Goal: Task Accomplishment & Management: Complete application form

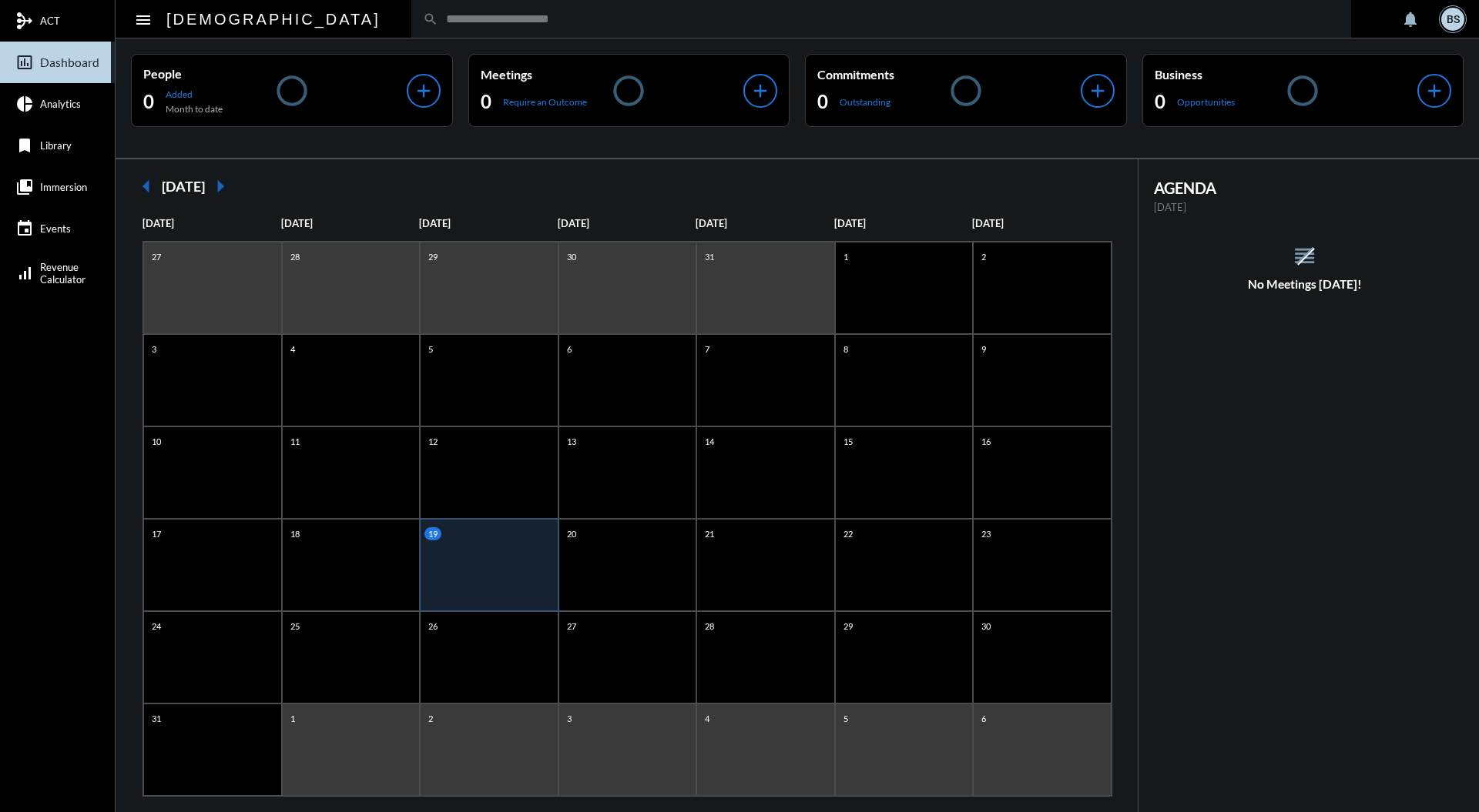
click at [497, 14] on input "text" at bounding box center [889, 19] width 901 height 13
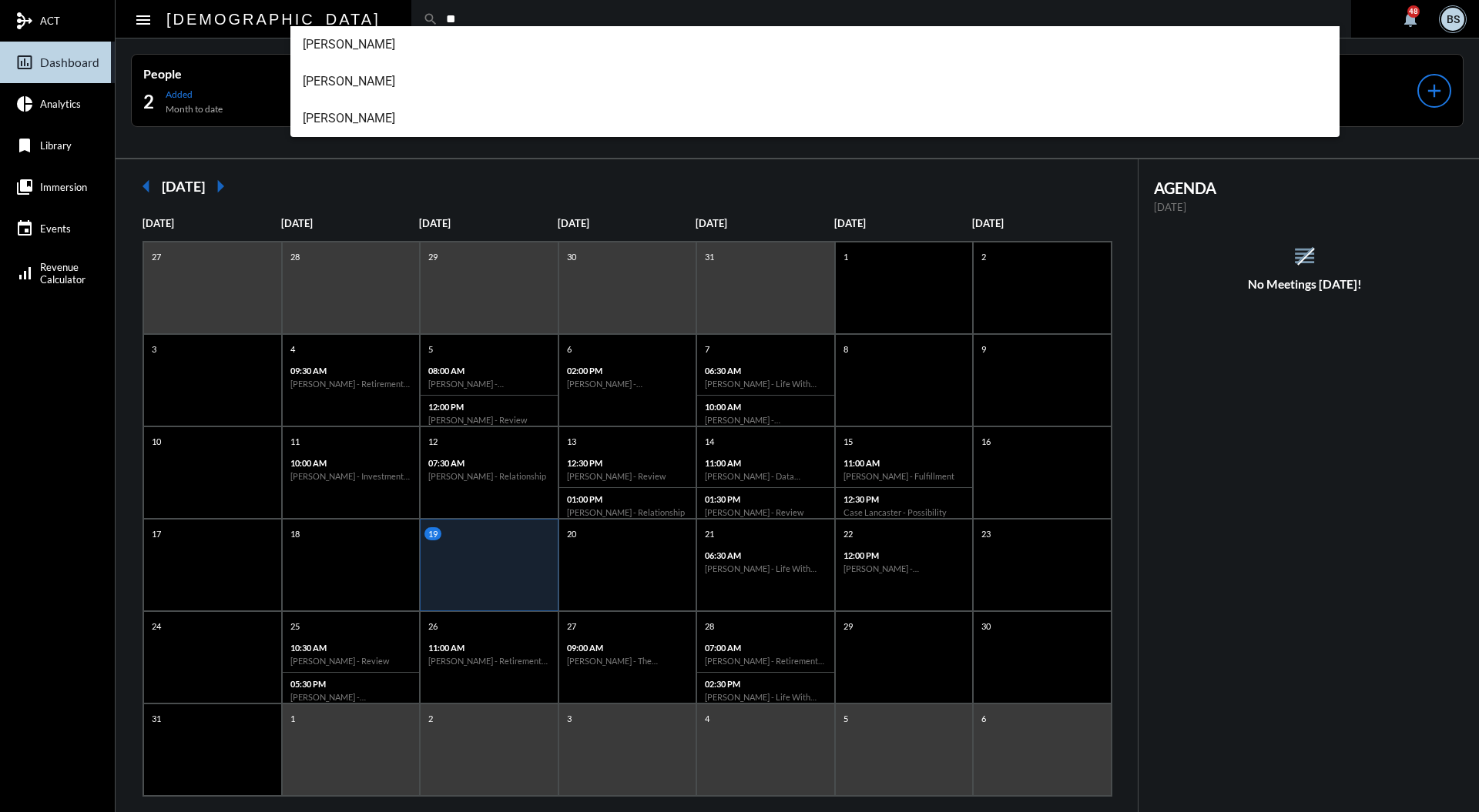
type input "*"
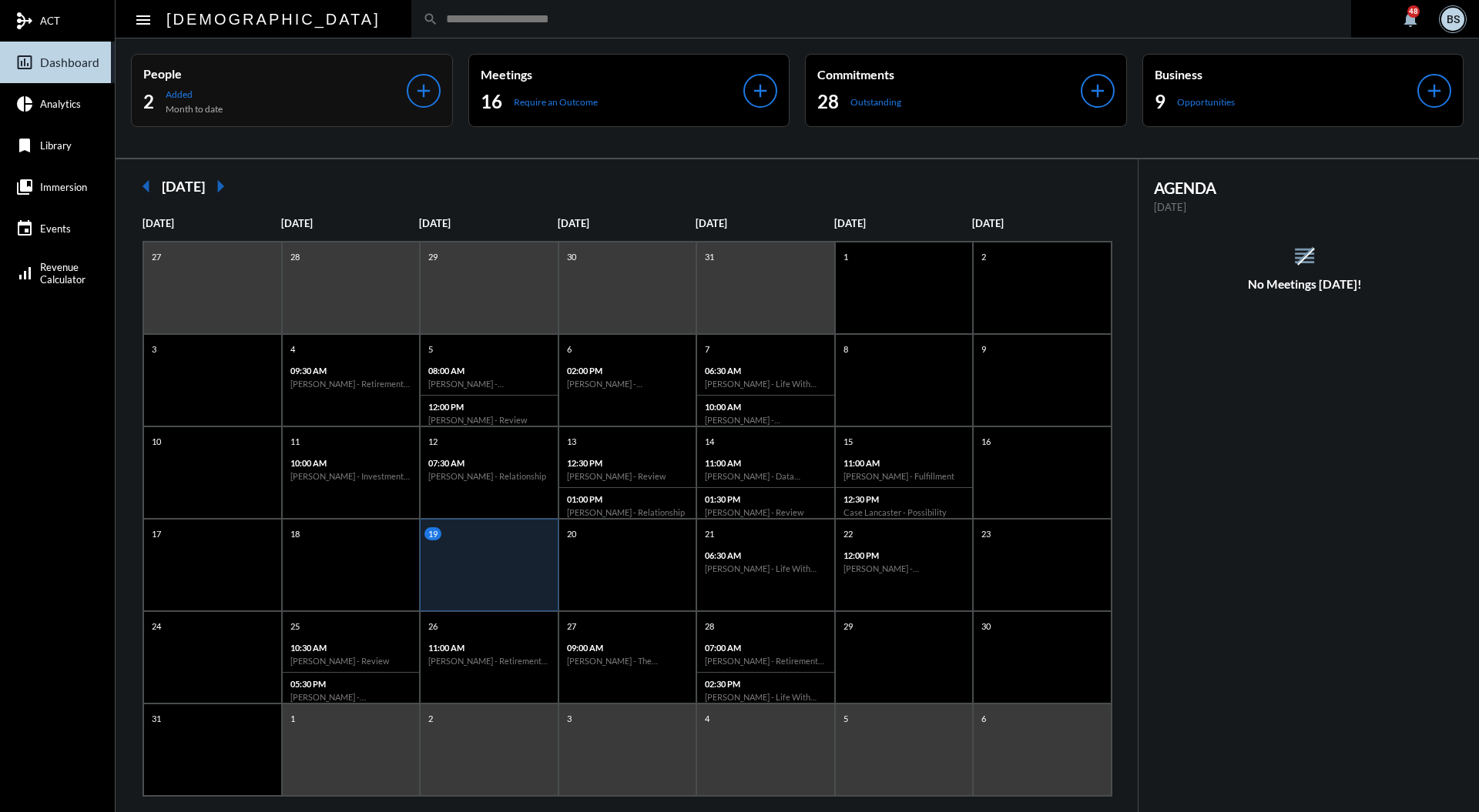
click at [311, 87] on div "People 2 Added Month to date" at bounding box center [274, 90] width 263 height 48
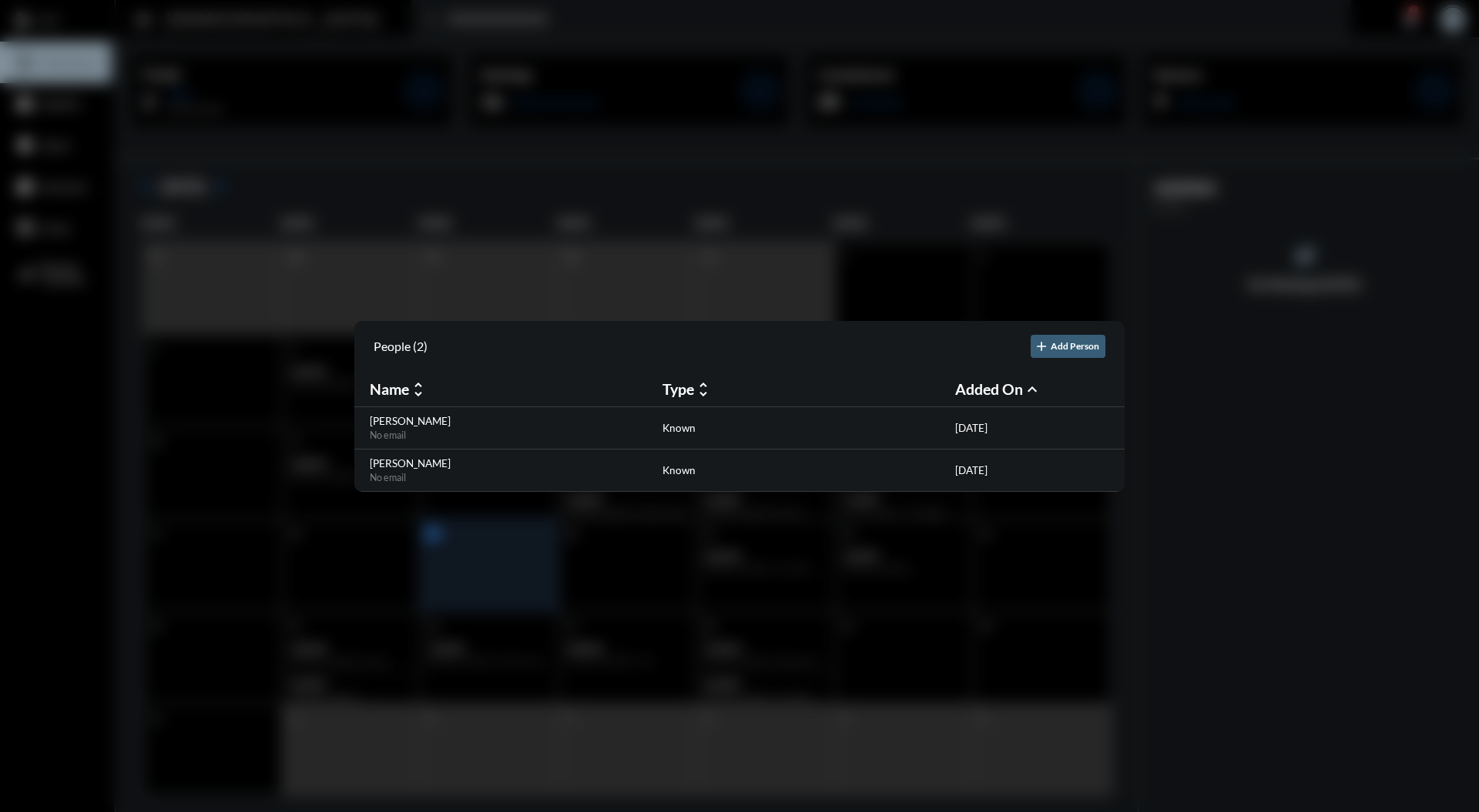
click at [787, 234] on div at bounding box center [740, 406] width 1479 height 812
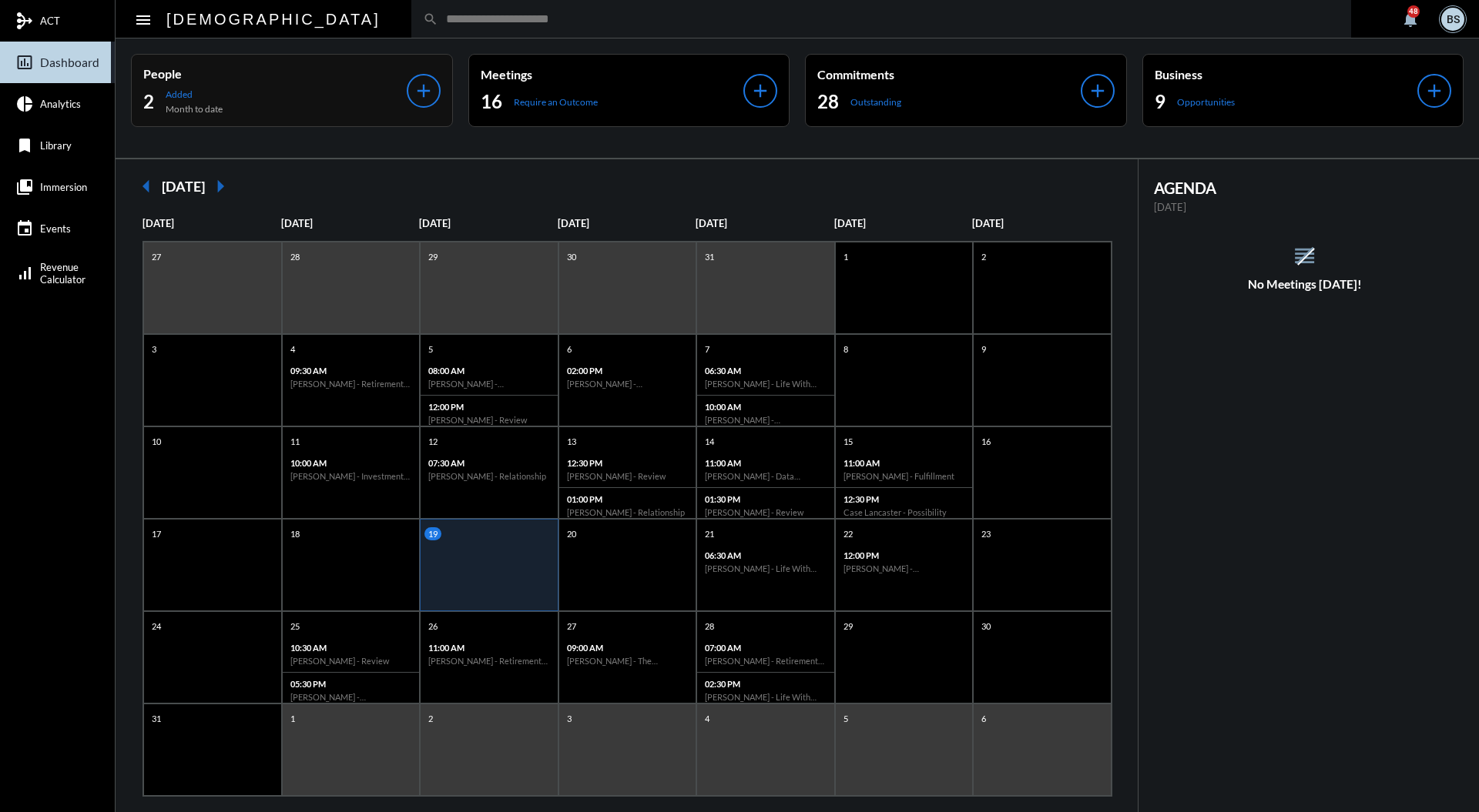
click at [439, 88] on div "add" at bounding box center [423, 91] width 34 height 34
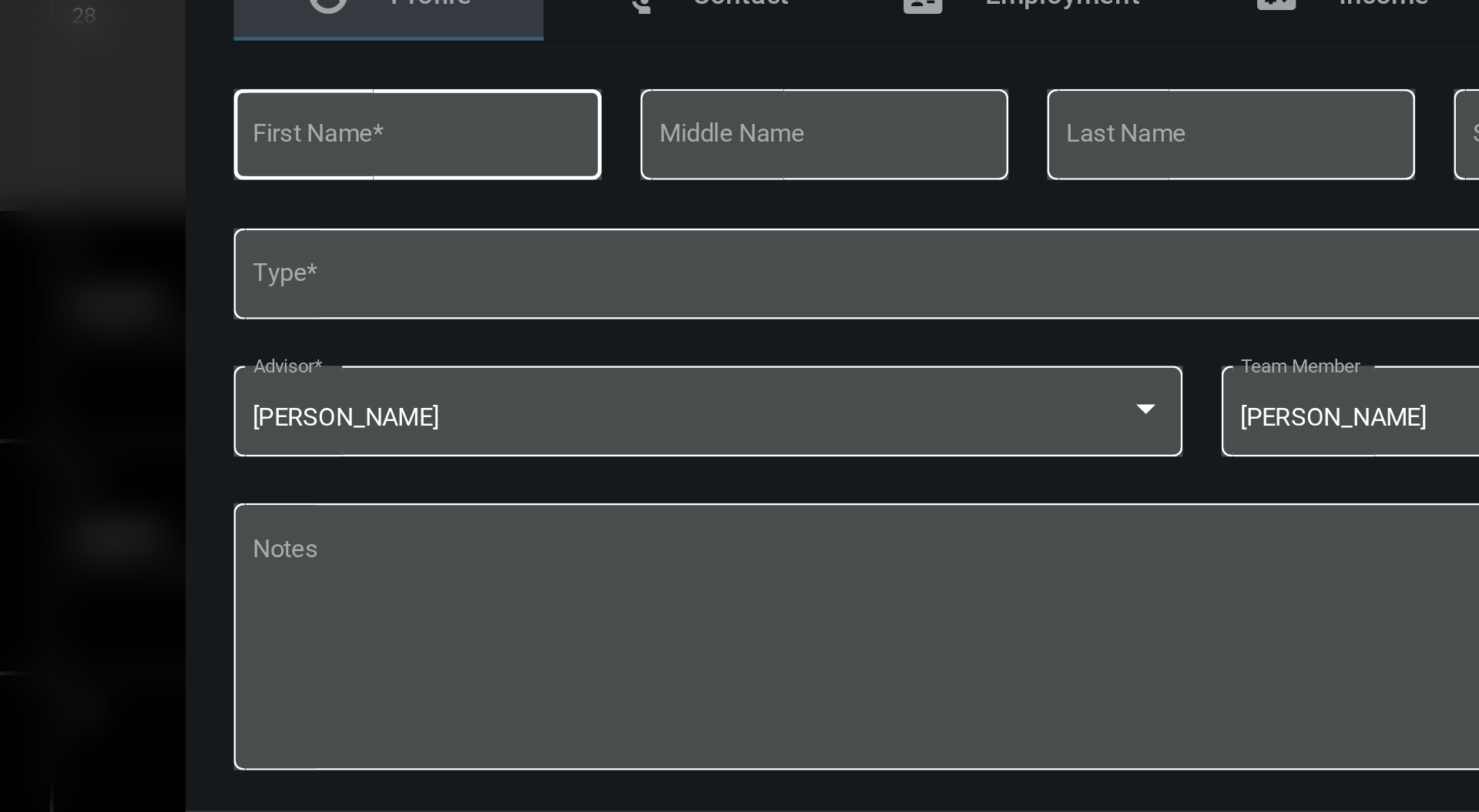
click at [478, 301] on input "First Name *" at bounding box center [427, 306] width 132 height 12
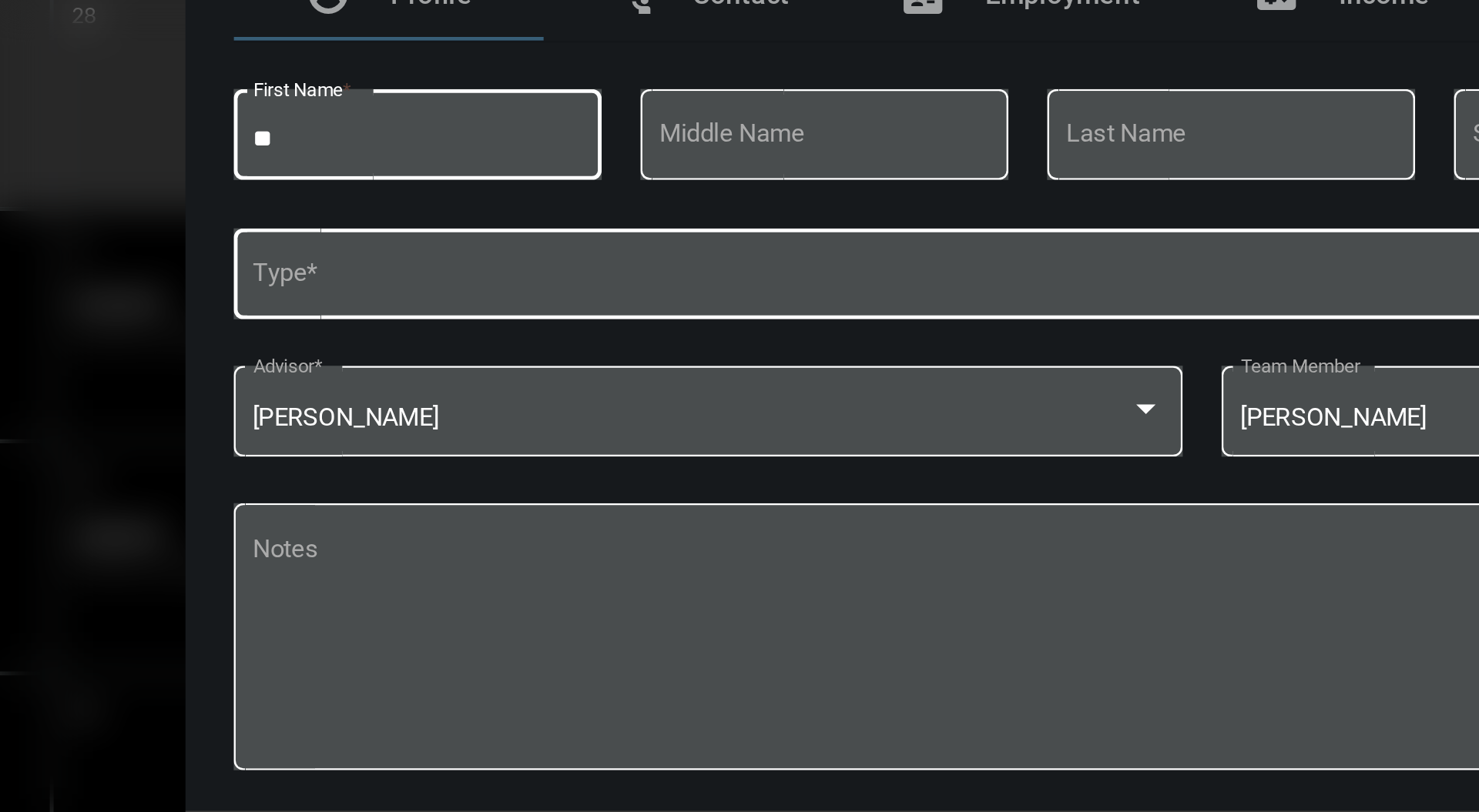
type input "*"
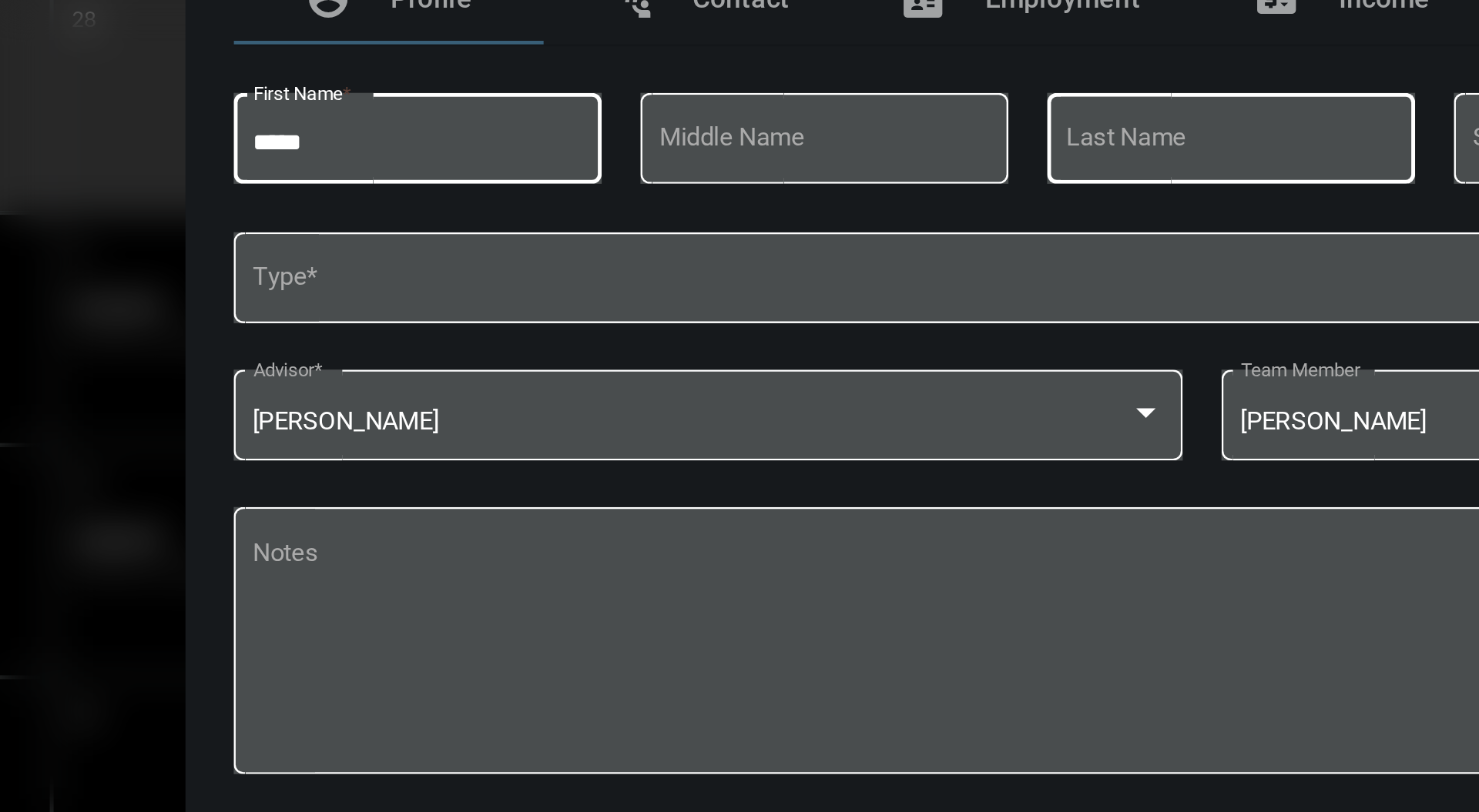
type input "****"
click at [732, 302] on input "Last Name" at bounding box center [751, 306] width 132 height 12
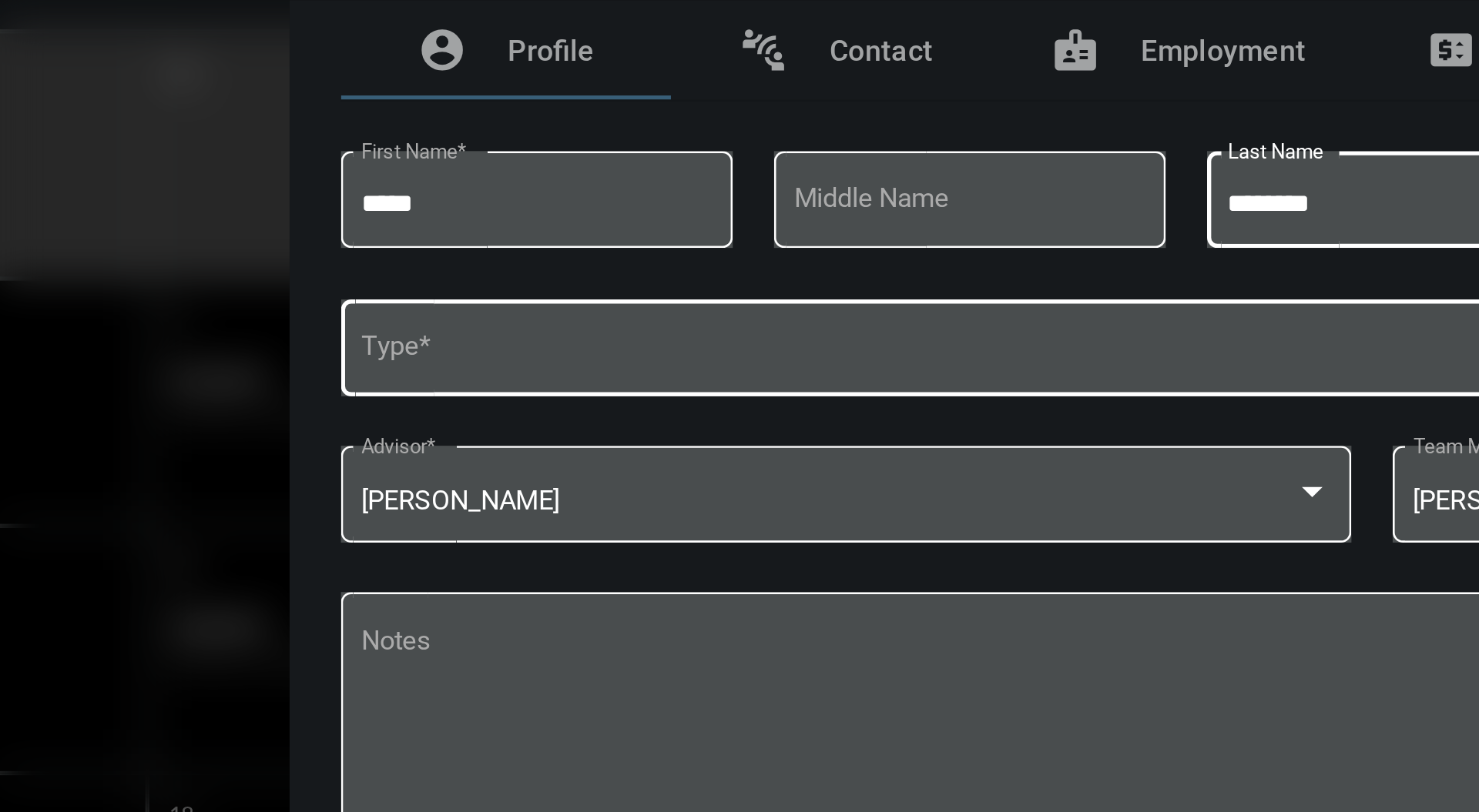
type input "********"
click at [620, 366] on span at bounding box center [732, 362] width 742 height 12
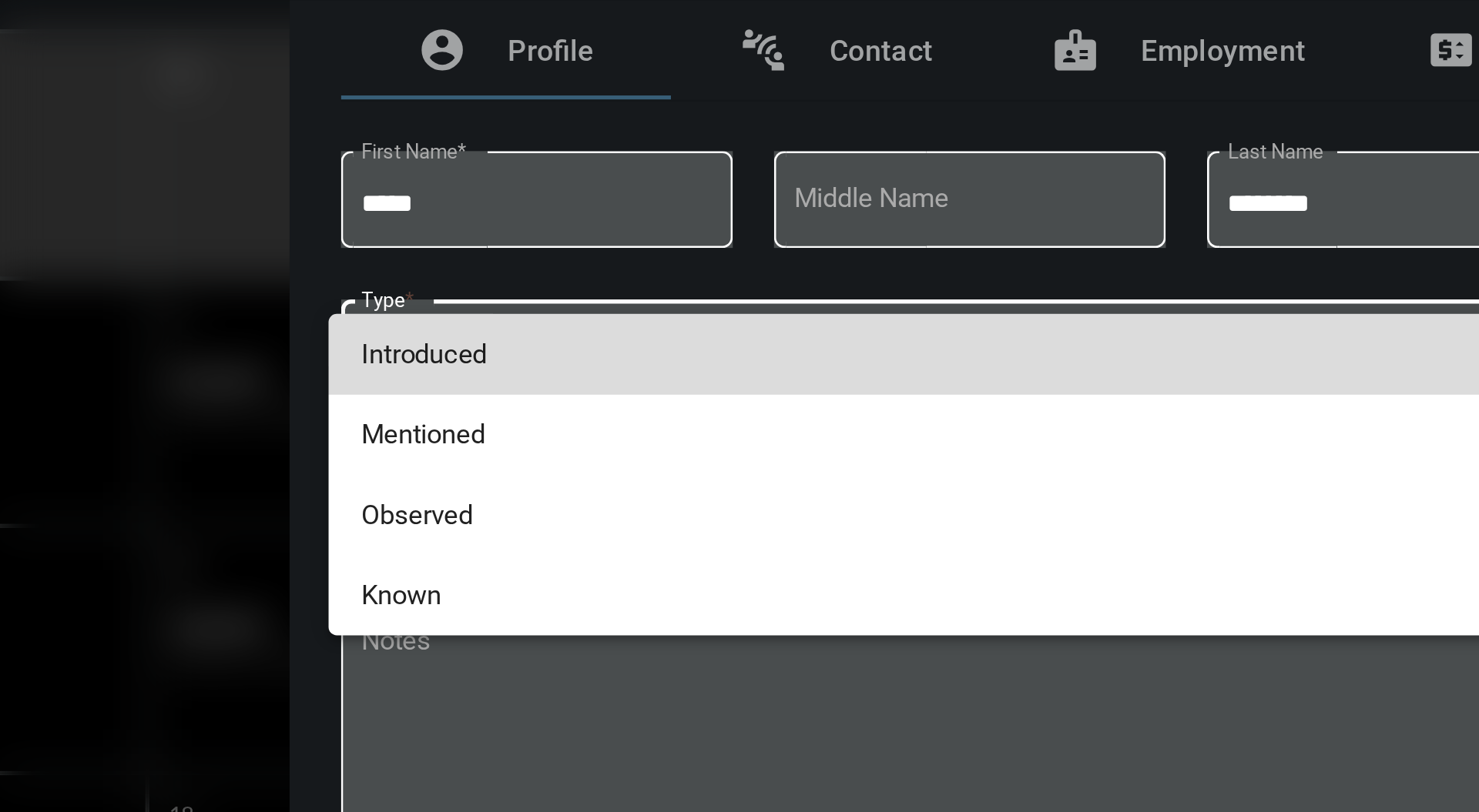
click at [551, 360] on span "Introduced" at bounding box center [740, 363] width 755 height 30
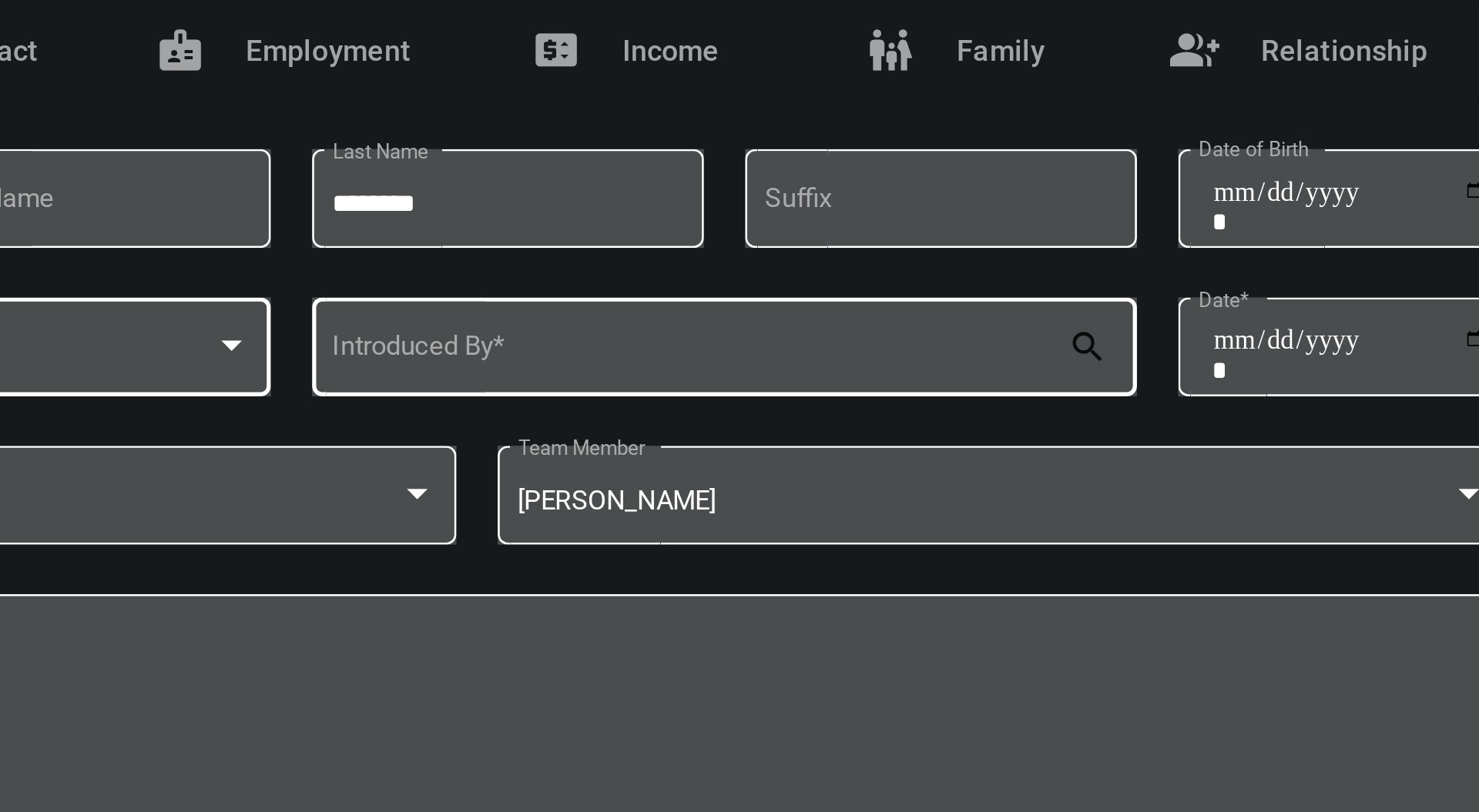
click at [935, 357] on input "Introduced By *" at bounding box center [823, 362] width 275 height 12
type input "*"
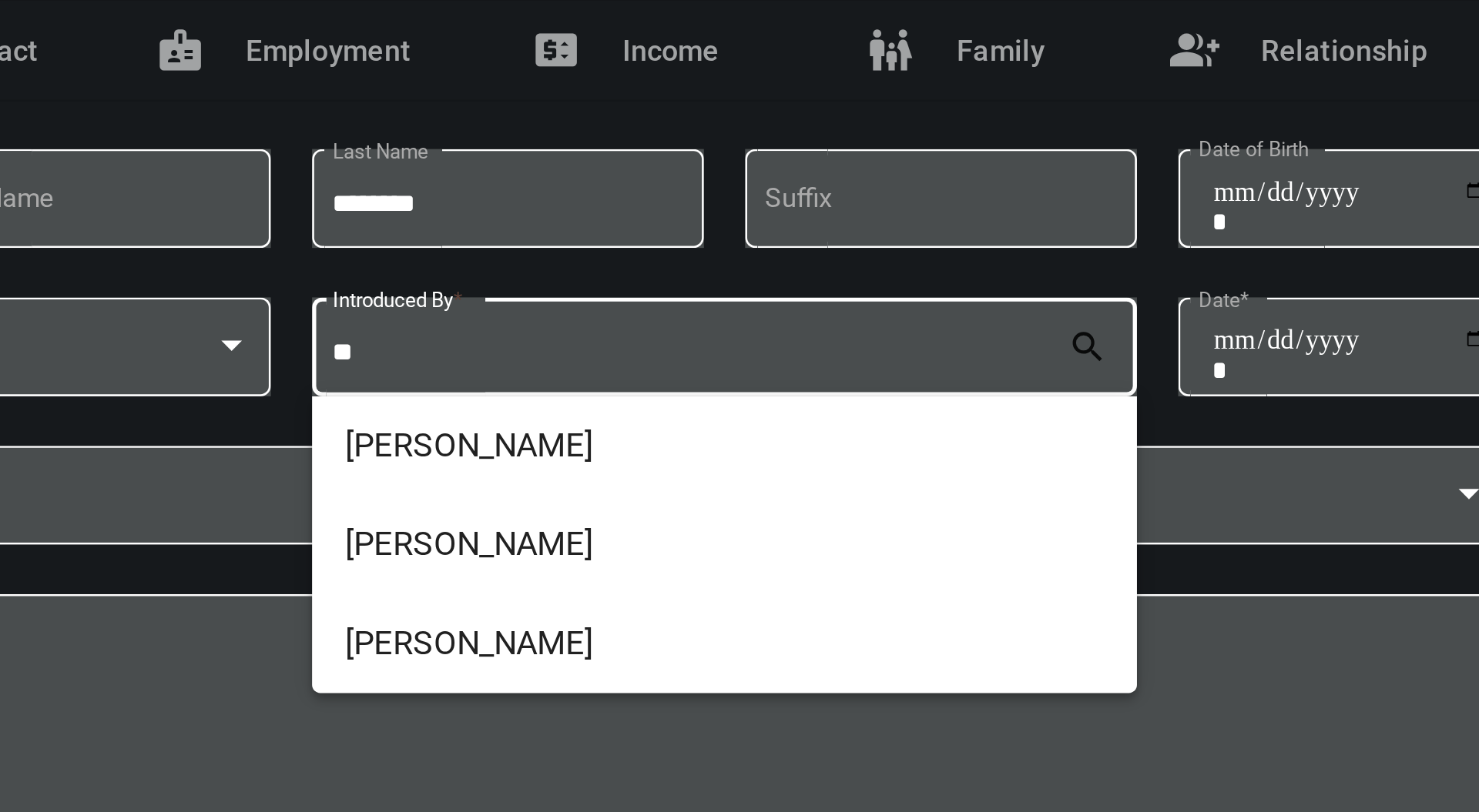
type input "*"
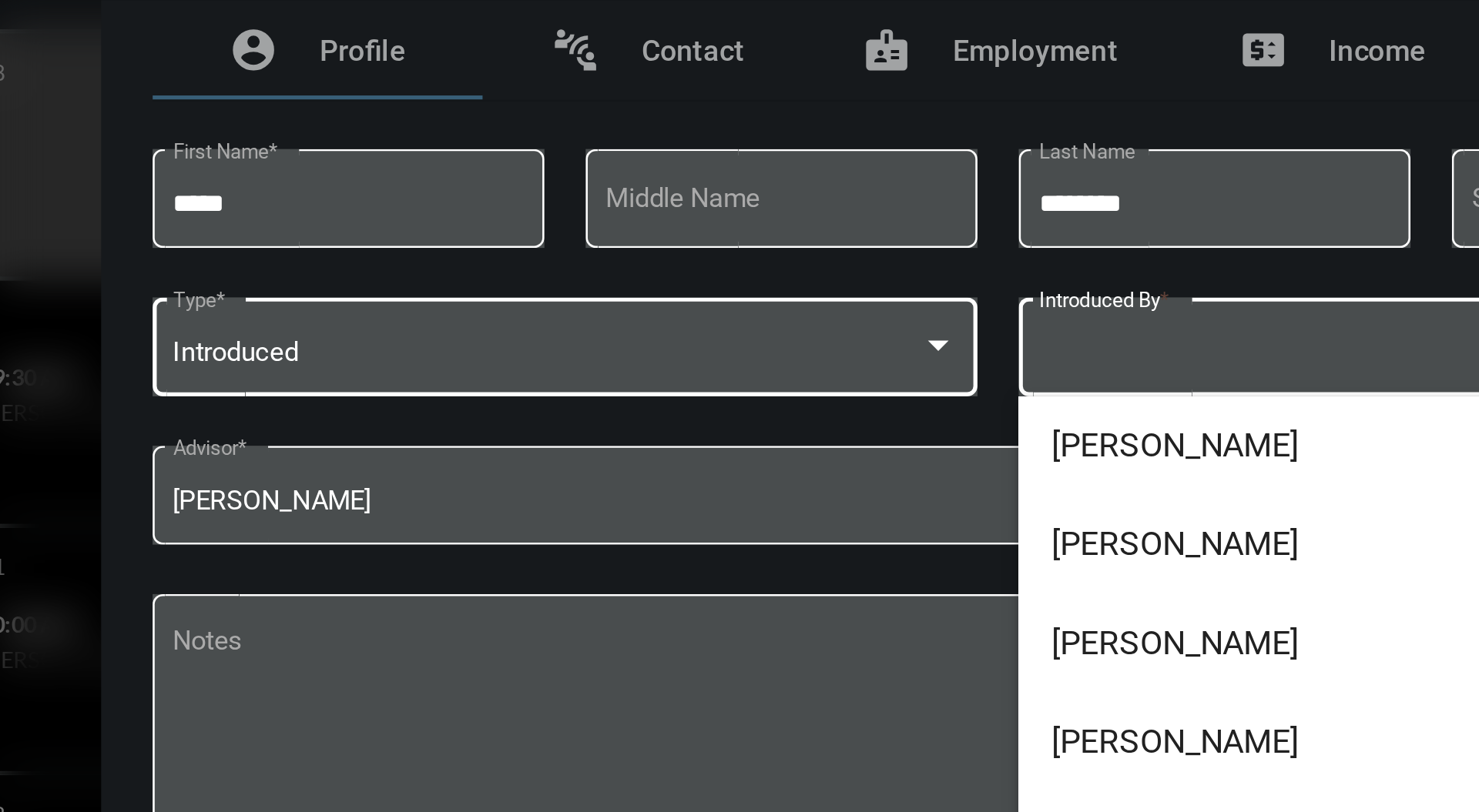
click at [647, 359] on div at bounding box center [648, 359] width 8 height 4
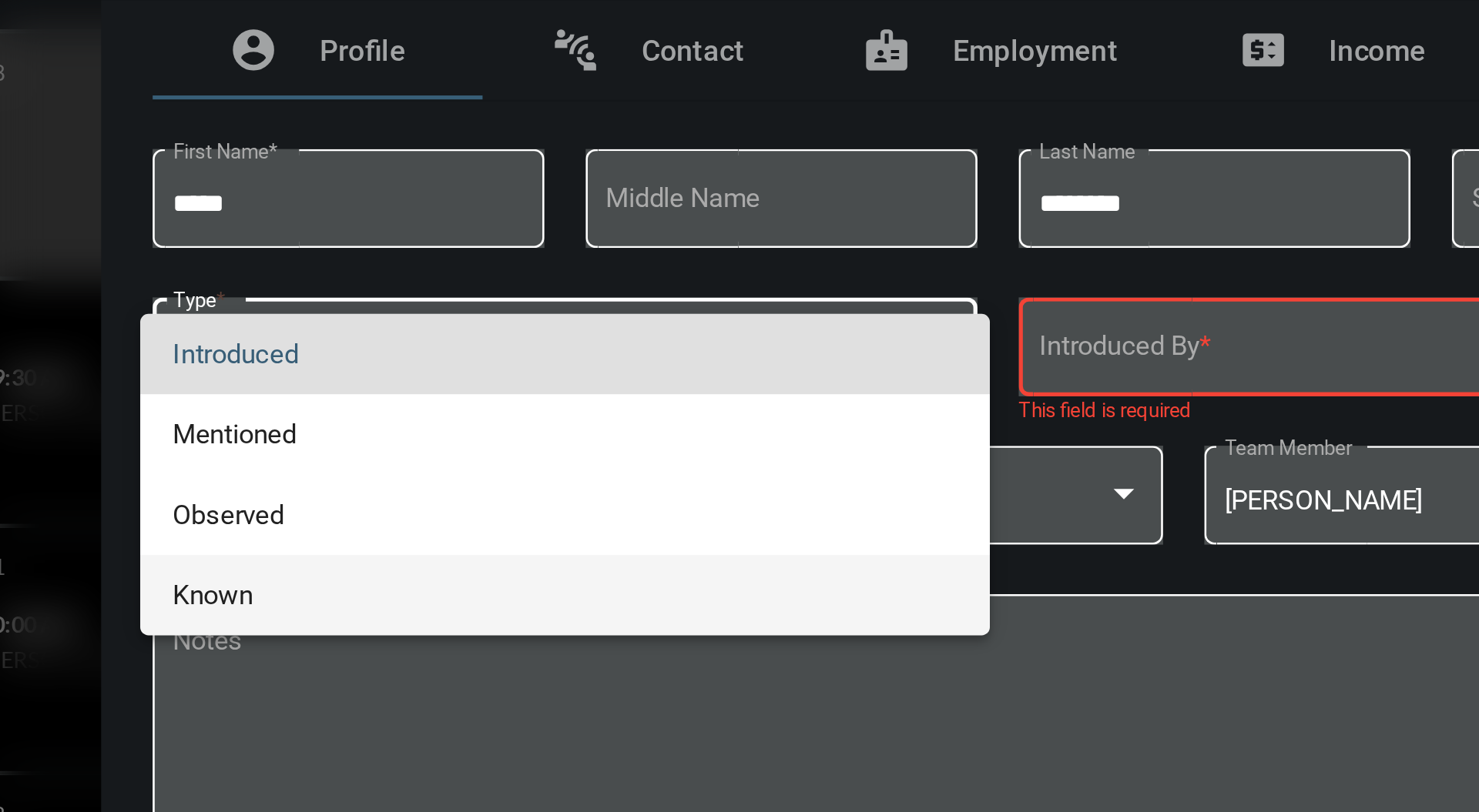
click at [474, 449] on span "Known" at bounding box center [508, 453] width 293 height 30
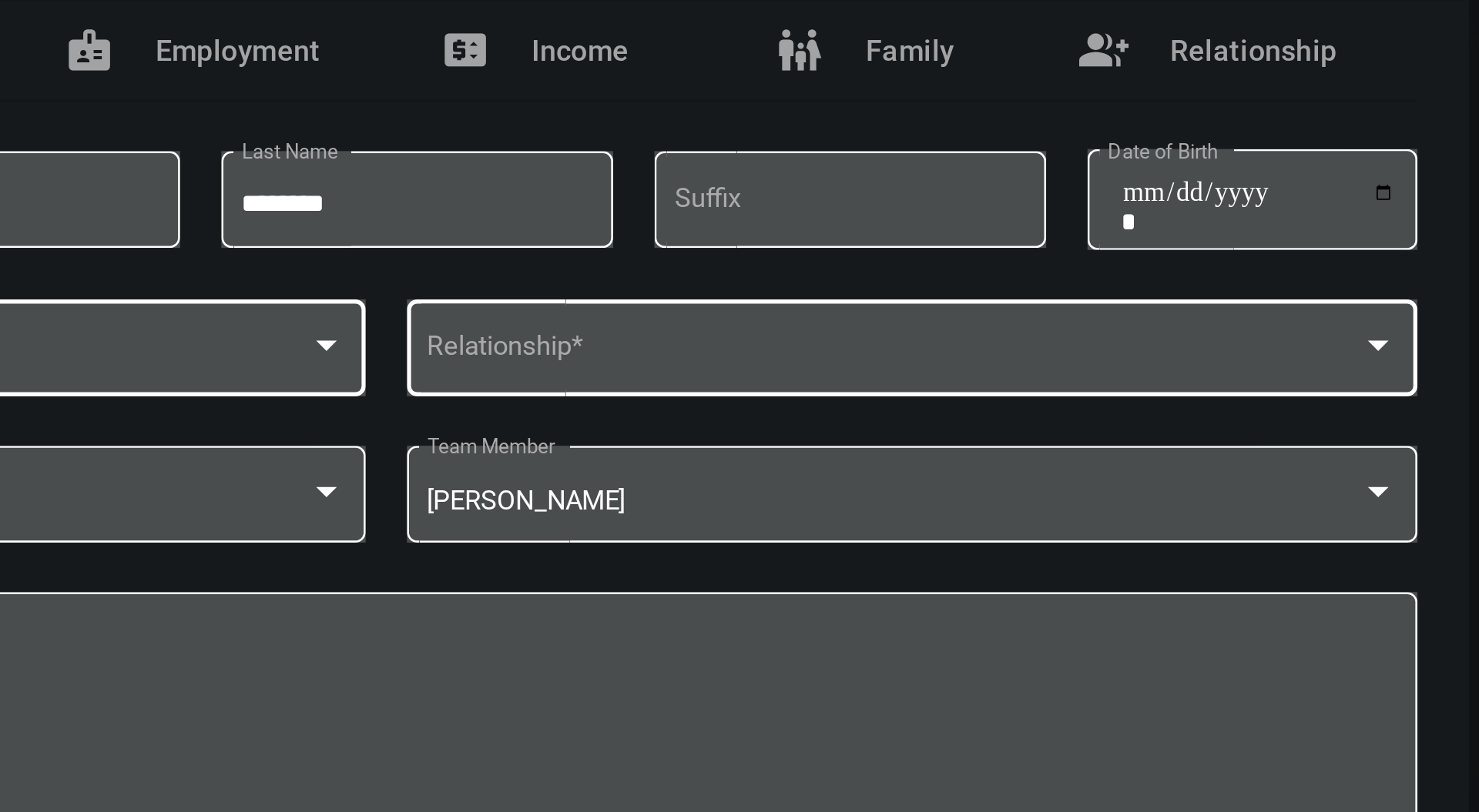
click at [977, 366] on span at bounding box center [929, 362] width 349 height 12
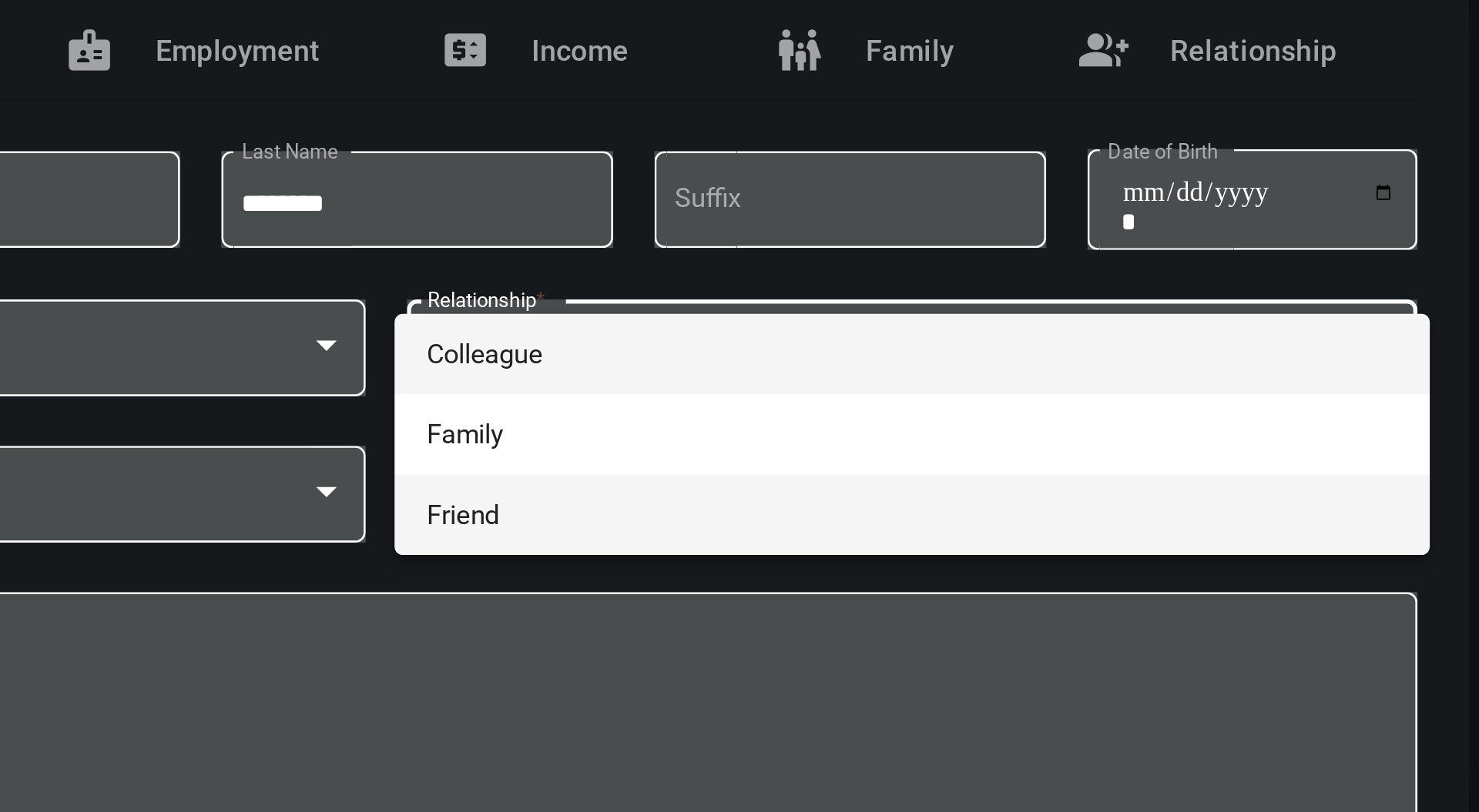
click at [939, 417] on span "Friend" at bounding box center [935, 423] width 363 height 30
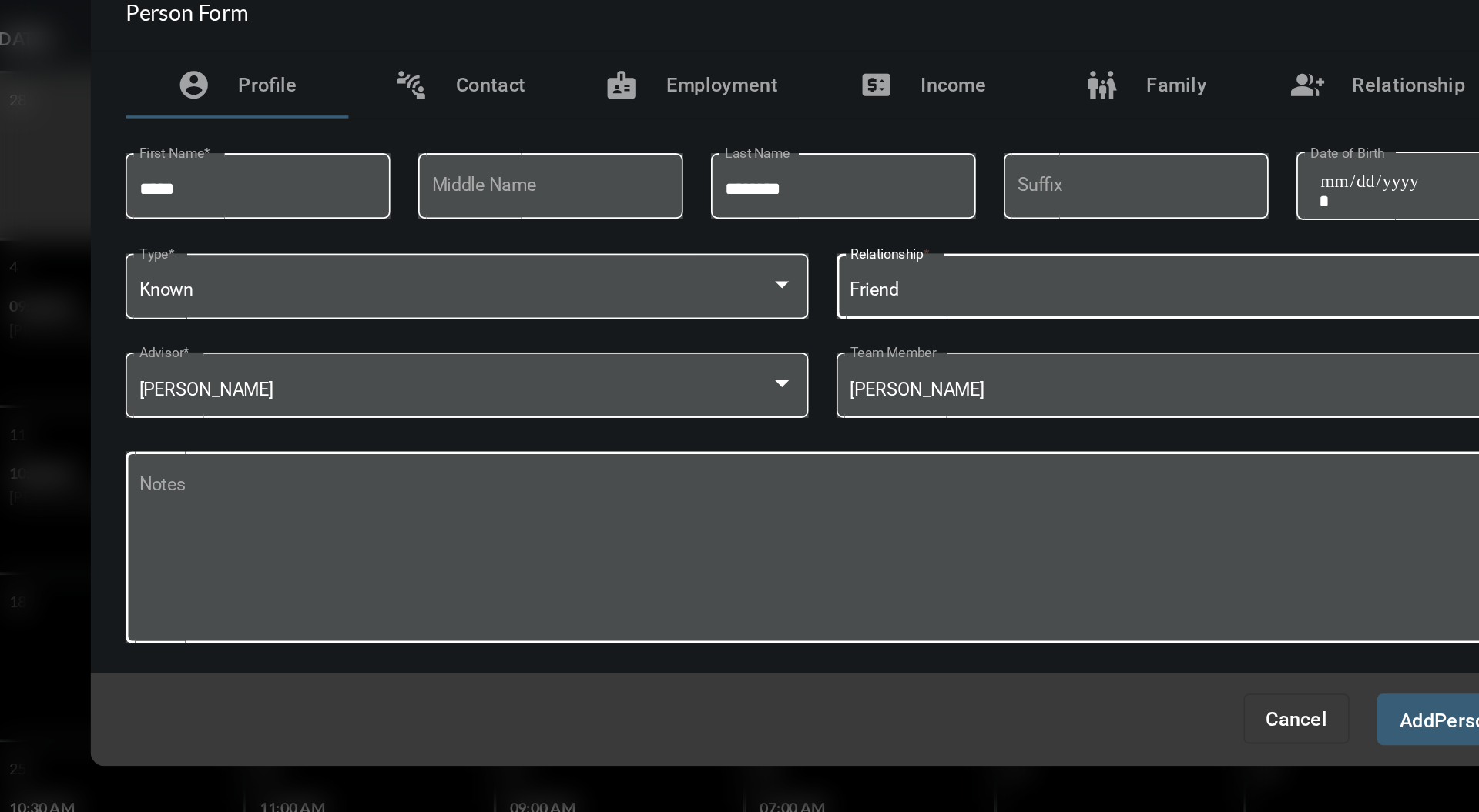
click at [863, 477] on textarea "Notes" at bounding box center [740, 507] width 755 height 84
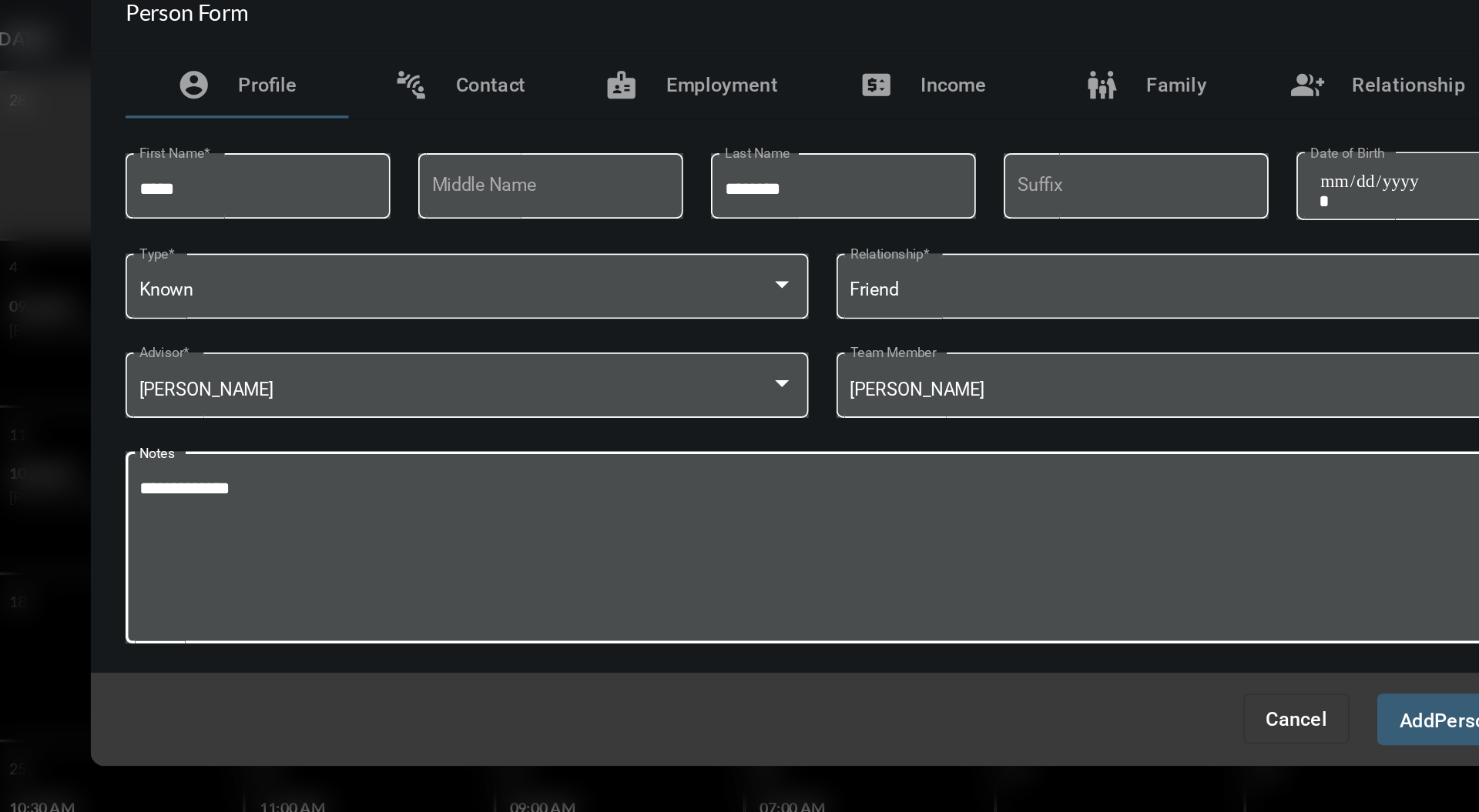
type textarea "**********"
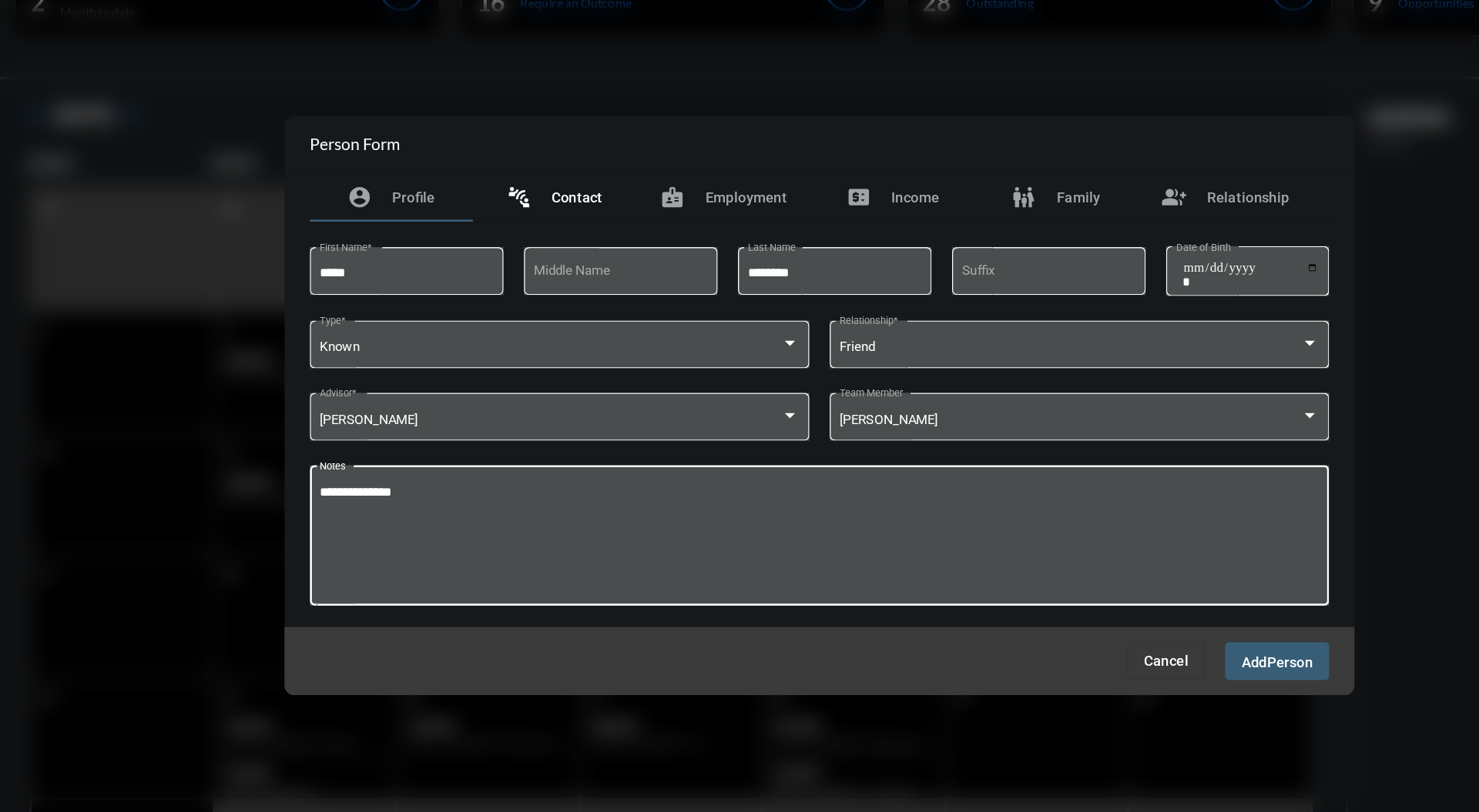
click at [548, 231] on div "connect_without_contact Contact" at bounding box center [539, 248] width 123 height 37
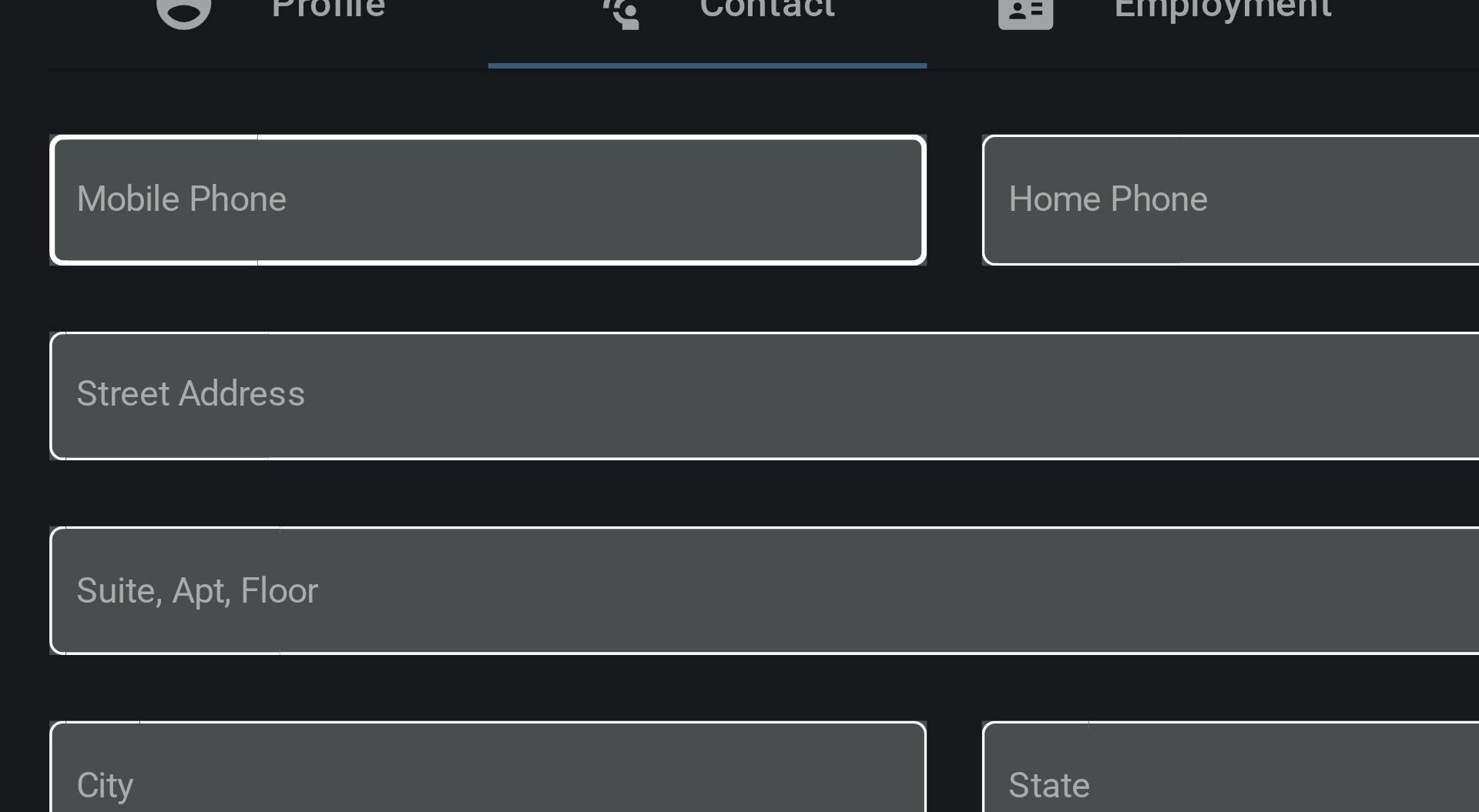
click at [556, 332] on input "Mobile Phone" at bounding box center [477, 337] width 231 height 12
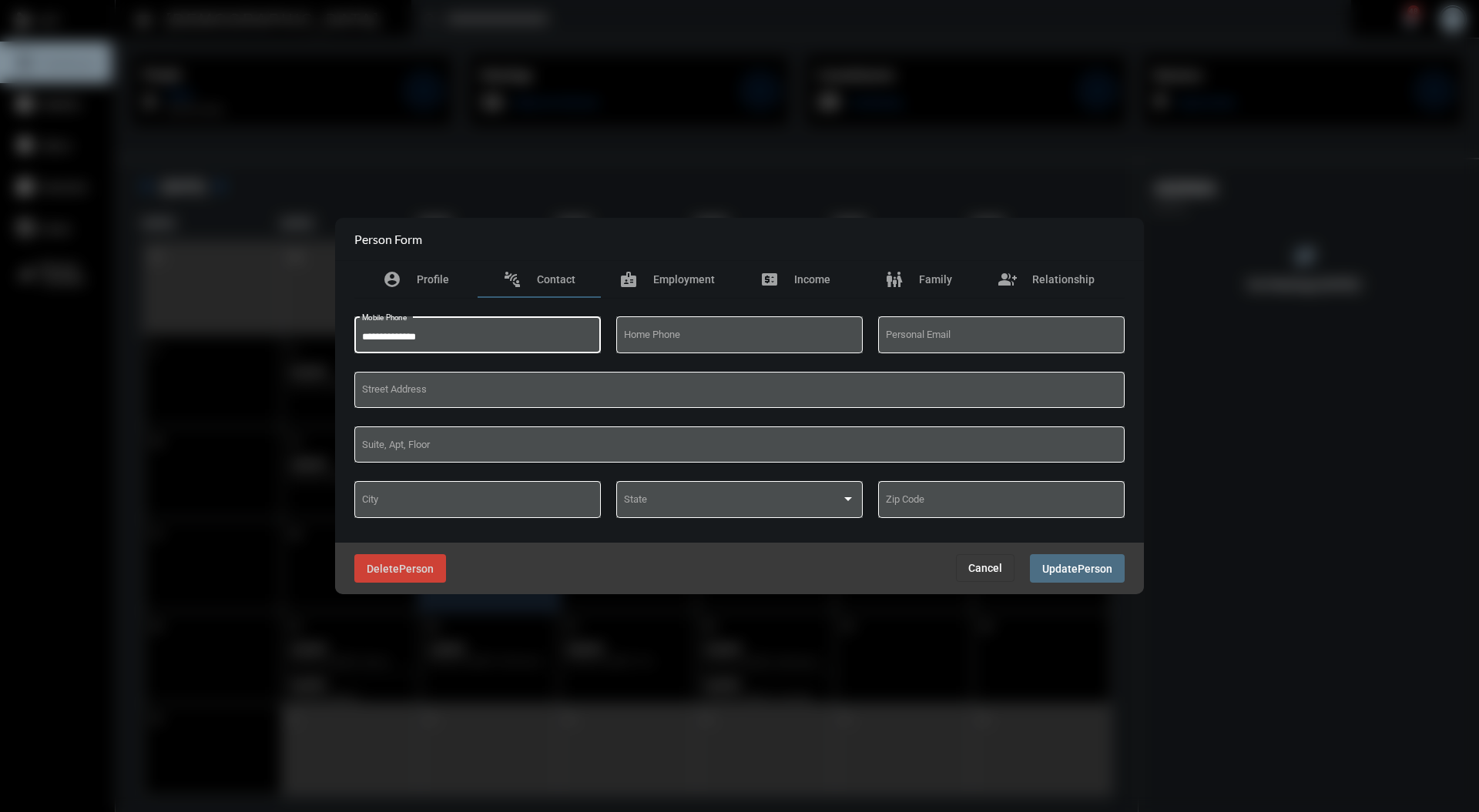
type input "**********"
click at [1074, 567] on span "Update" at bounding box center [1059, 570] width 36 height 13
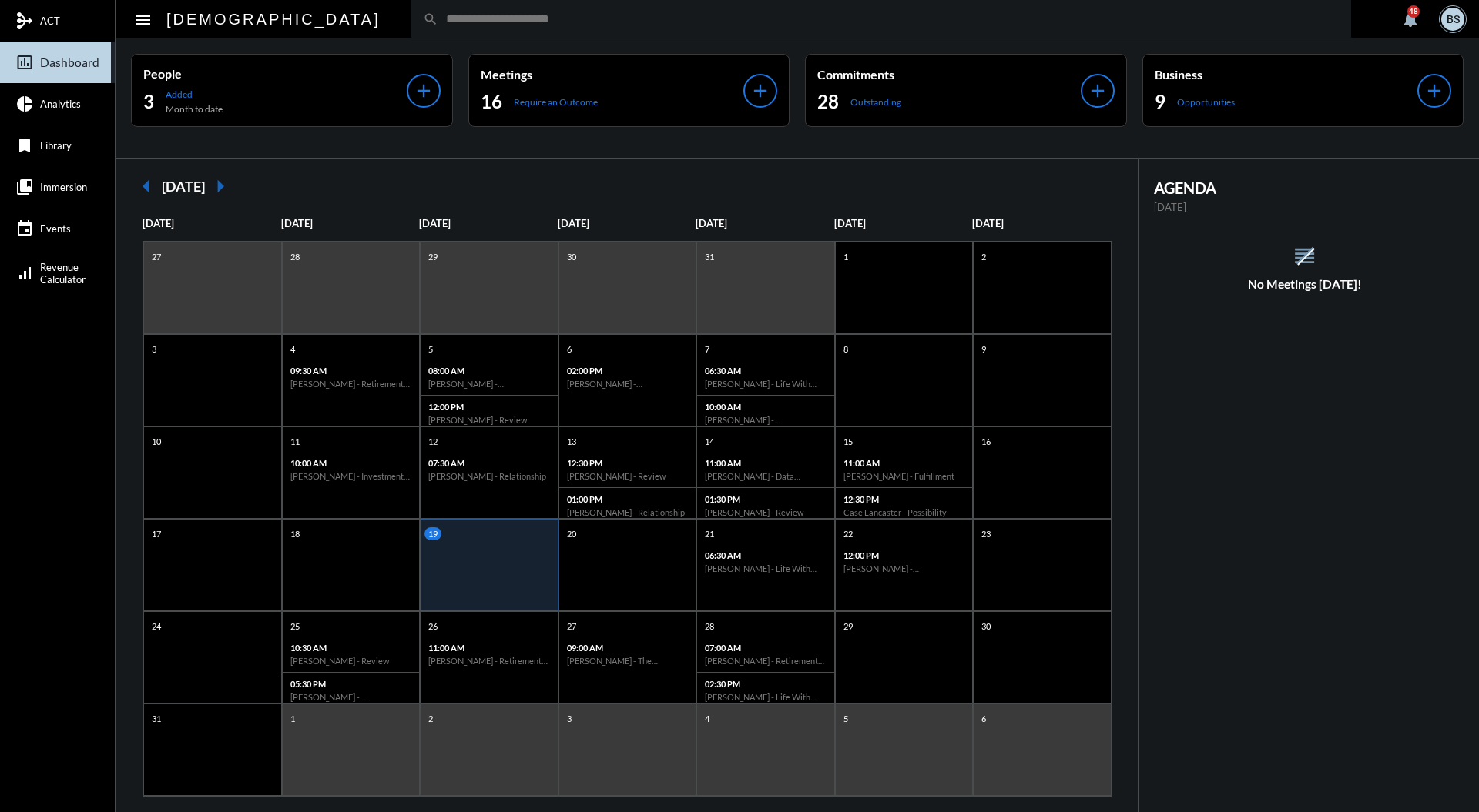
click at [525, 23] on input "text" at bounding box center [889, 19] width 901 height 13
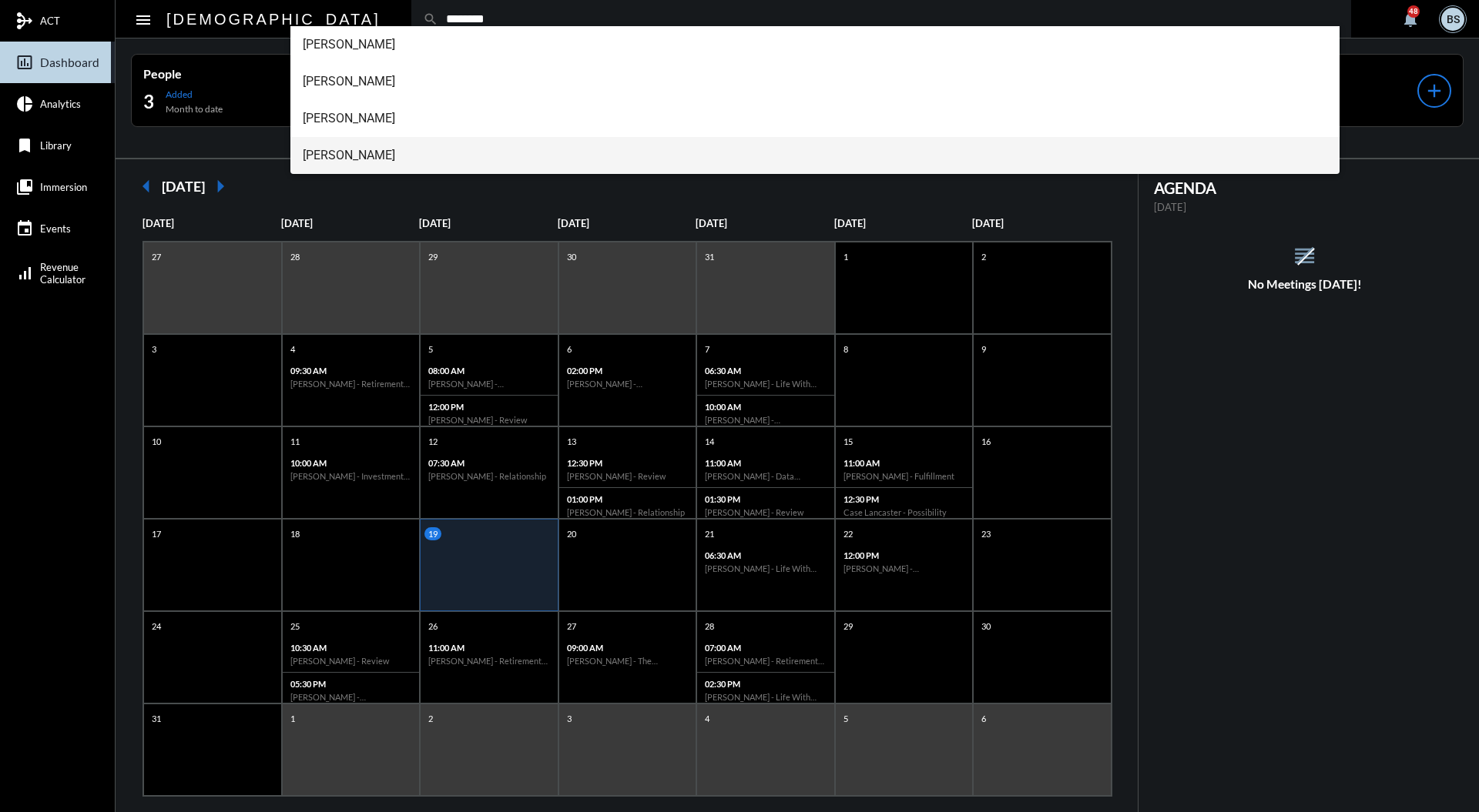
type input "********"
click at [430, 148] on span "[PERSON_NAME]" at bounding box center [815, 156] width 1025 height 37
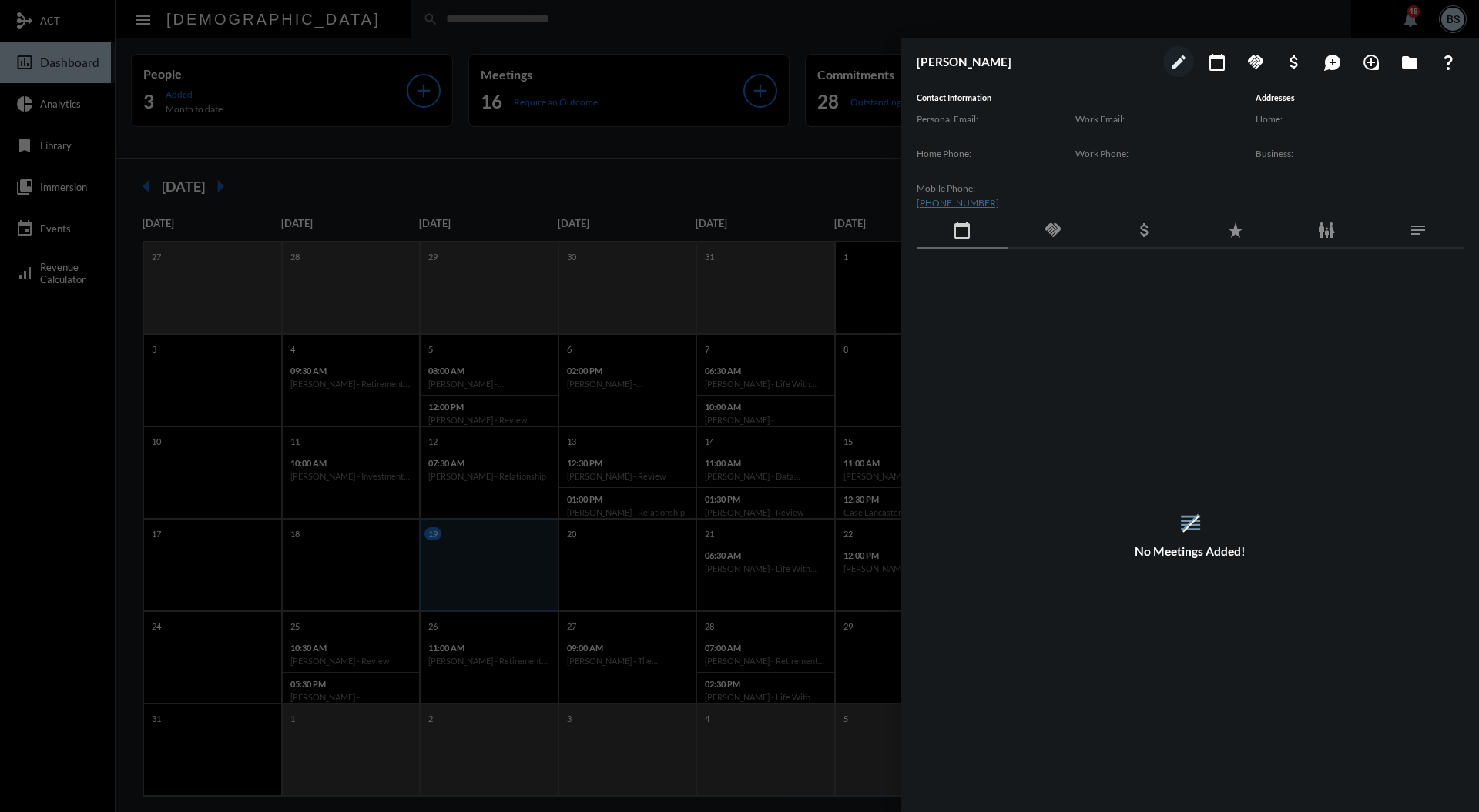
click at [1222, 58] on mat-icon "calendar_today" at bounding box center [1216, 62] width 18 height 18
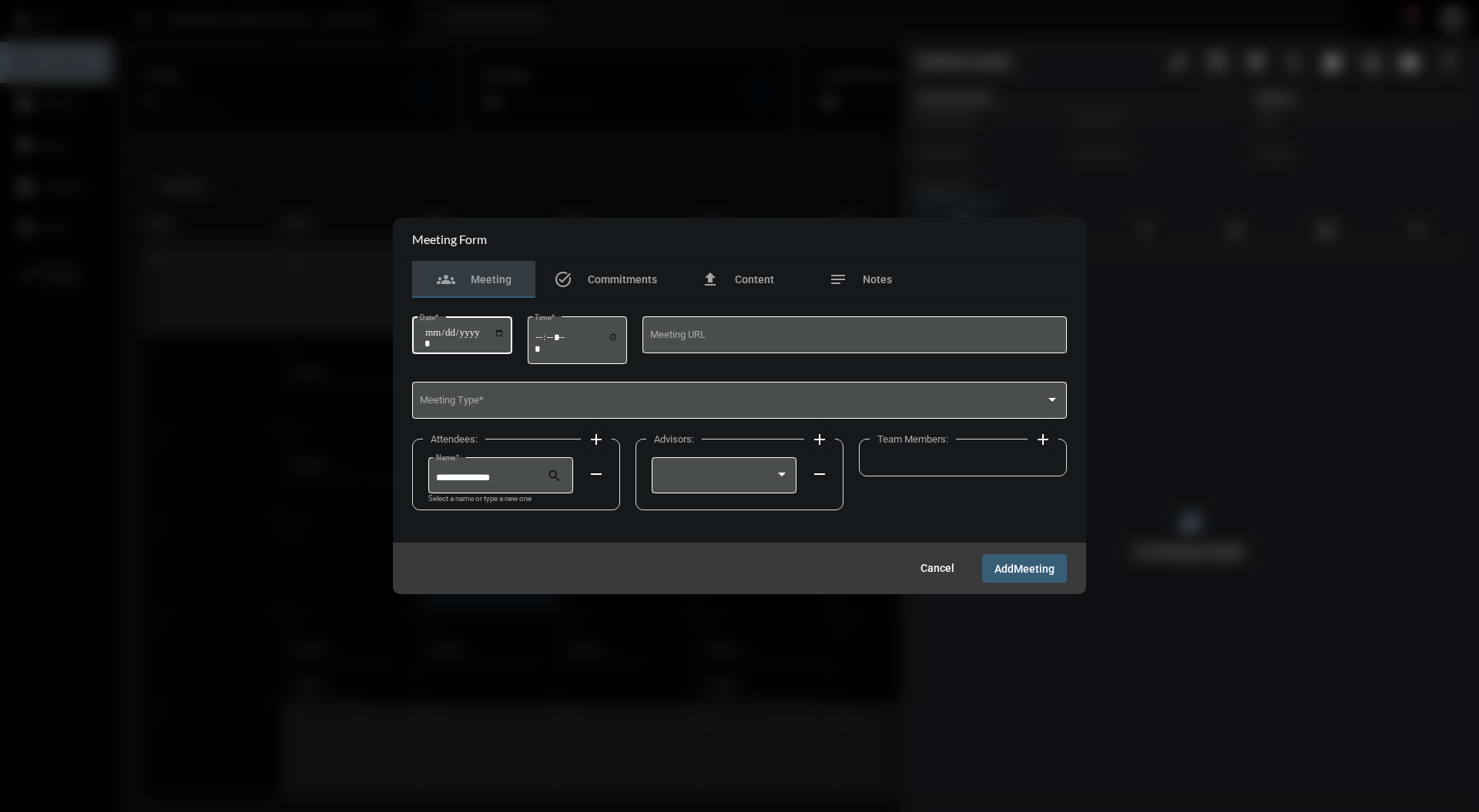
click at [504, 338] on input "Date *" at bounding box center [464, 337] width 80 height 21
type input "**********"
click at [619, 337] on input "Time *" at bounding box center [576, 342] width 85 height 22
type input "*****"
click at [618, 398] on span at bounding box center [732, 403] width 626 height 12
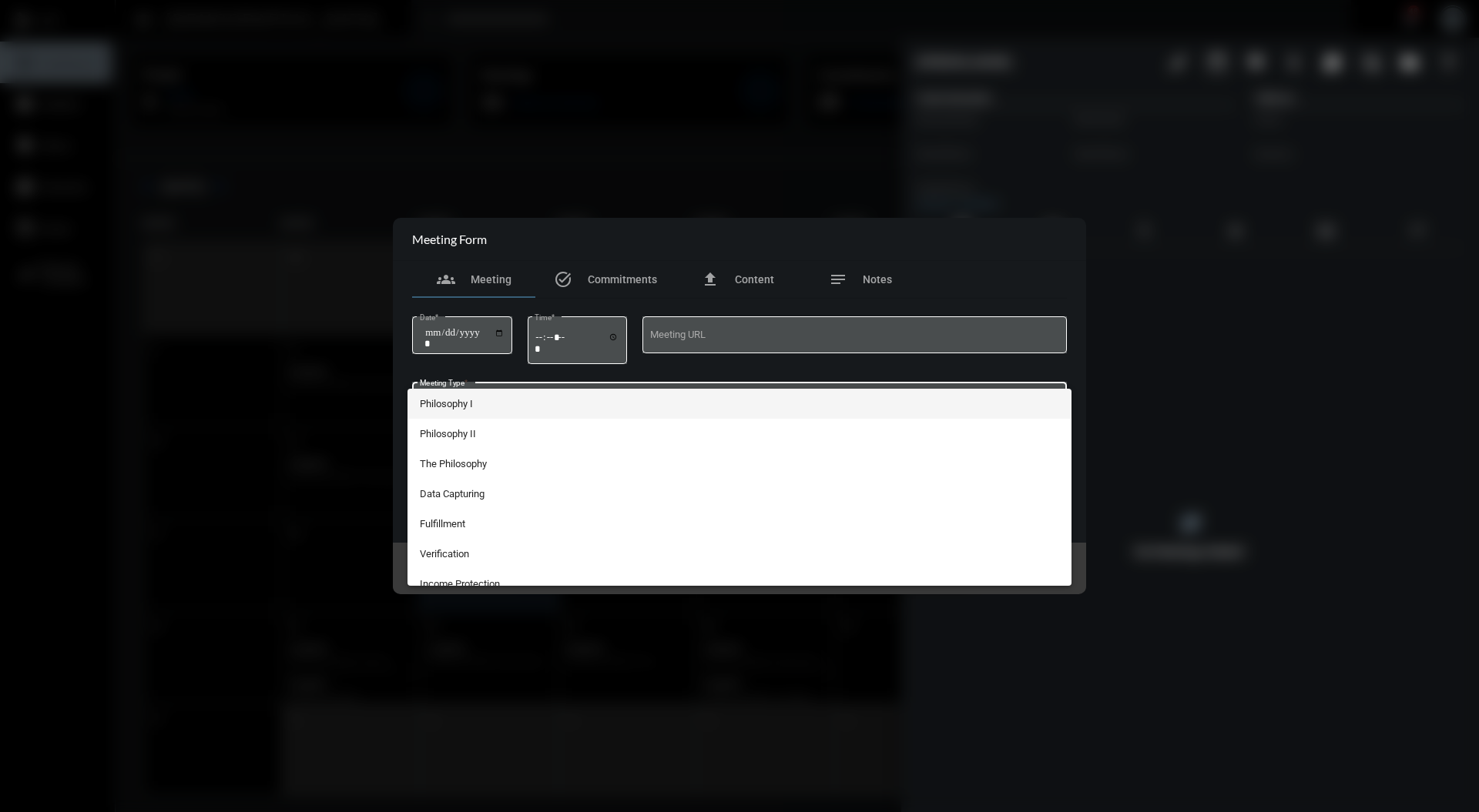
click at [572, 404] on span "Philosophy I" at bounding box center [740, 404] width 640 height 30
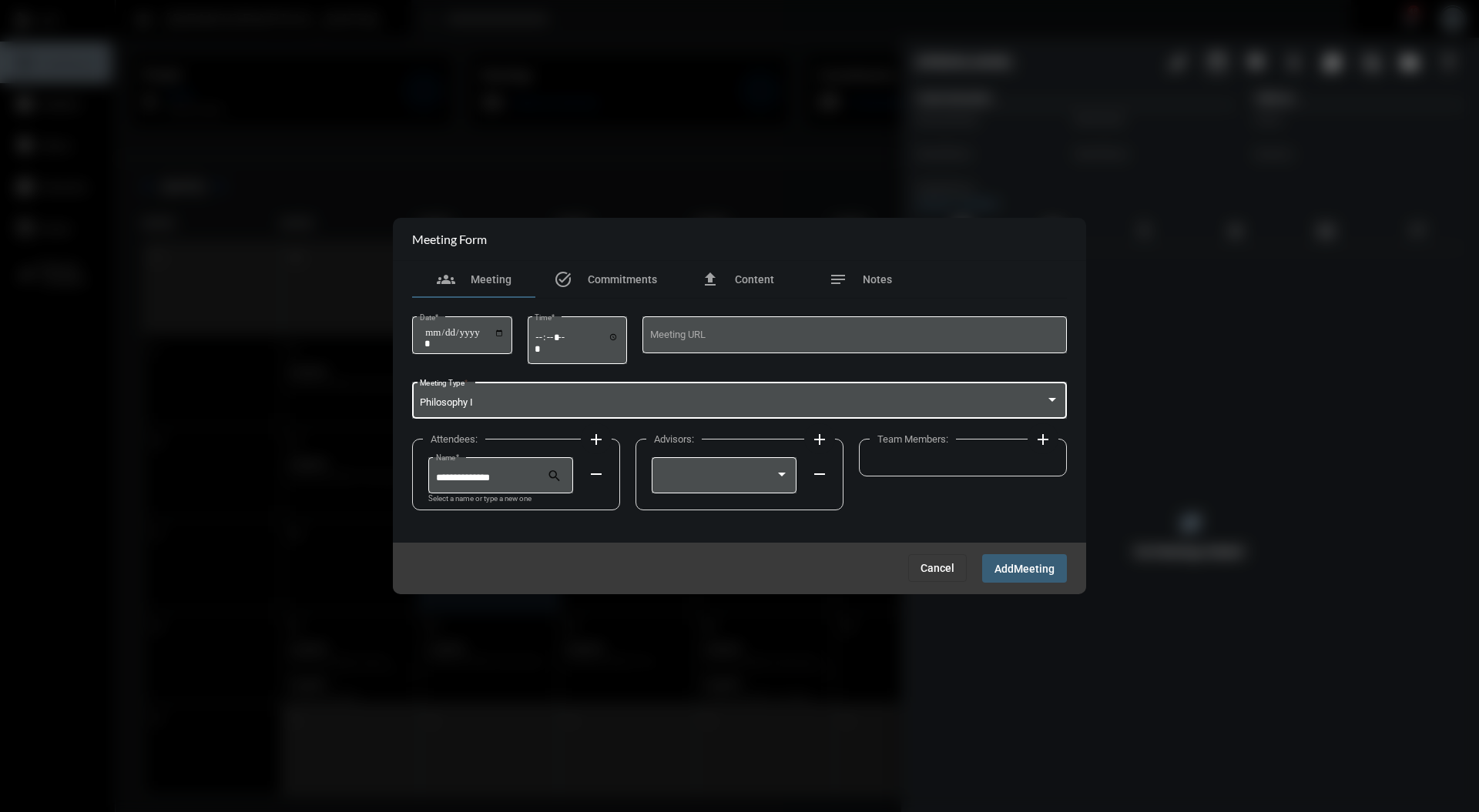
click at [624, 404] on div "Philosophy I" at bounding box center [732, 403] width 626 height 12
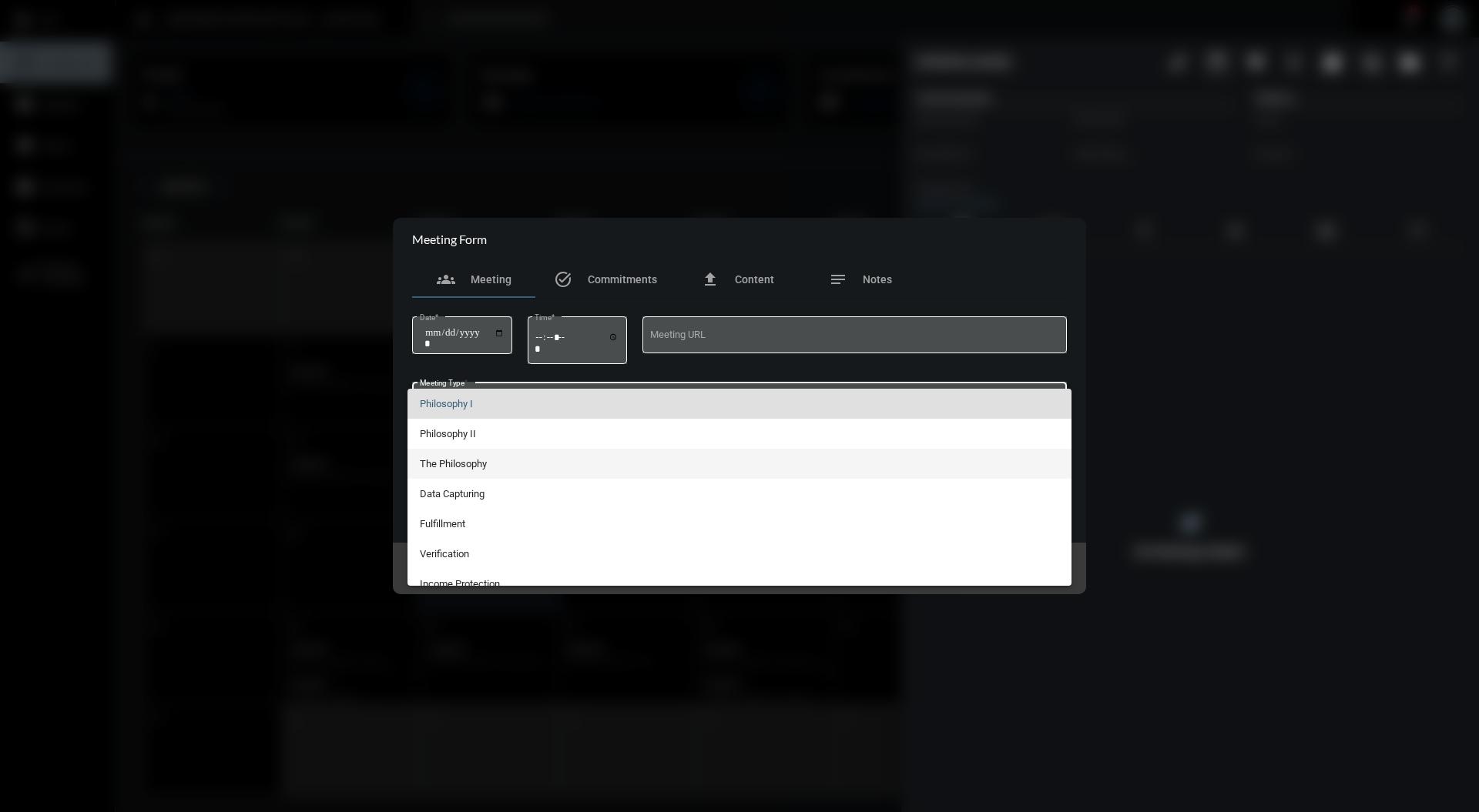
click at [589, 464] on span "The Philosophy" at bounding box center [740, 464] width 640 height 30
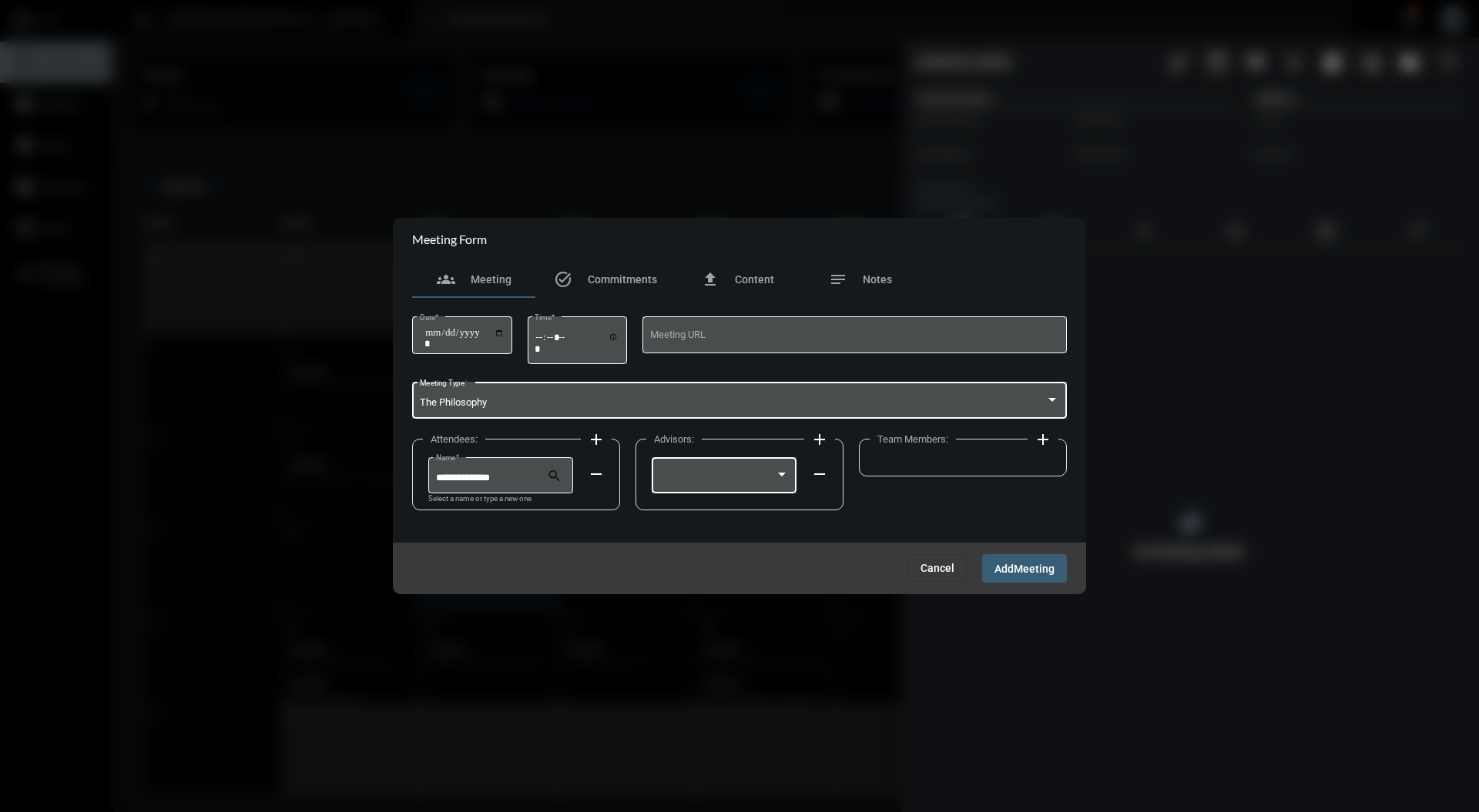
click at [777, 483] on div at bounding box center [724, 479] width 130 height 12
click at [761, 486] on span "[PERSON_NAME]" at bounding box center [723, 479] width 130 height 30
click at [1052, 439] on mat-icon "add" at bounding box center [1042, 439] width 18 height 18
click at [1033, 477] on mat-icon "remove" at bounding box center [1042, 474] width 18 height 18
click at [1005, 476] on div at bounding box center [1005, 475] width 8 height 4
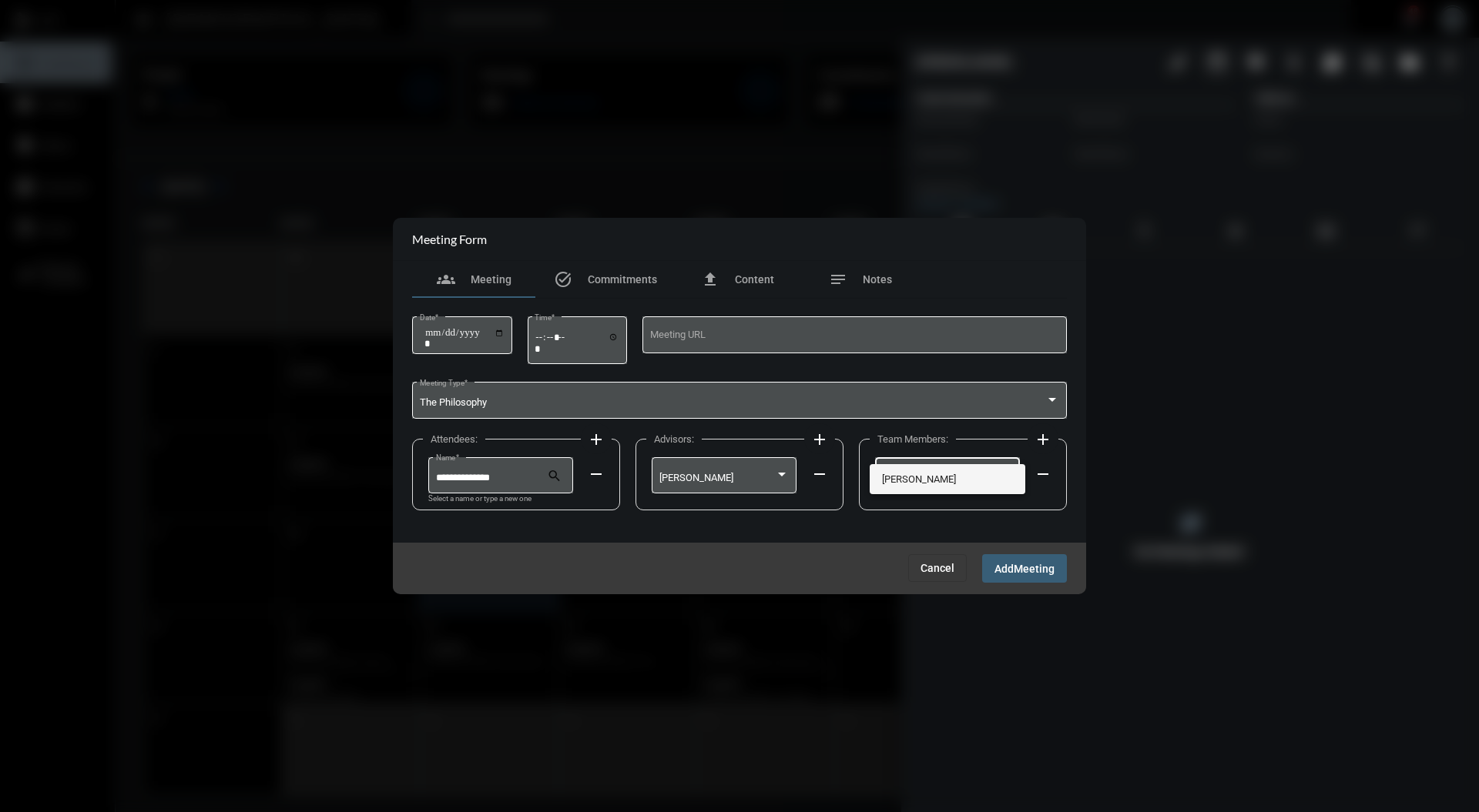
click at [979, 481] on span "[PERSON_NAME]" at bounding box center [946, 479] width 130 height 30
click at [1032, 577] on button "Add Meeting" at bounding box center [1024, 569] width 85 height 28
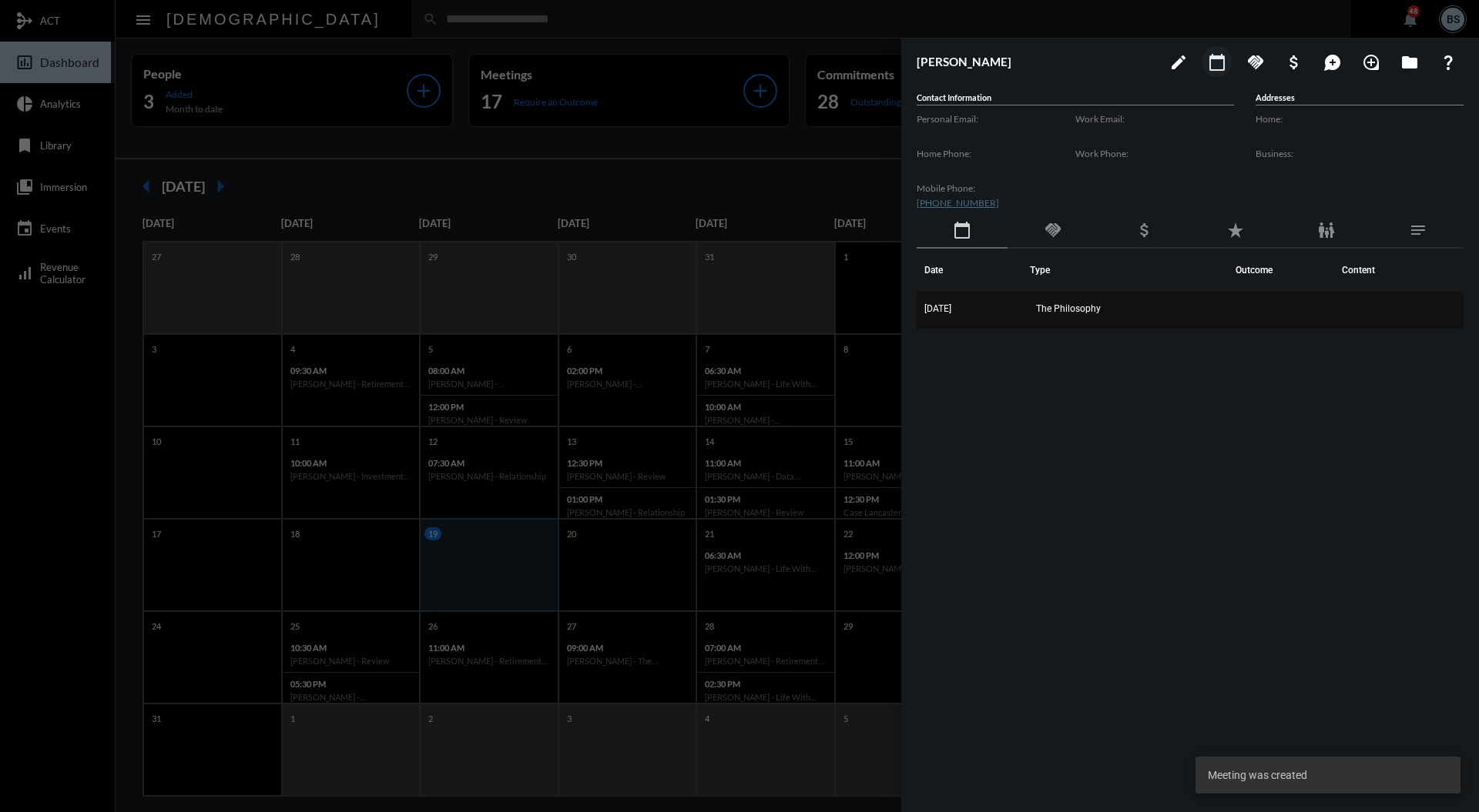
click at [1109, 292] on td "The Philosophy" at bounding box center [1132, 310] width 205 height 37
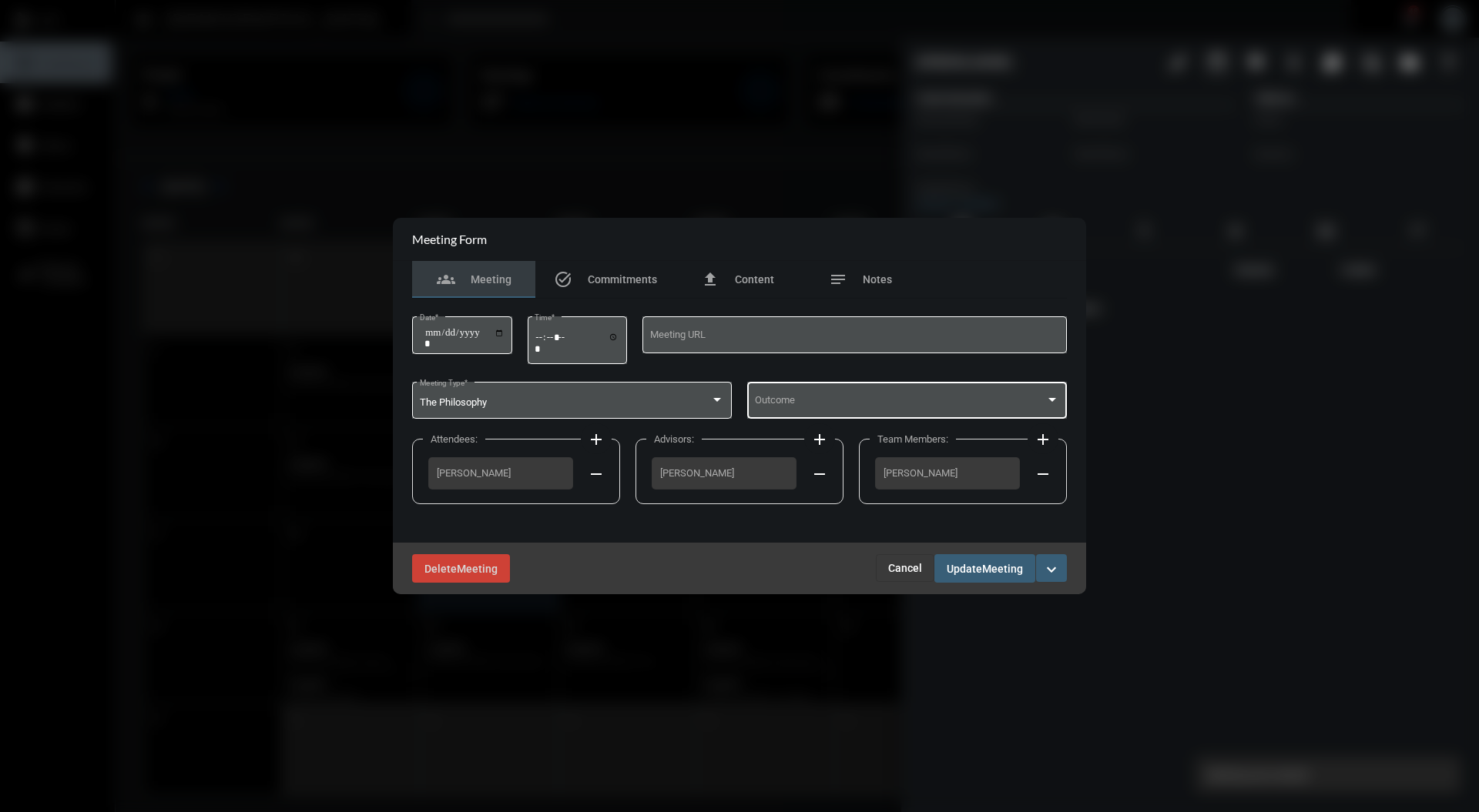
click at [1049, 397] on div at bounding box center [1052, 400] width 14 height 13
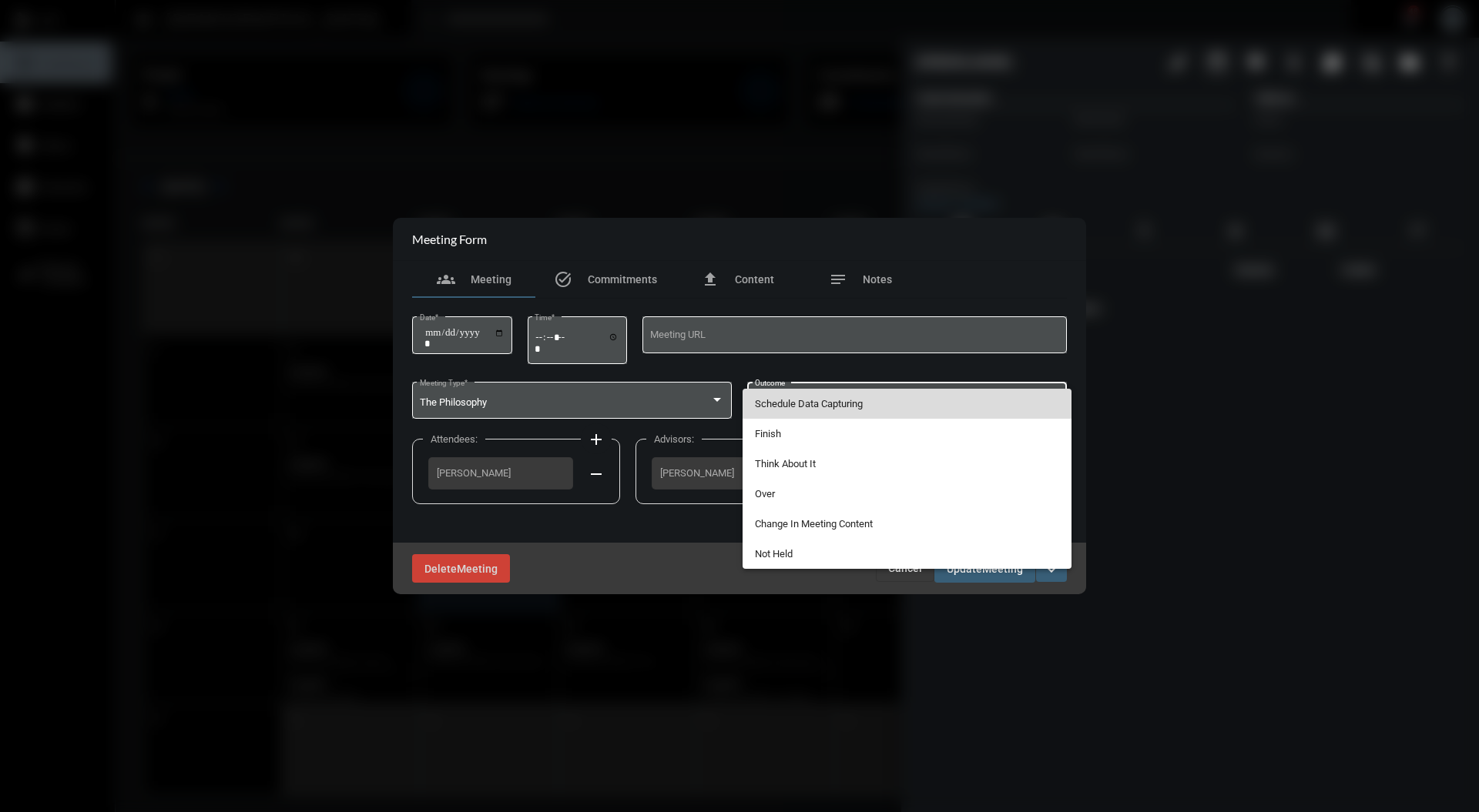
click at [986, 415] on span "Schedule Data Capturing" at bounding box center [907, 404] width 305 height 30
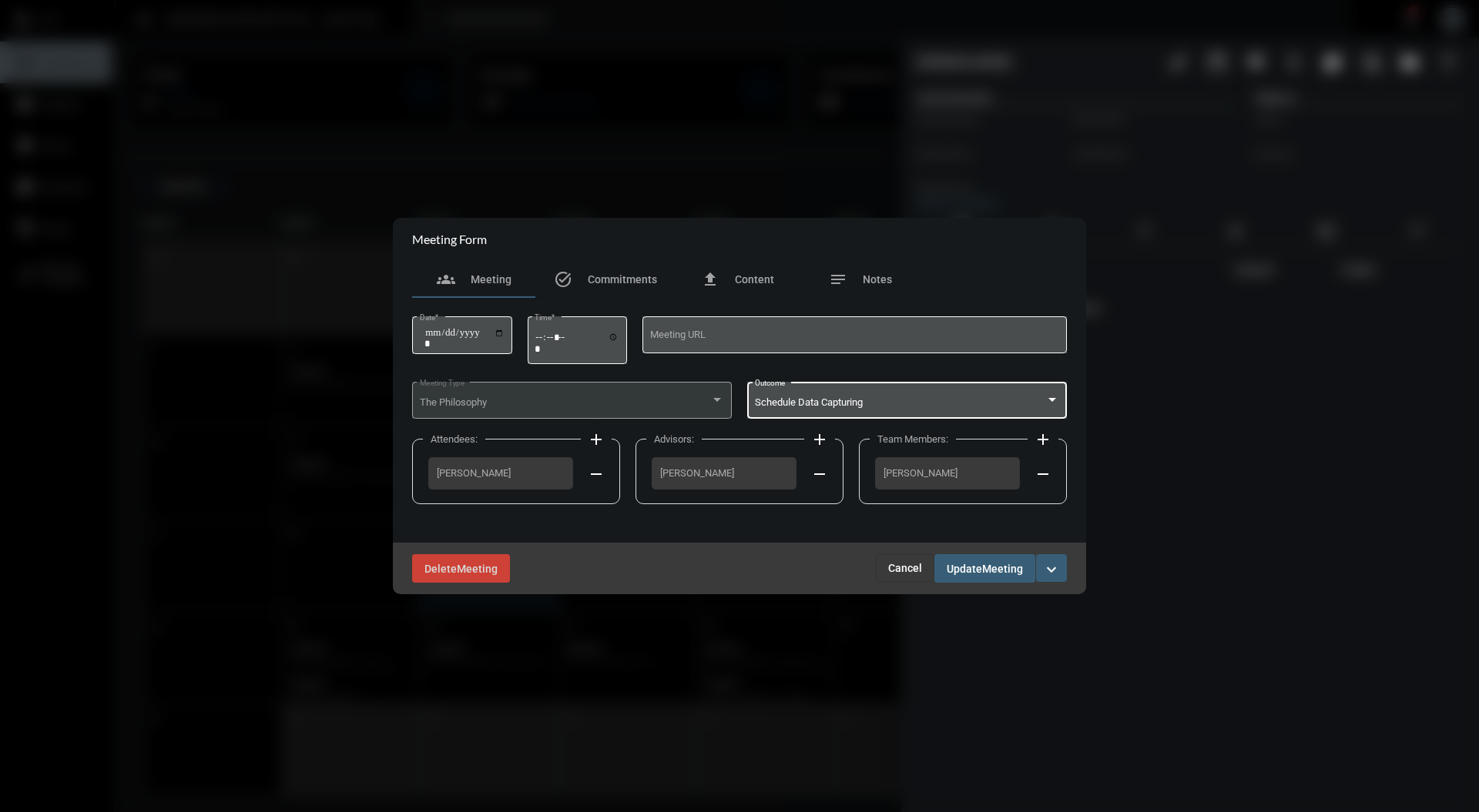
click at [1004, 573] on span "Meeting" at bounding box center [1003, 570] width 41 height 13
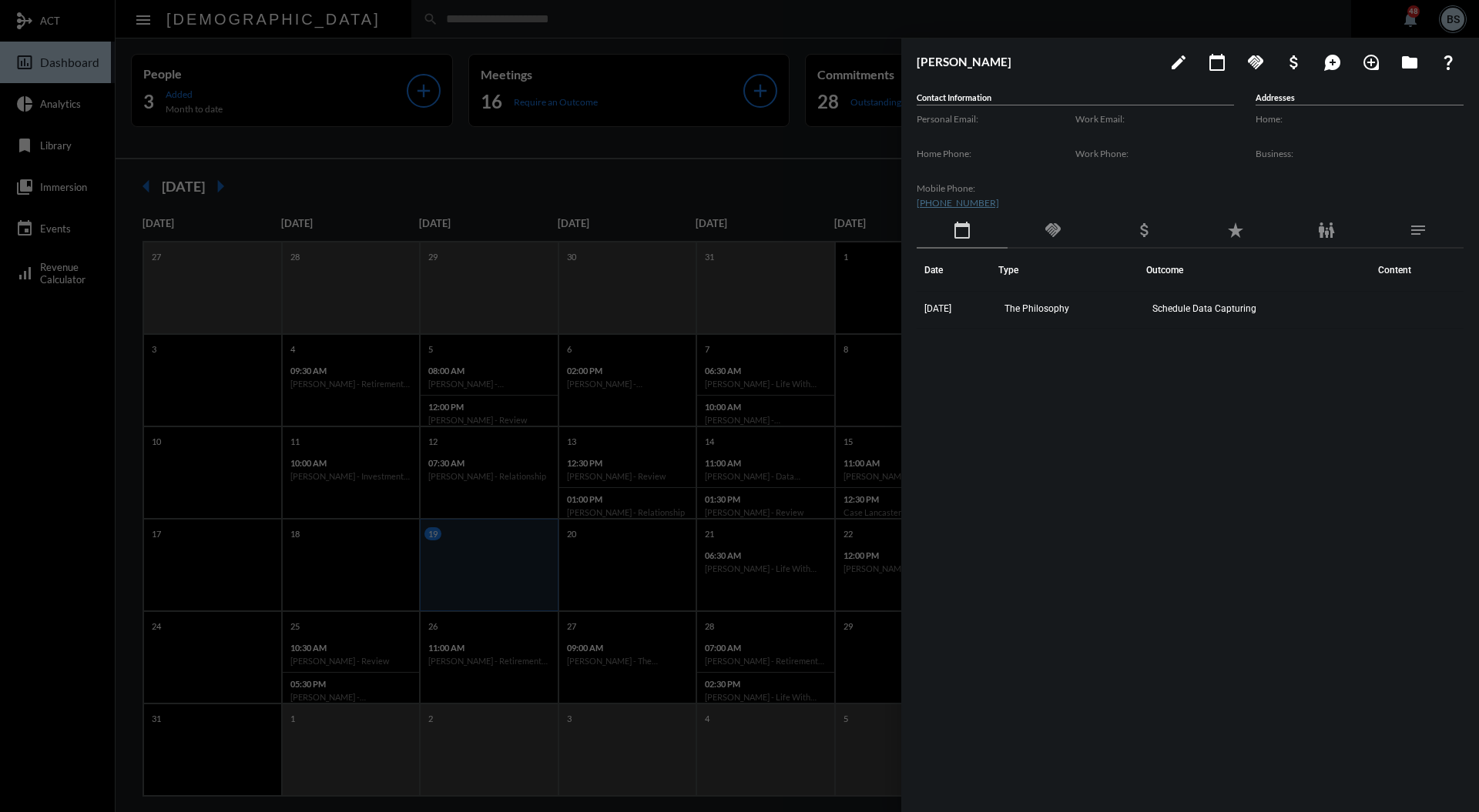
click at [1222, 63] on mat-icon "calendar_today" at bounding box center [1216, 62] width 18 height 18
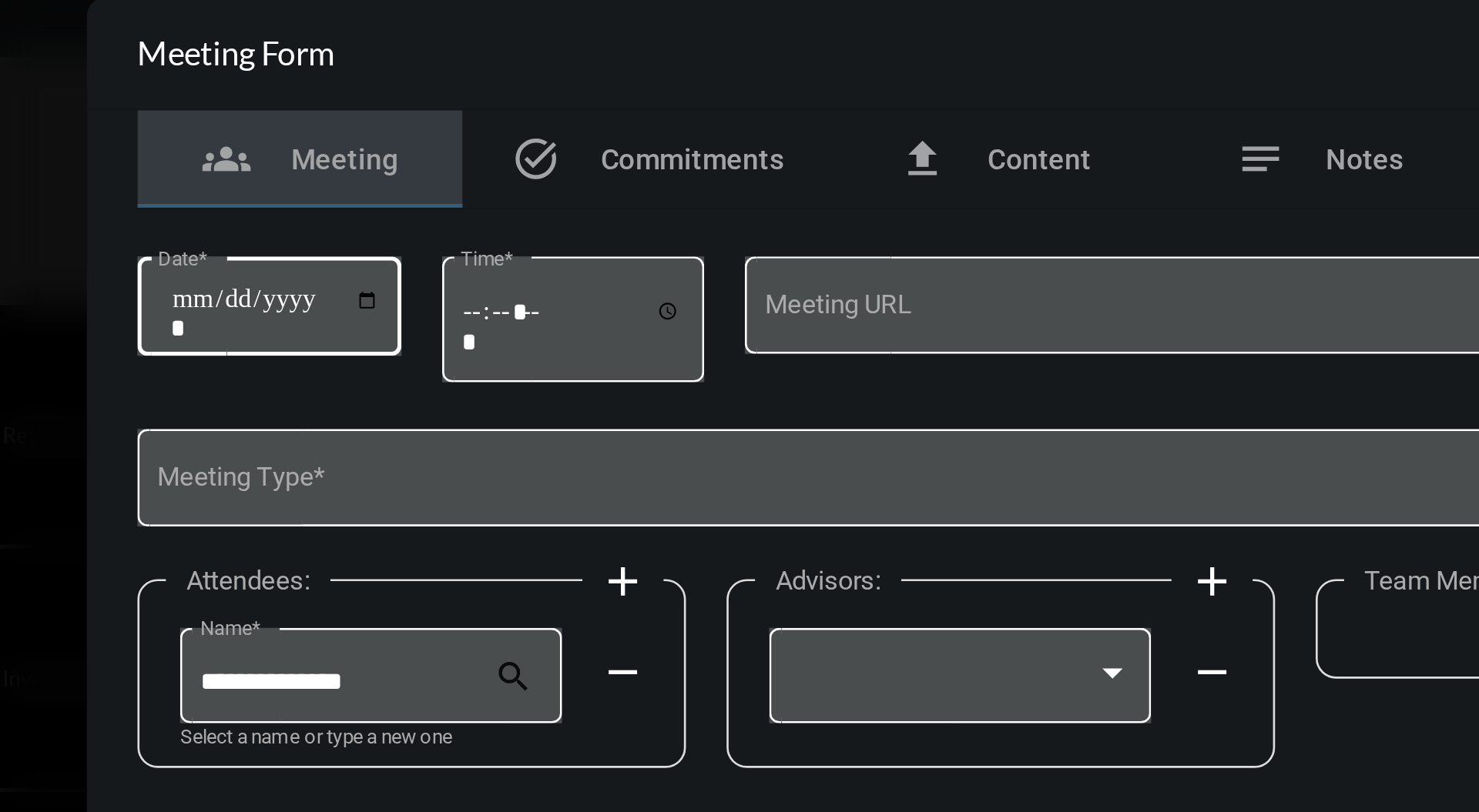
click at [504, 336] on input "Date *" at bounding box center [464, 337] width 80 height 21
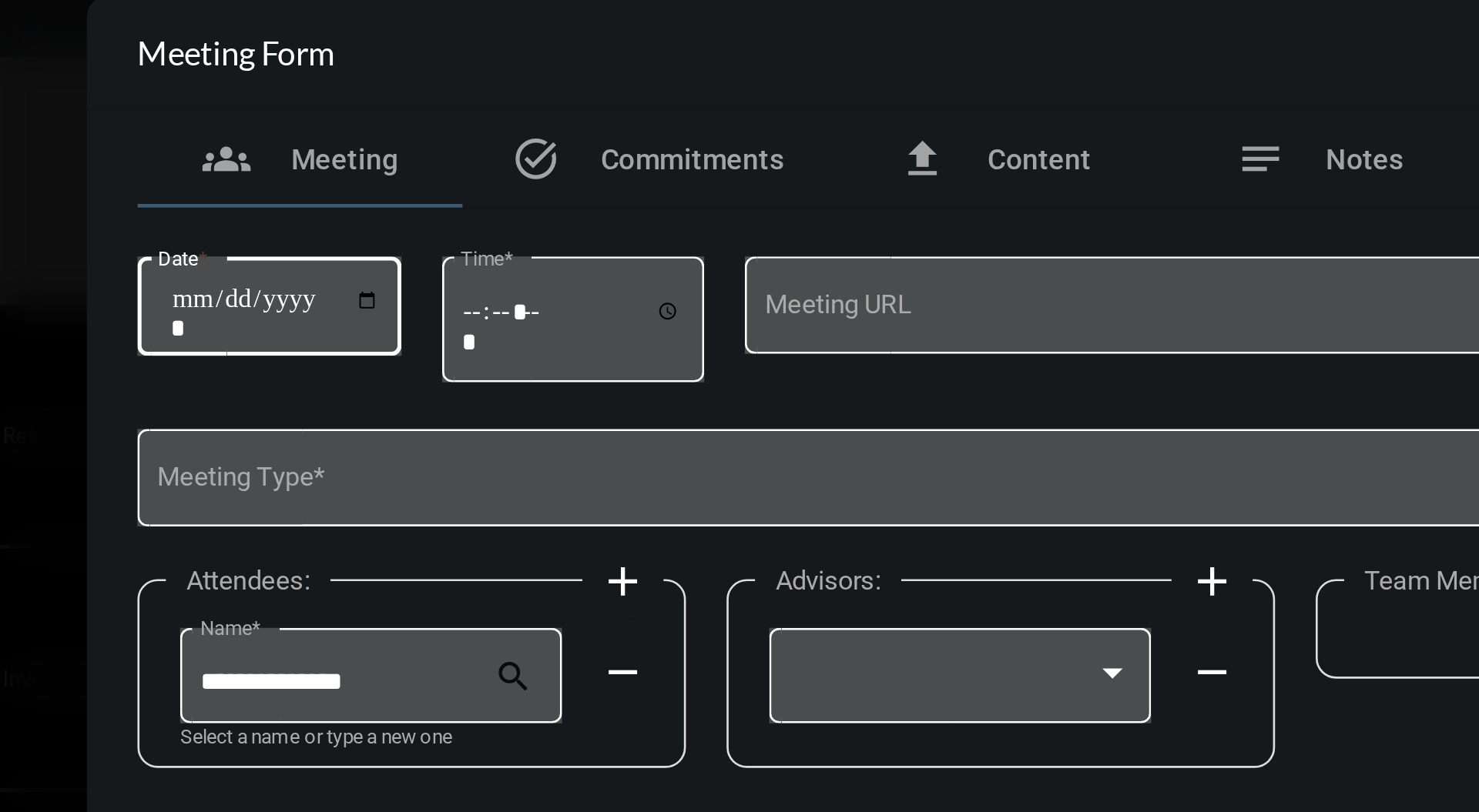
type input "**********"
click at [548, 336] on input "Time *" at bounding box center [576, 342] width 85 height 22
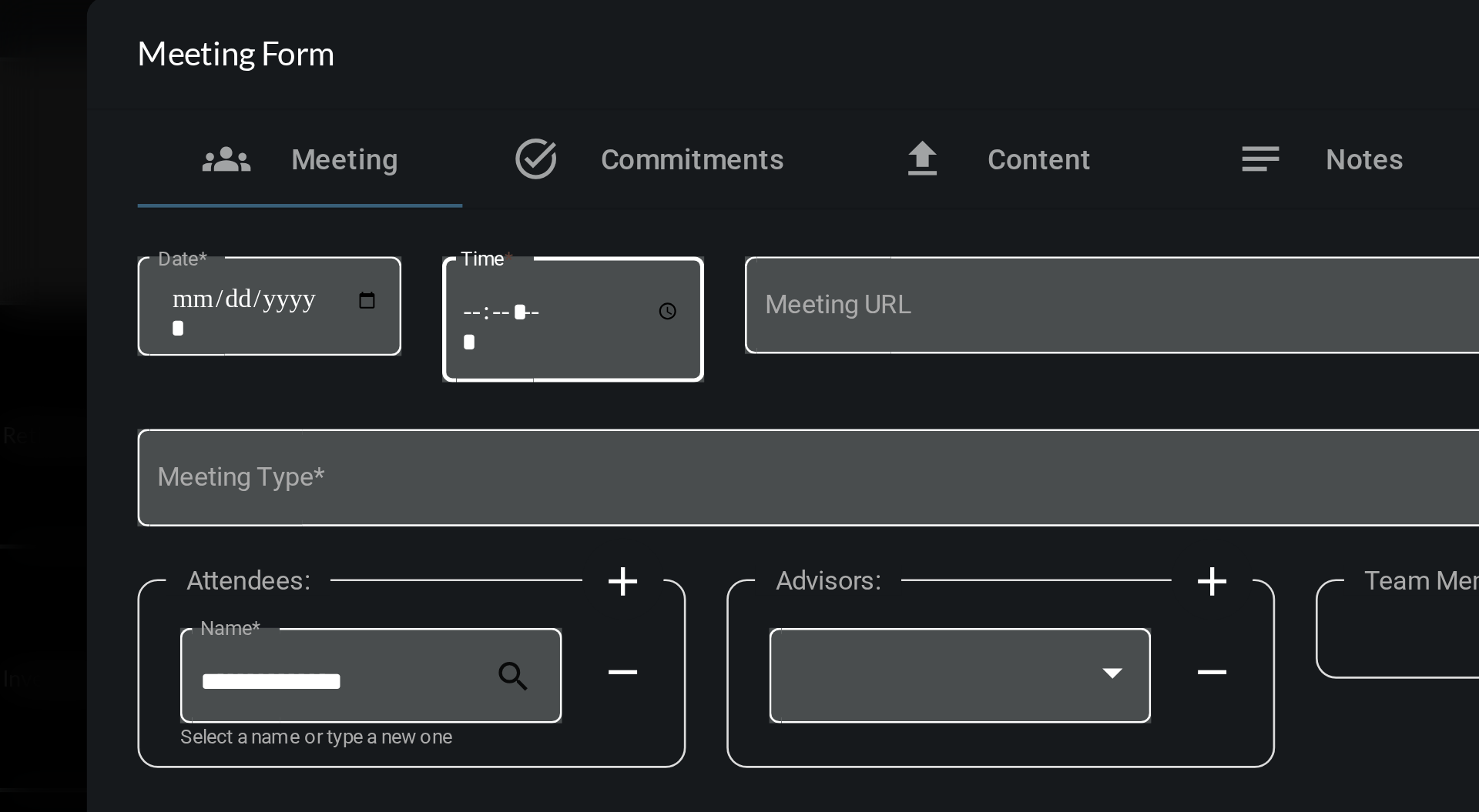
click at [548, 336] on input "Time *" at bounding box center [576, 342] width 85 height 22
click at [616, 339] on input "Time *" at bounding box center [576, 342] width 85 height 22
type input "*****"
click at [608, 367] on div "***** Time *" at bounding box center [578, 347] width 100 height 61
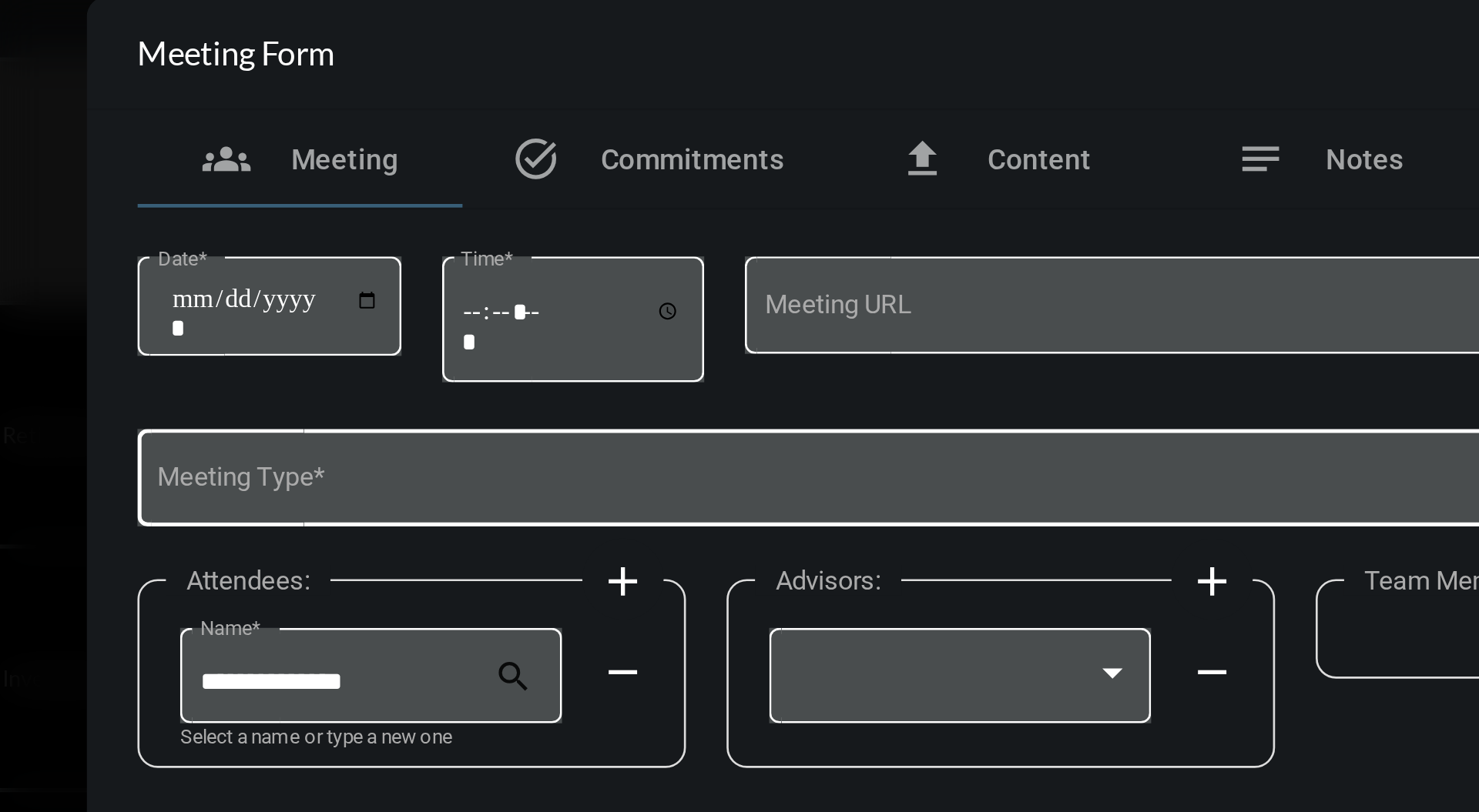
click at [589, 391] on div "Meeting Type *" at bounding box center [740, 400] width 640 height 39
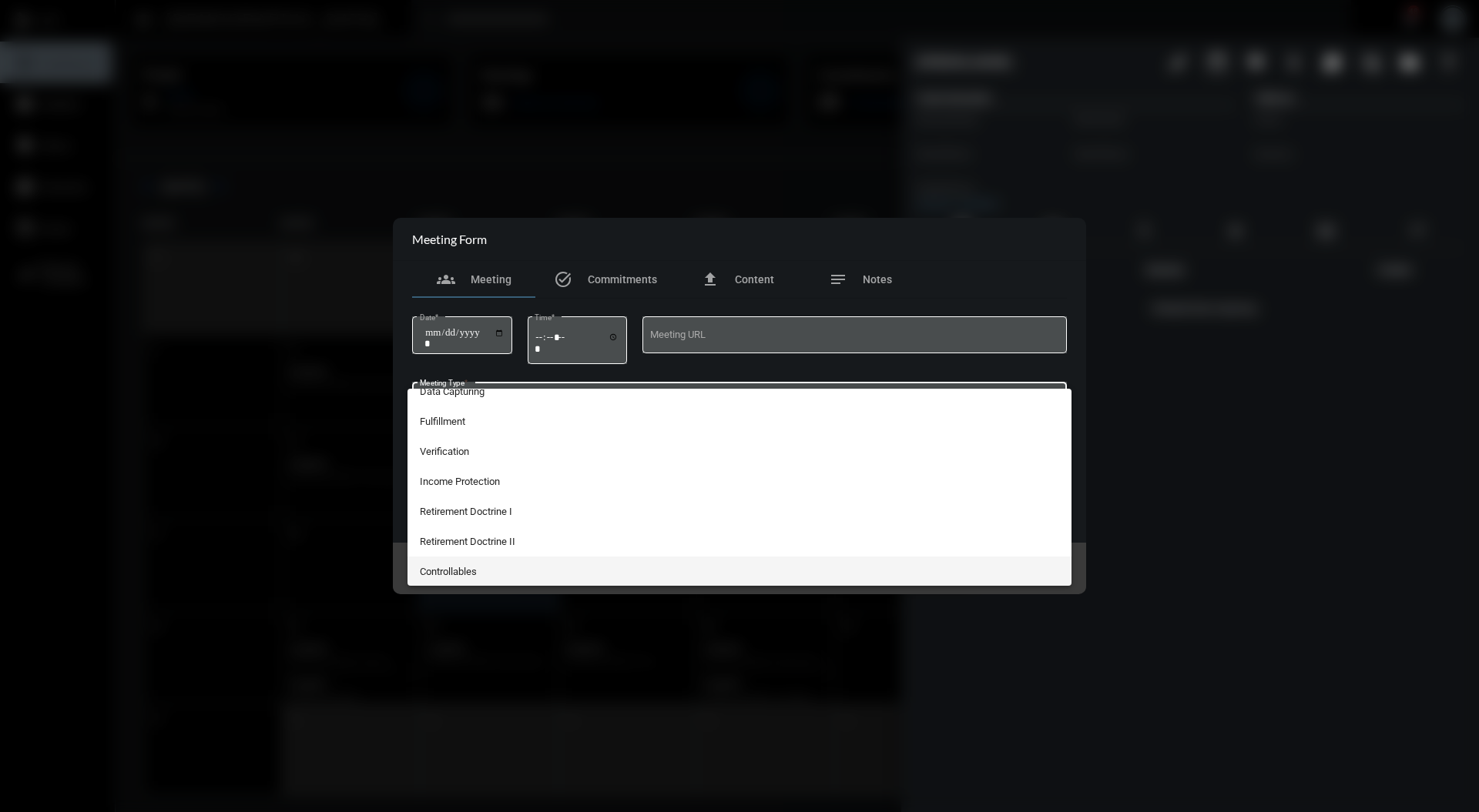
scroll to position [205, 0]
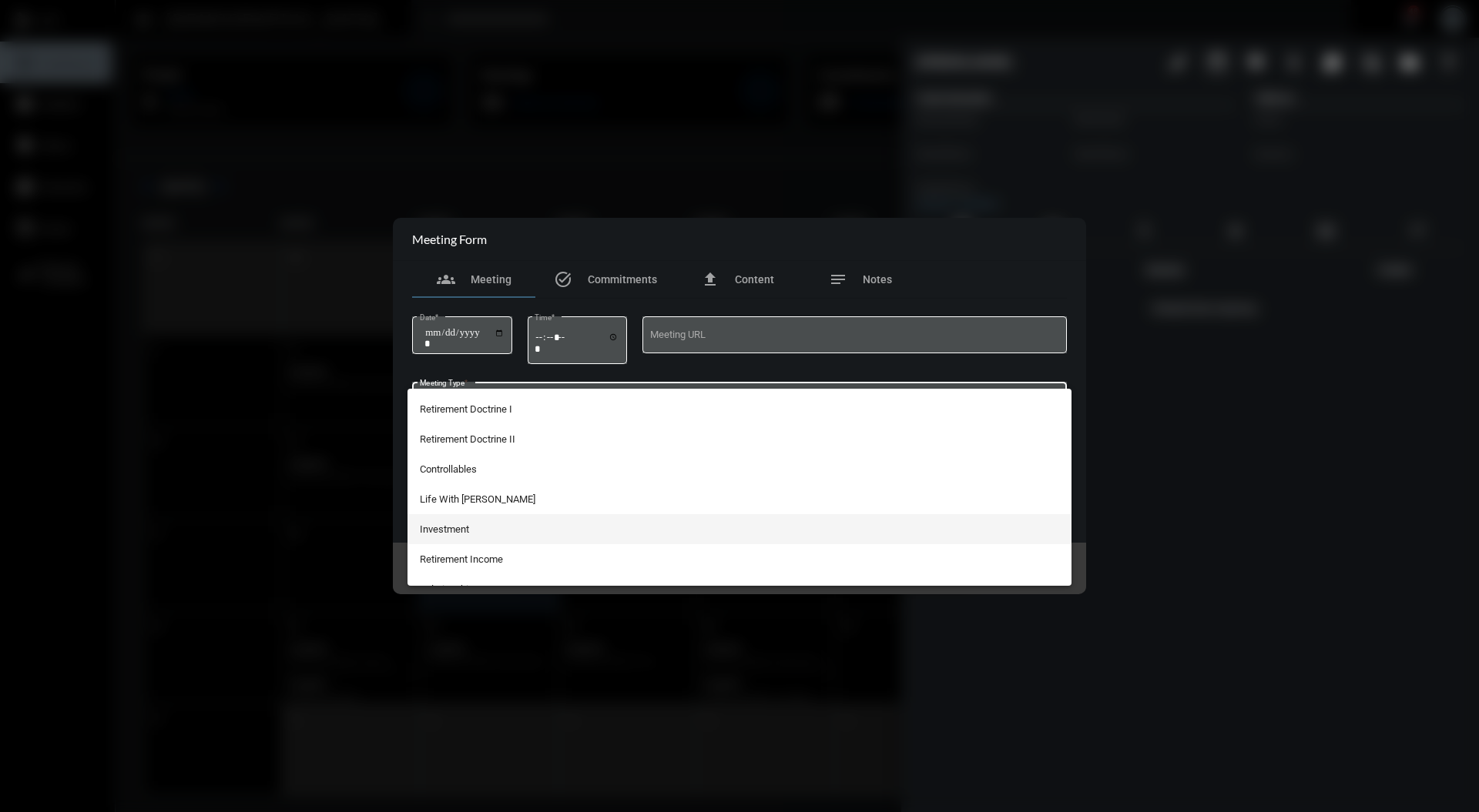
click at [495, 532] on span "Investment" at bounding box center [740, 529] width 640 height 30
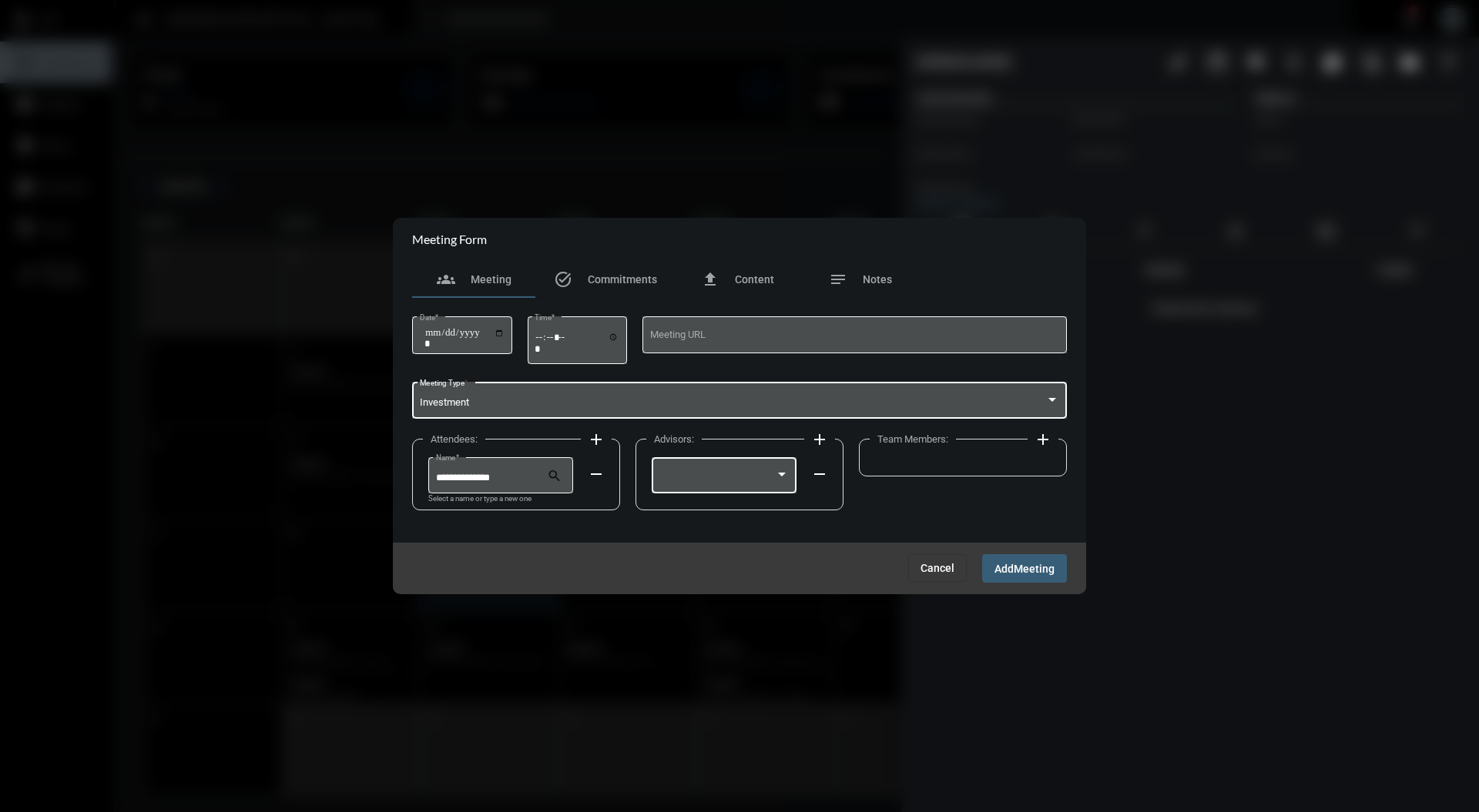
click at [780, 465] on div at bounding box center [724, 475] width 130 height 39
click at [762, 476] on span "[PERSON_NAME]" at bounding box center [723, 479] width 130 height 30
click at [1052, 438] on mat-icon "add" at bounding box center [1042, 439] width 18 height 18
click at [1010, 471] on div at bounding box center [1005, 476] width 14 height 13
click at [976, 483] on span "[PERSON_NAME]" at bounding box center [946, 479] width 130 height 30
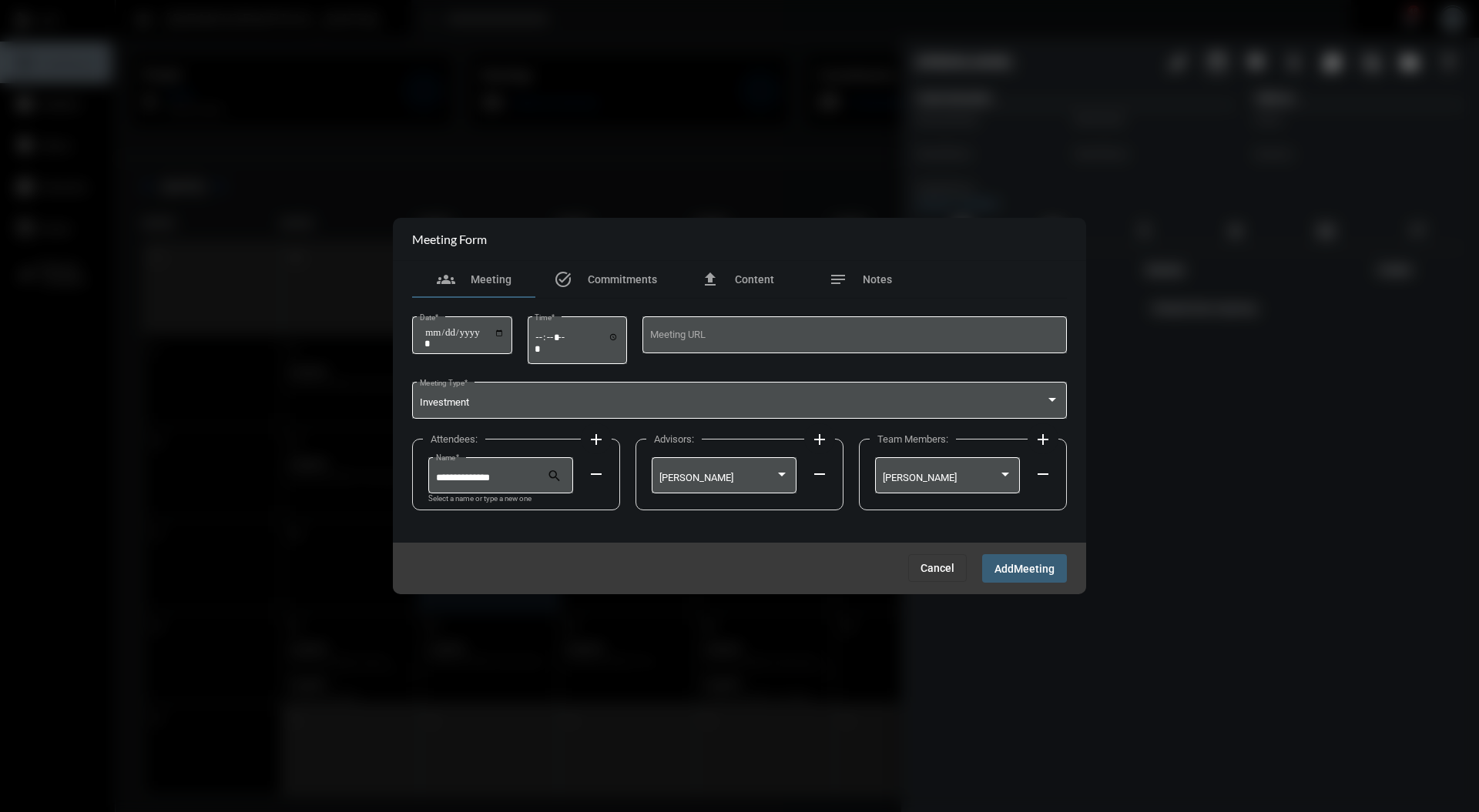
click at [1032, 563] on span "Meeting" at bounding box center [1034, 570] width 41 height 13
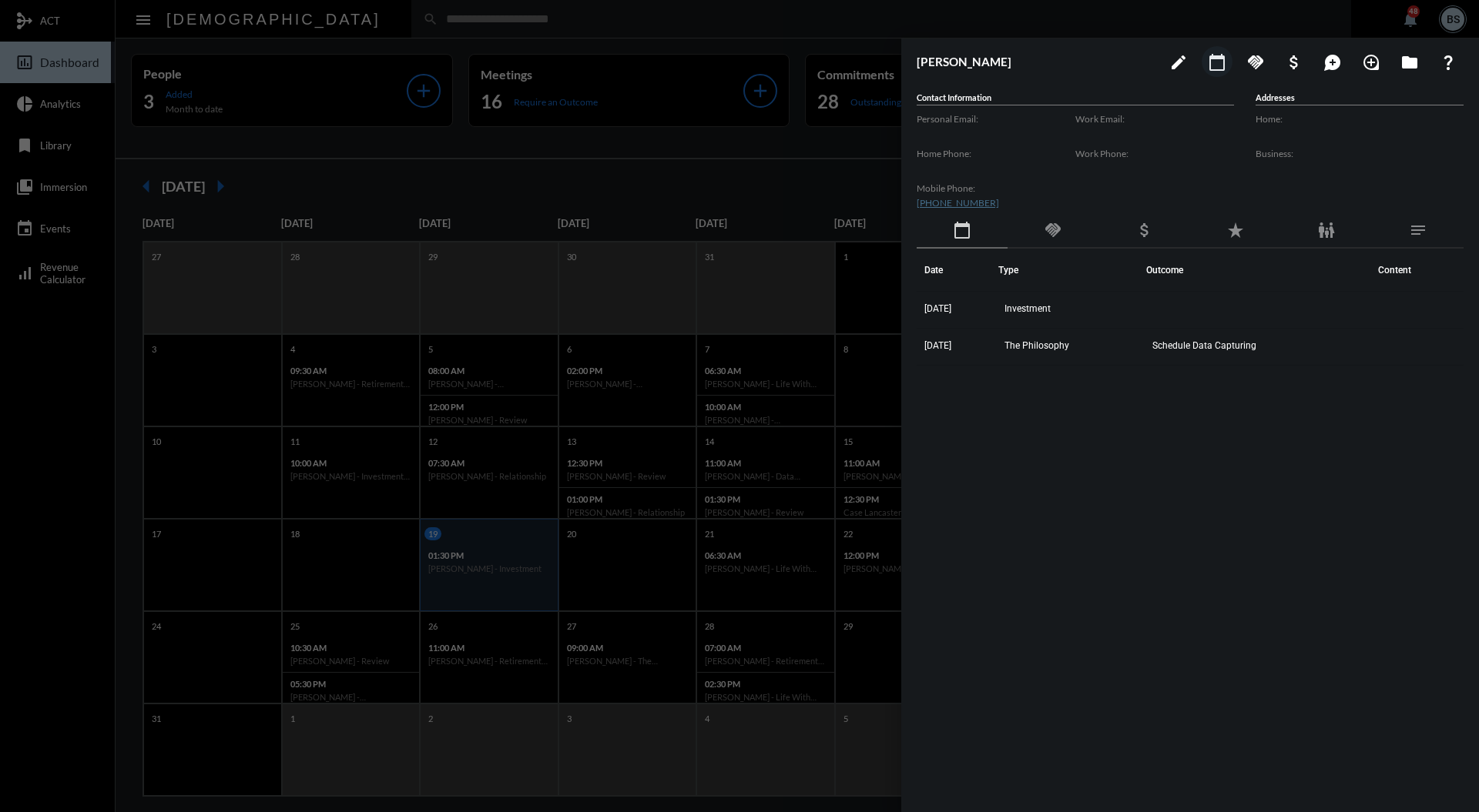
click at [723, 171] on div at bounding box center [740, 406] width 1479 height 812
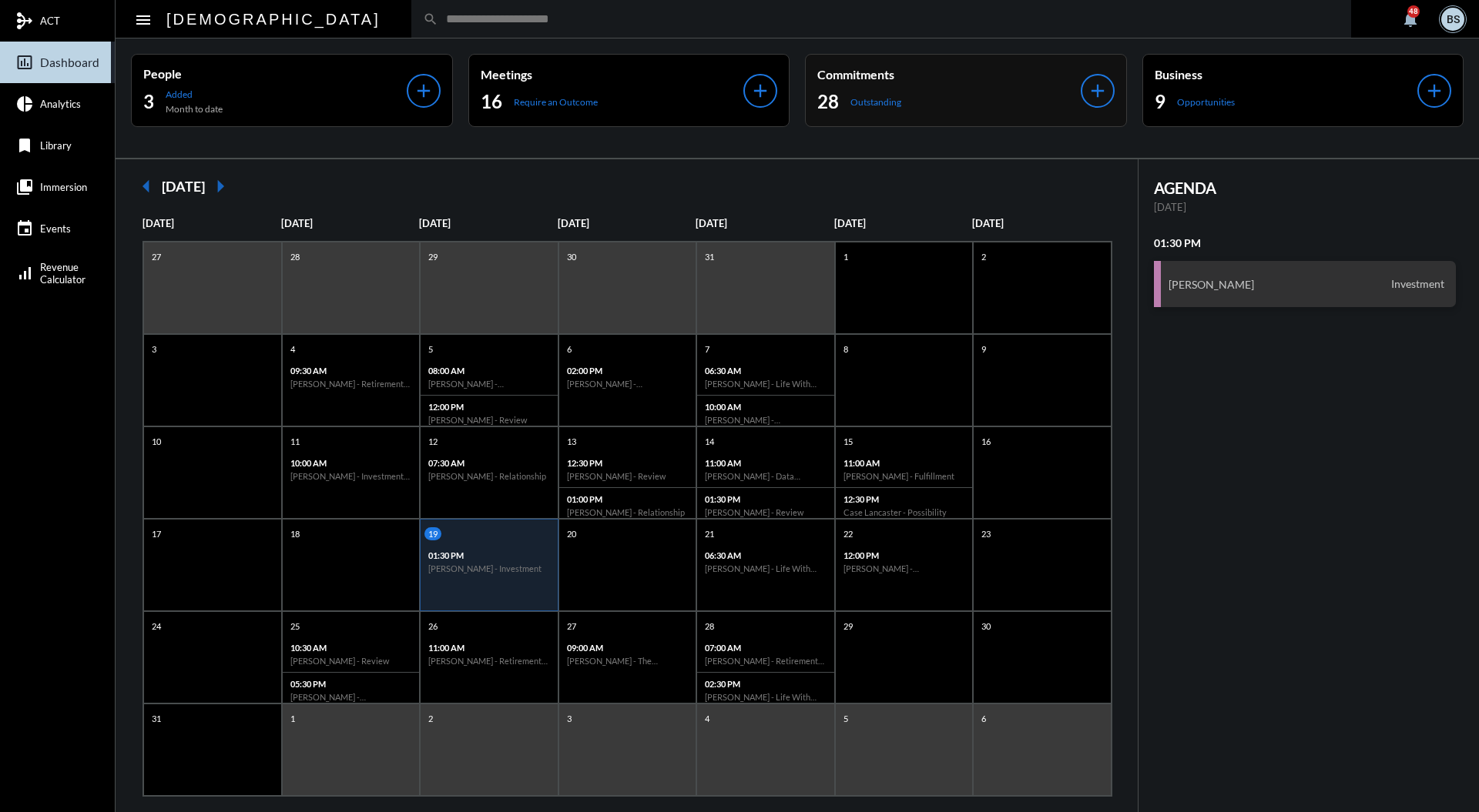
click at [961, 99] on div "28 Outstanding" at bounding box center [948, 101] width 263 height 24
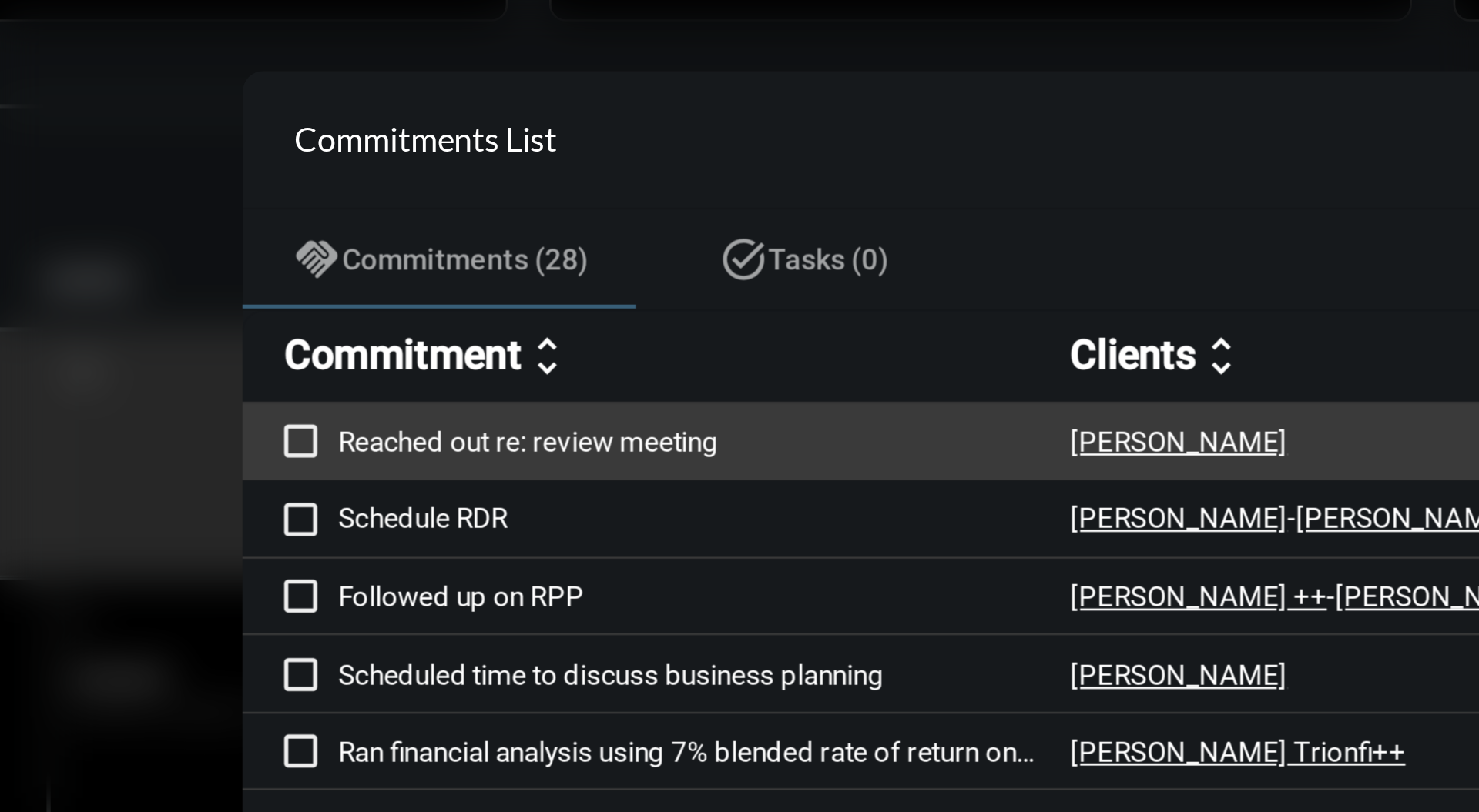
click at [435, 280] on p "Reached out re: review meeting" at bounding box center [525, 284] width 273 height 13
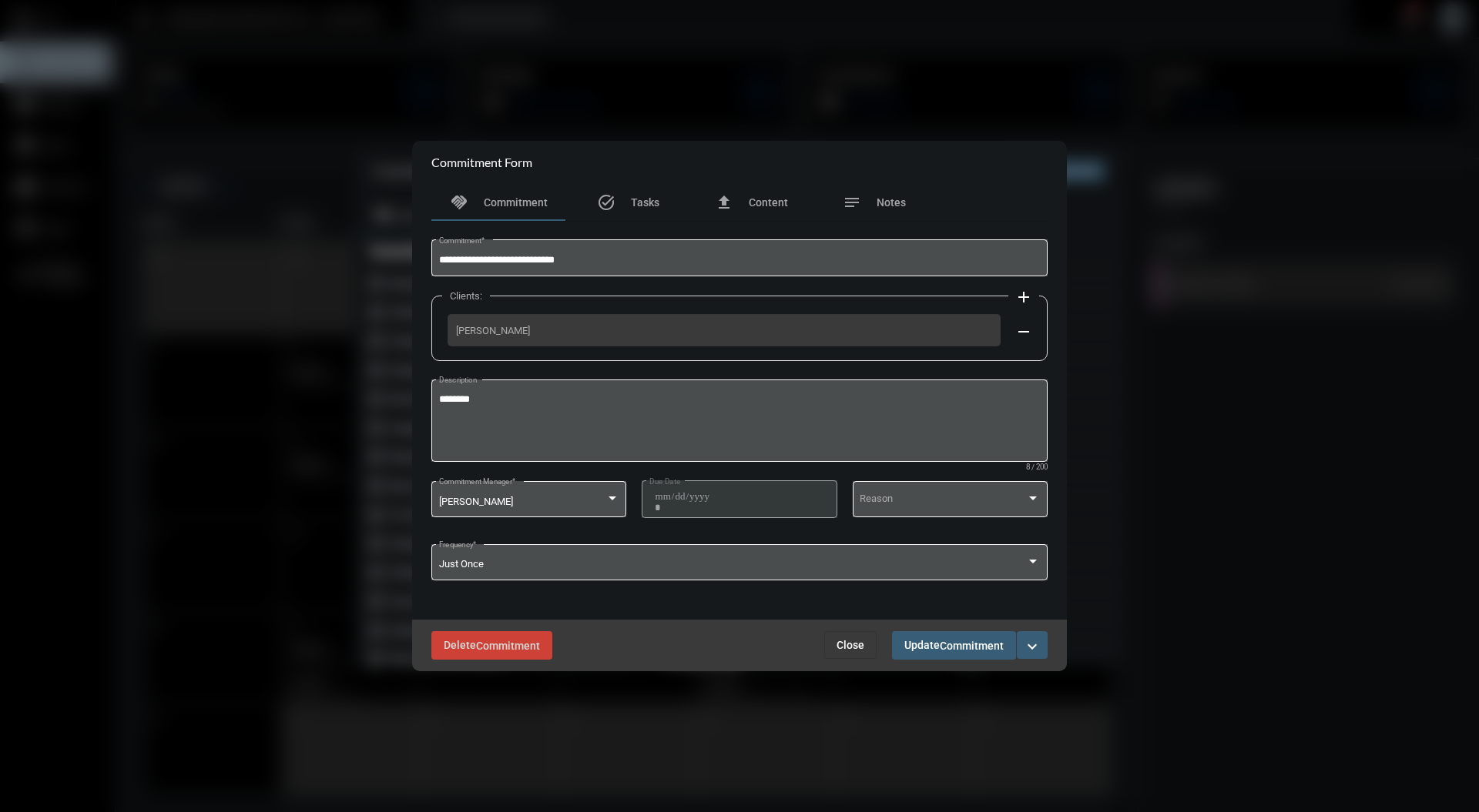
click at [847, 659] on button "Close" at bounding box center [850, 645] width 52 height 28
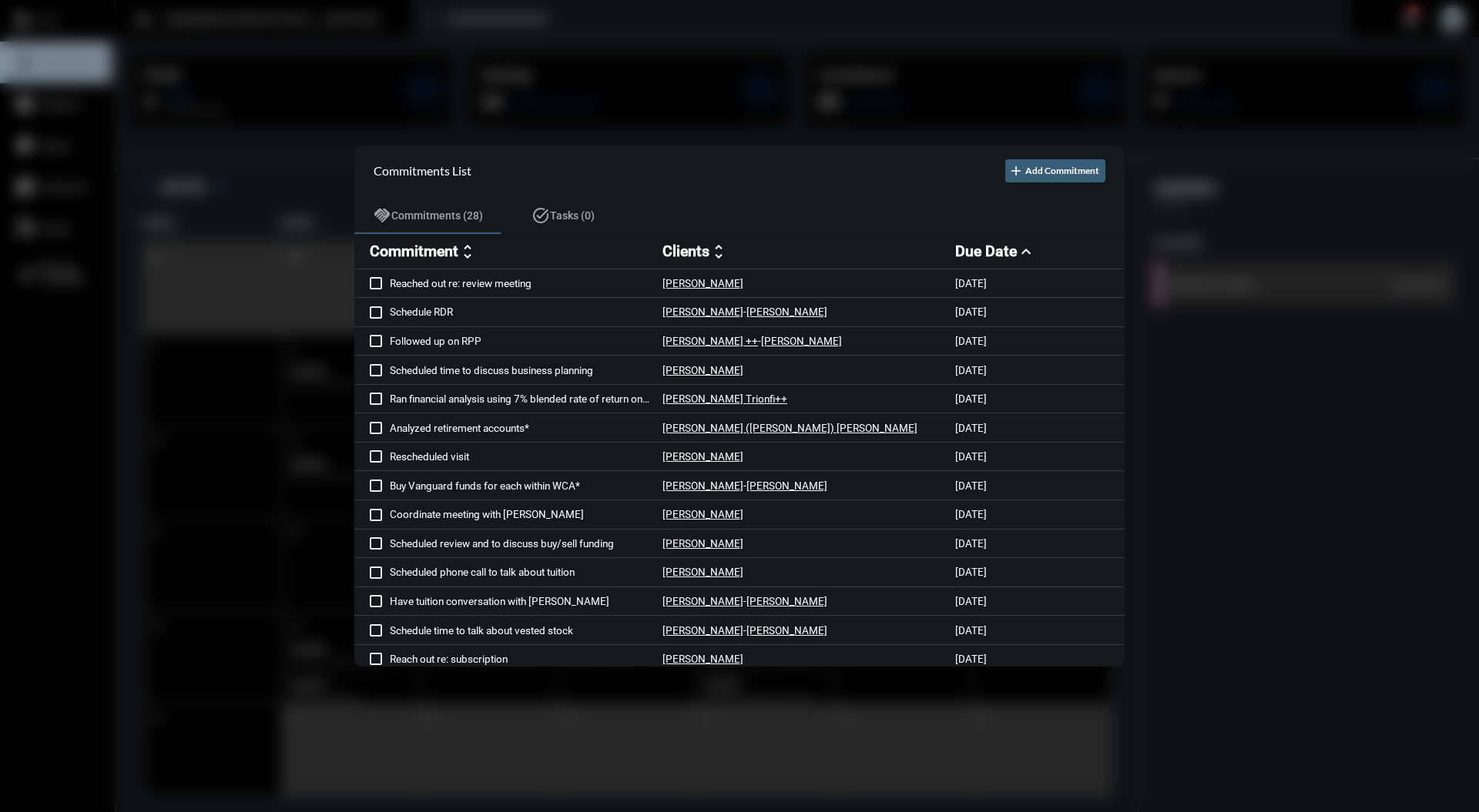
click at [939, 87] on div at bounding box center [740, 406] width 1479 height 812
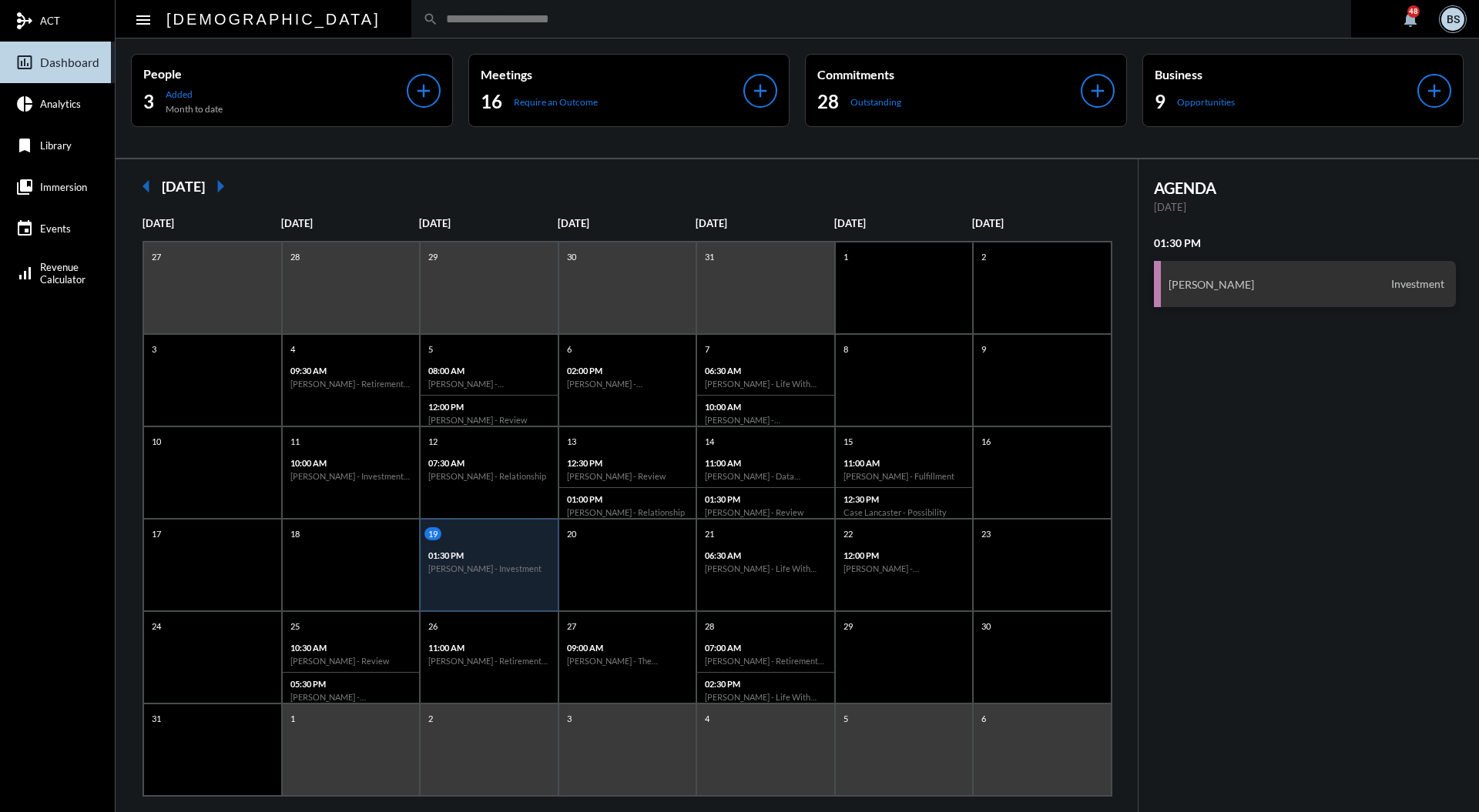
click at [666, 433] on div "13 12:30 PM [PERSON_NAME] - Review 01:00 PM [PERSON_NAME] - Relationship" at bounding box center [627, 472] width 138 height 92
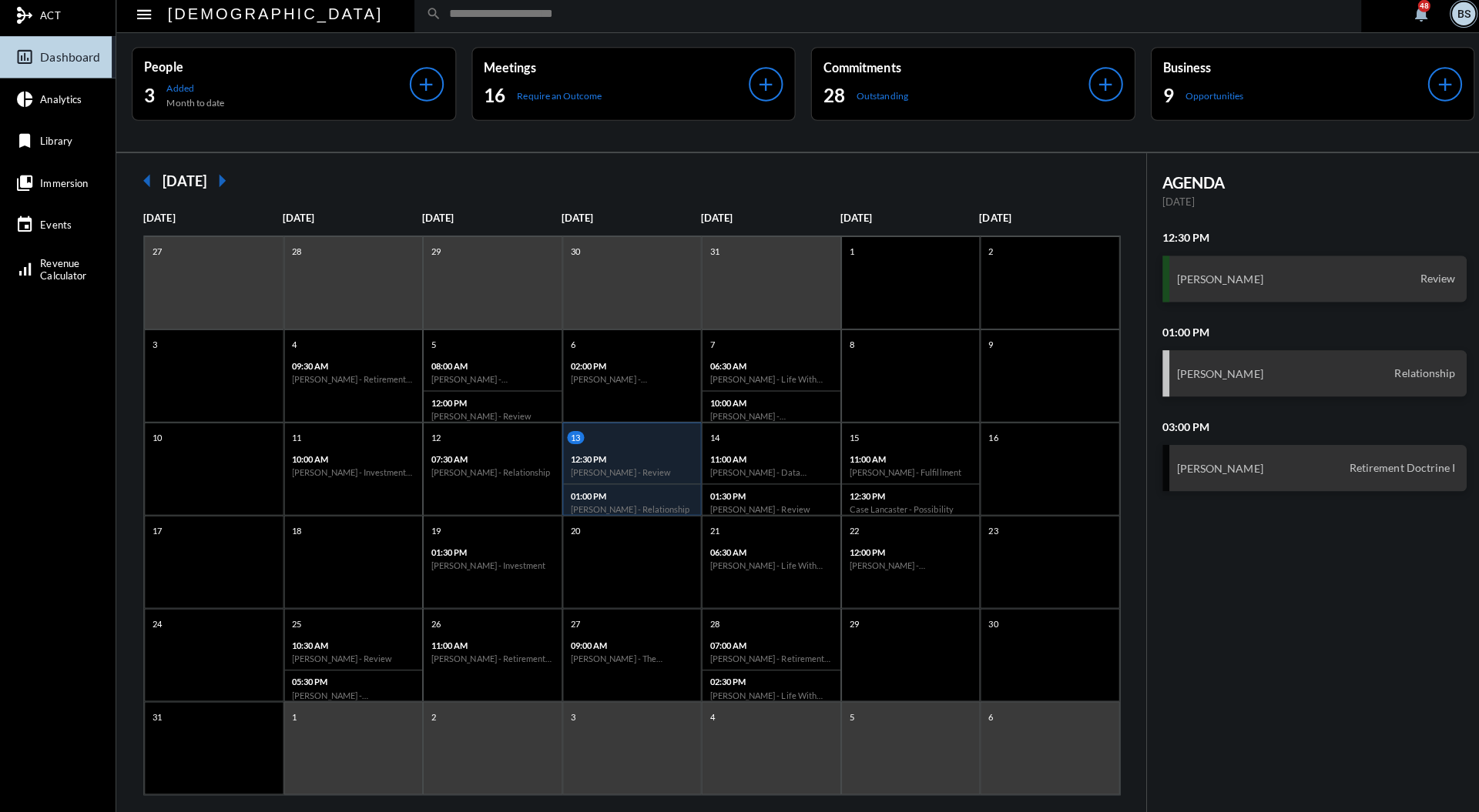
scroll to position [0, 0]
click at [628, 583] on div "20" at bounding box center [627, 563] width 138 height 92
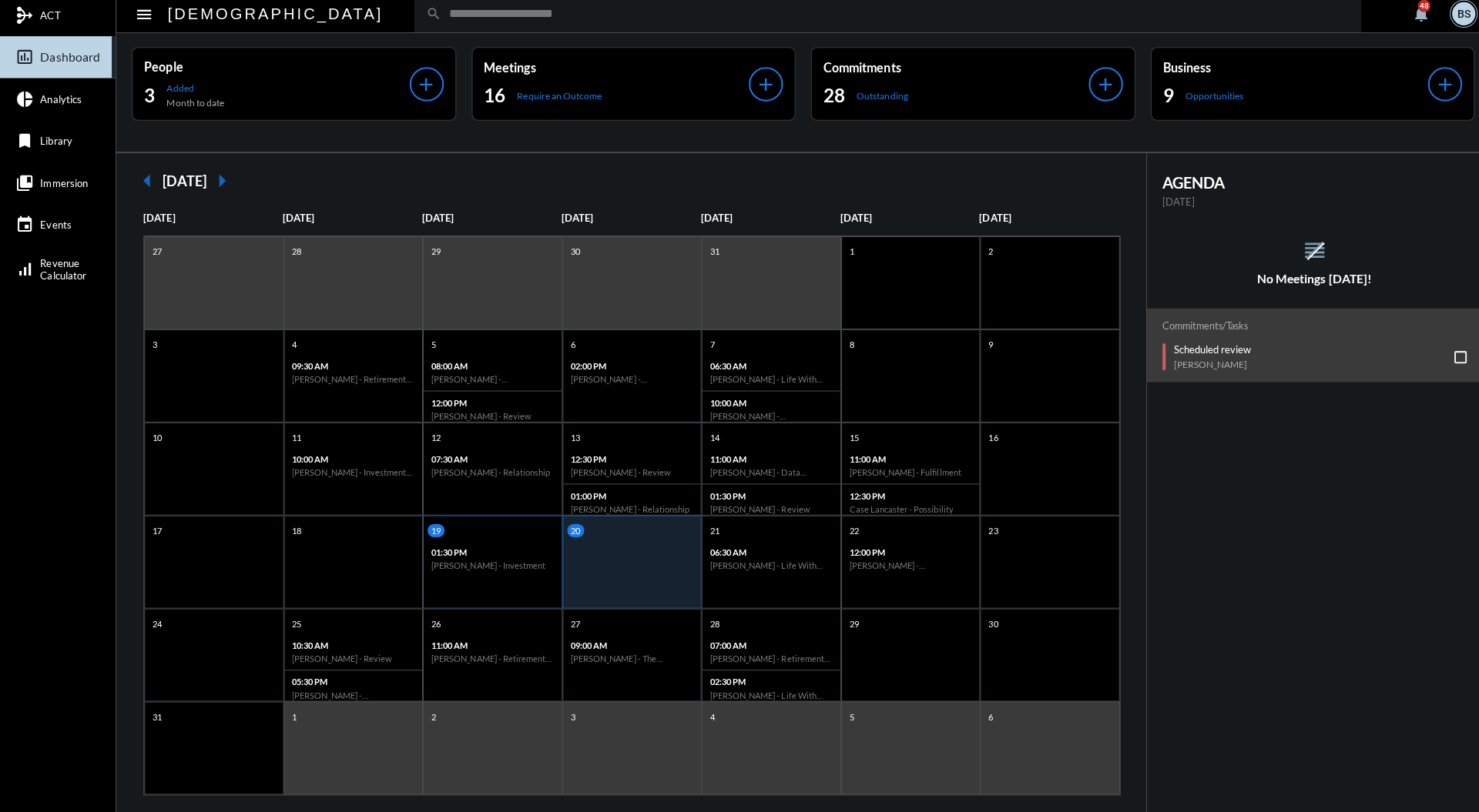
click at [524, 536] on div "19" at bounding box center [491, 532] width 134 height 13
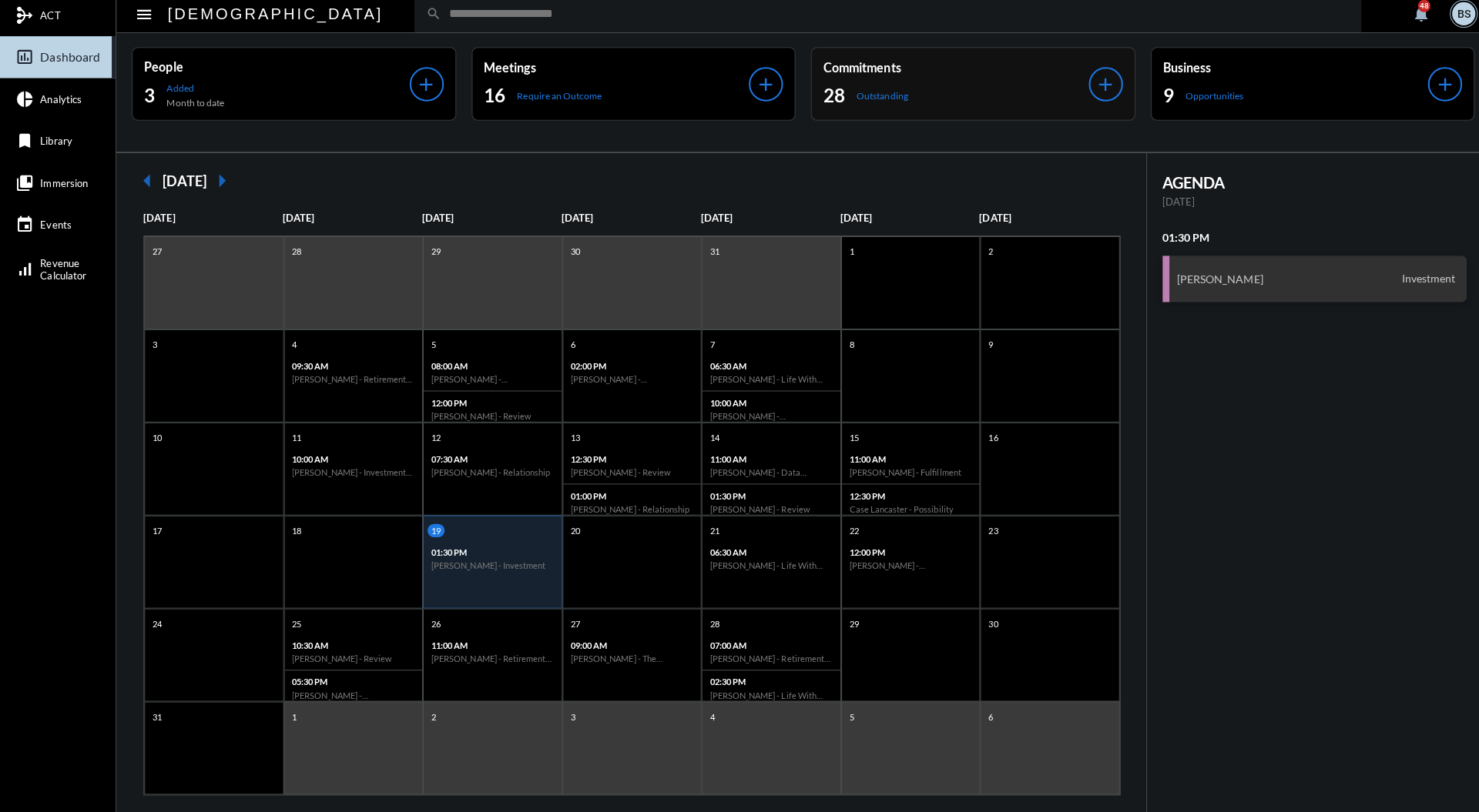
click at [948, 76] on p "Commitments" at bounding box center [948, 73] width 263 height 15
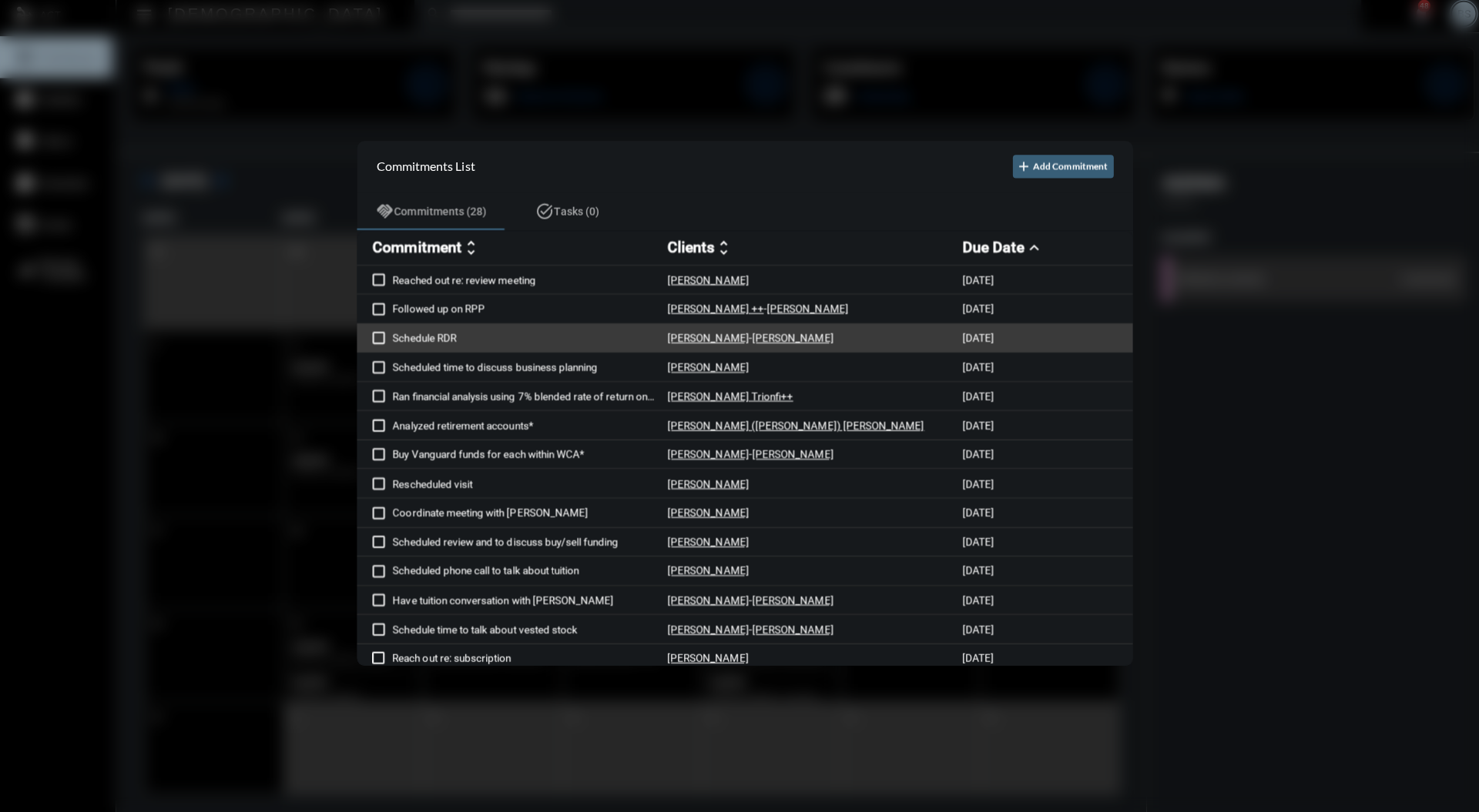
click at [434, 340] on p "Schedule RDR" at bounding box center [525, 341] width 273 height 13
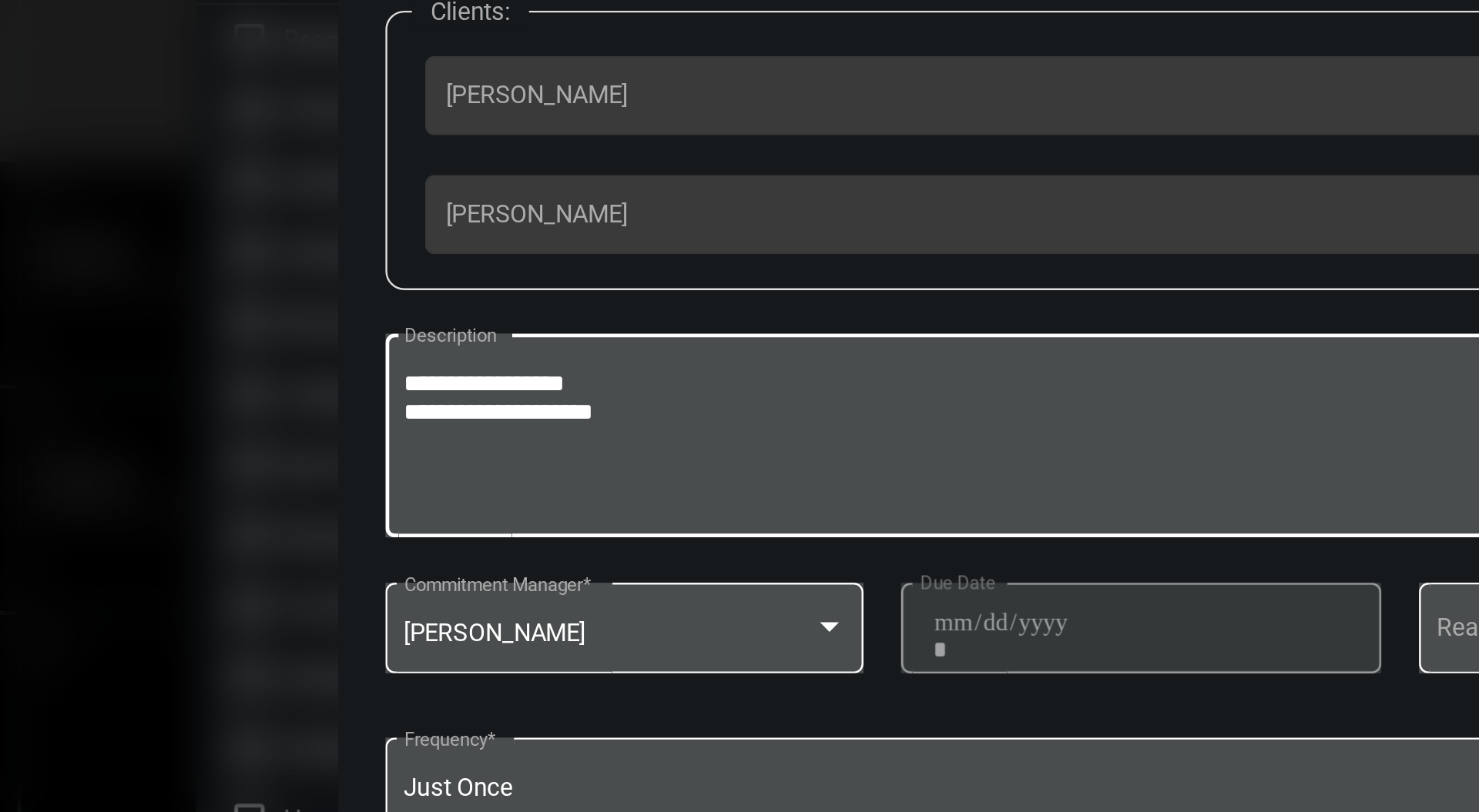
click at [631, 429] on textarea "**********" at bounding box center [740, 447] width 601 height 61
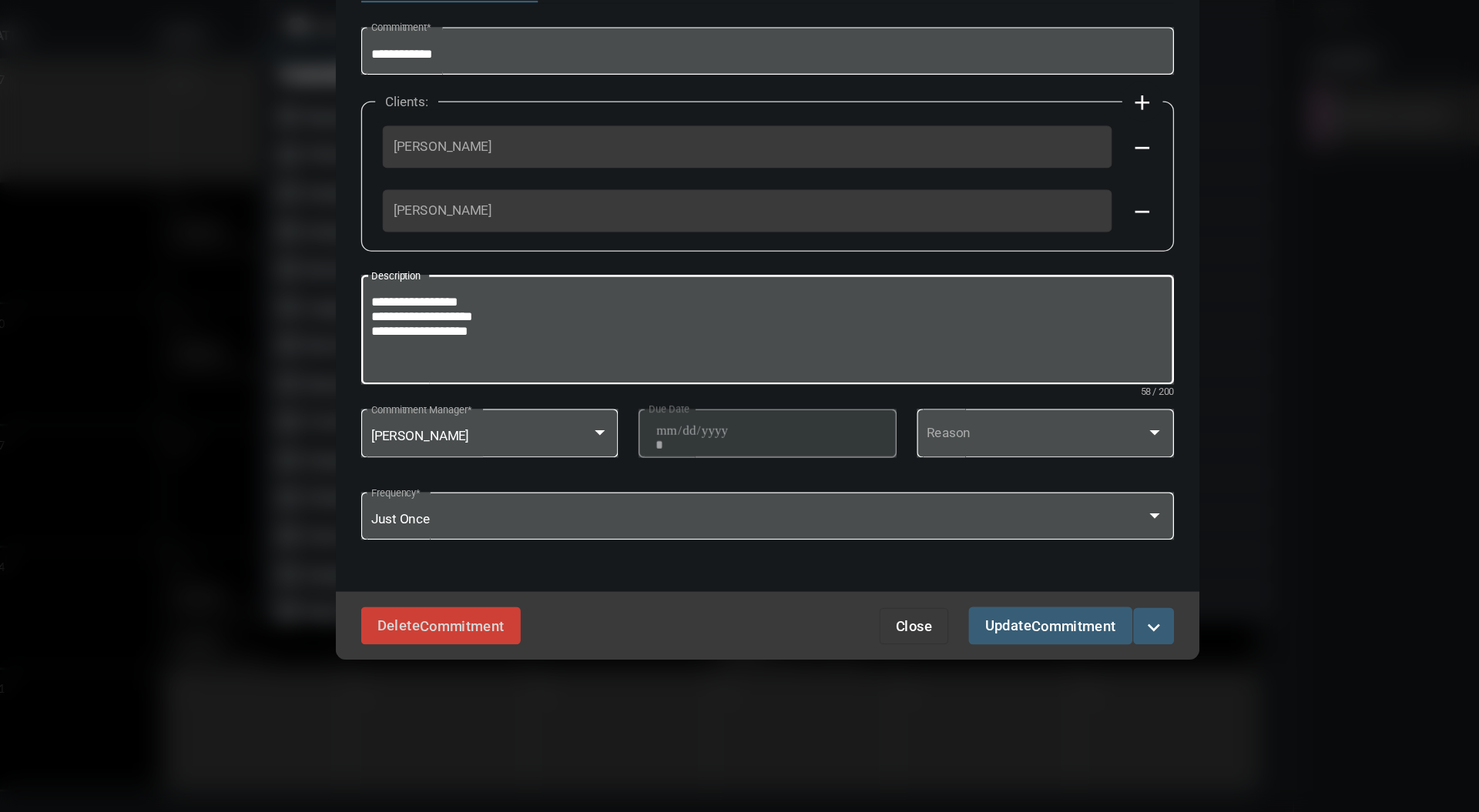
type textarea "**********"
click at [1038, 682] on button "expand_more" at bounding box center [1032, 669] width 31 height 28
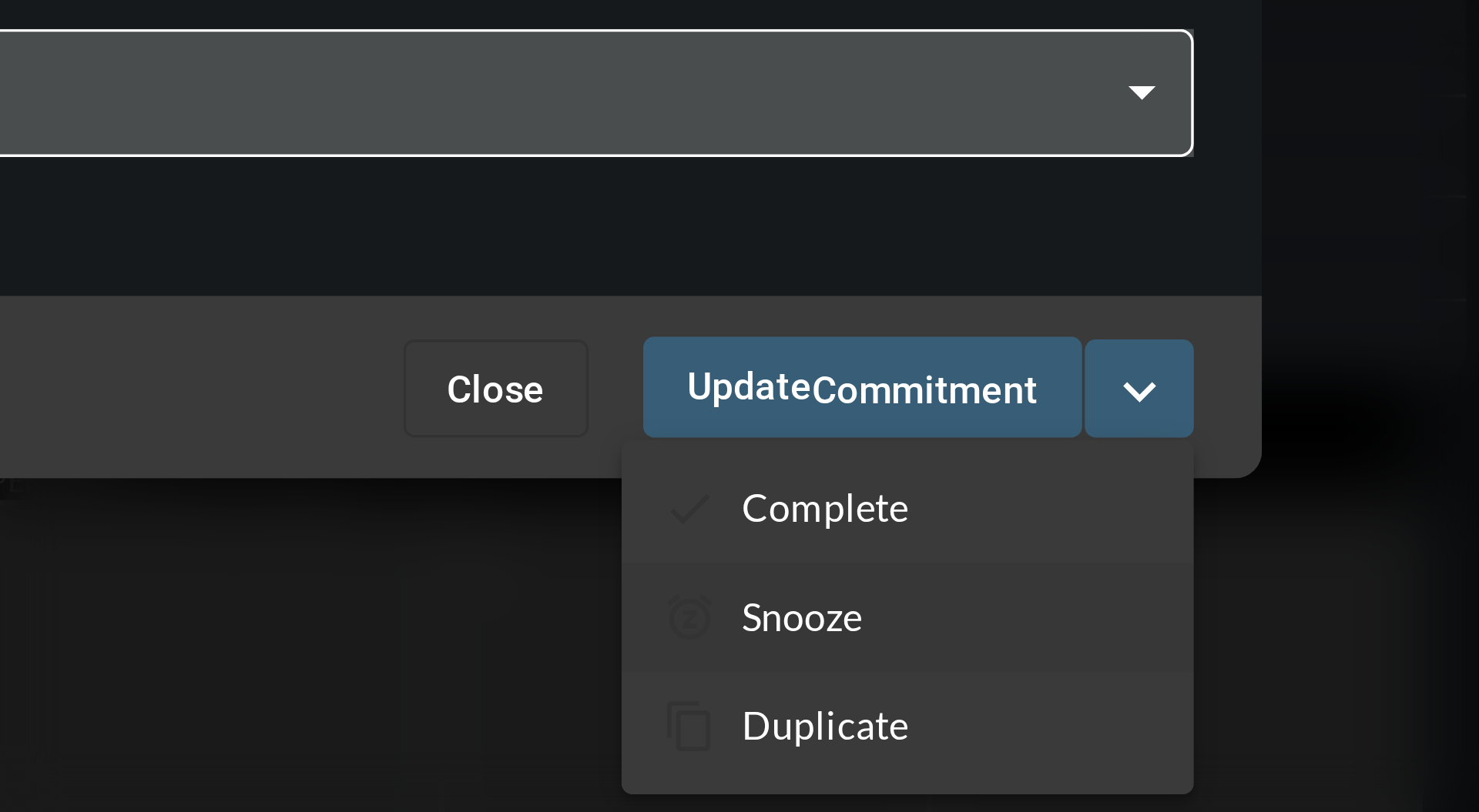
click at [946, 731] on p "Snooze" at bounding box center [936, 734] width 34 height 13
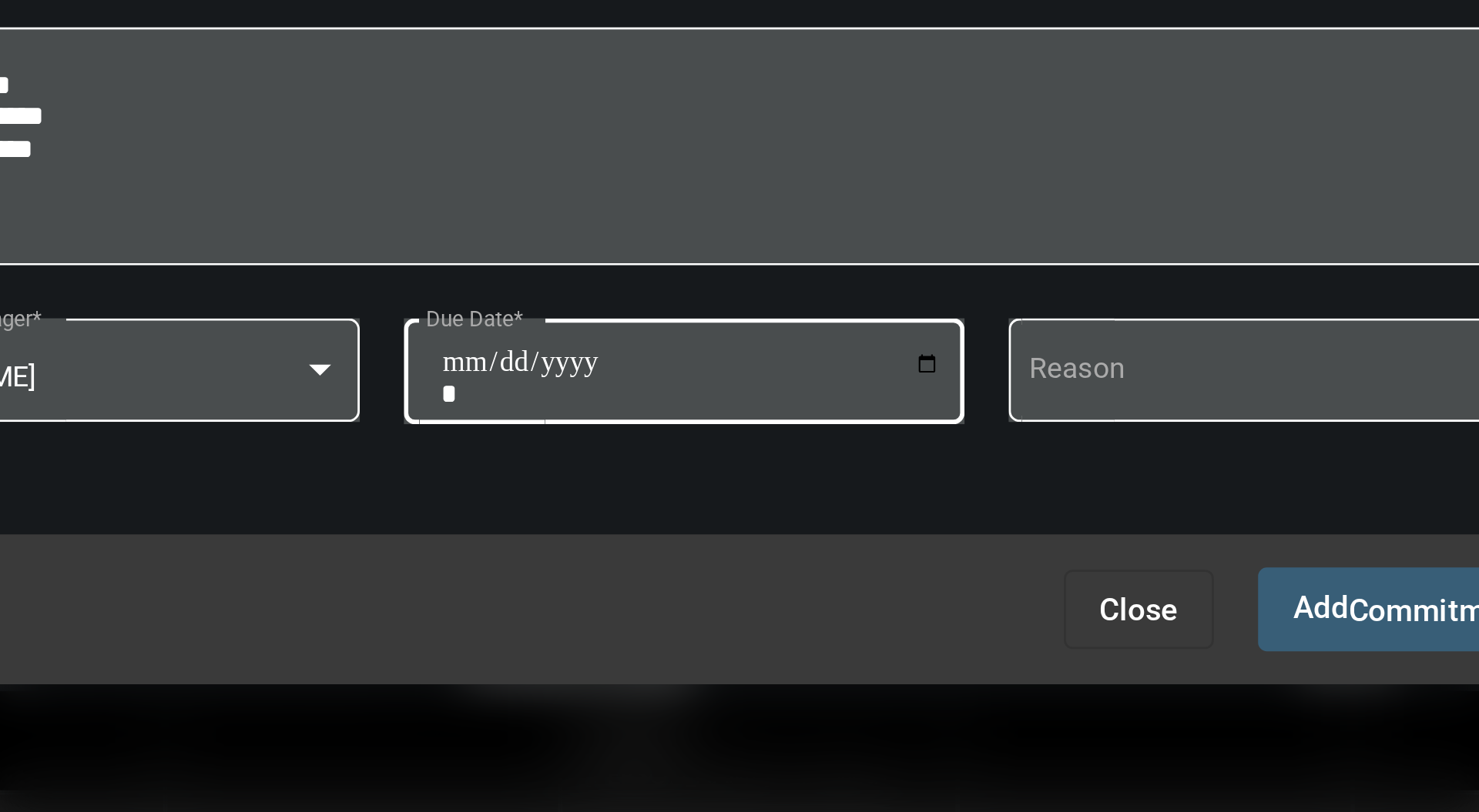
click at [812, 549] on input "**********" at bounding box center [742, 557] width 175 height 21
click at [823, 551] on input "**********" at bounding box center [742, 557] width 175 height 21
type input "**********"
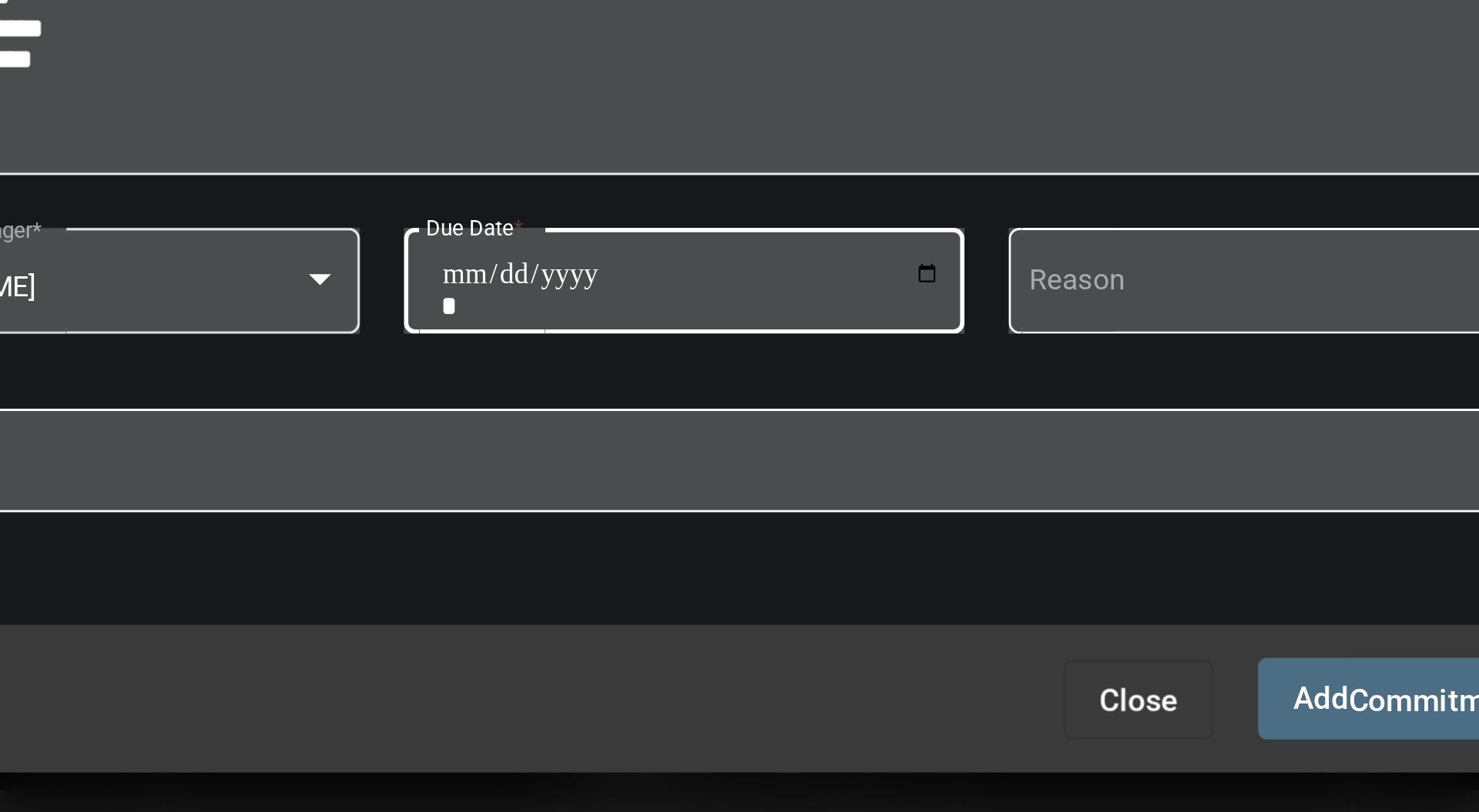
click at [975, 671] on span "Commitment" at bounding box center [1003, 670] width 64 height 13
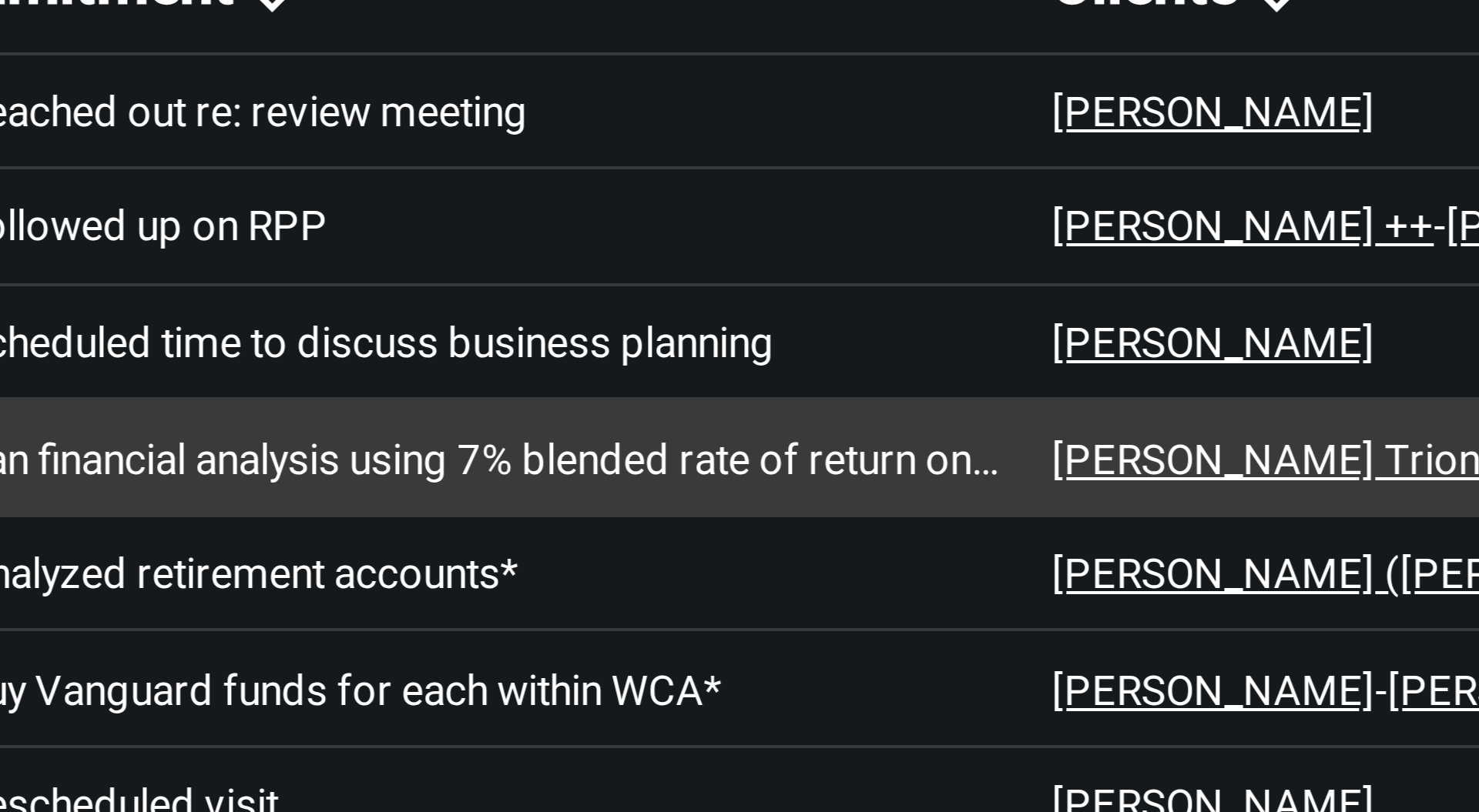
click at [623, 367] on p "Ran financial analysis using 7% blended rate of return on asset growth and 5% a…" at bounding box center [525, 370] width 273 height 13
